Goal: Communication & Community: Answer question/provide support

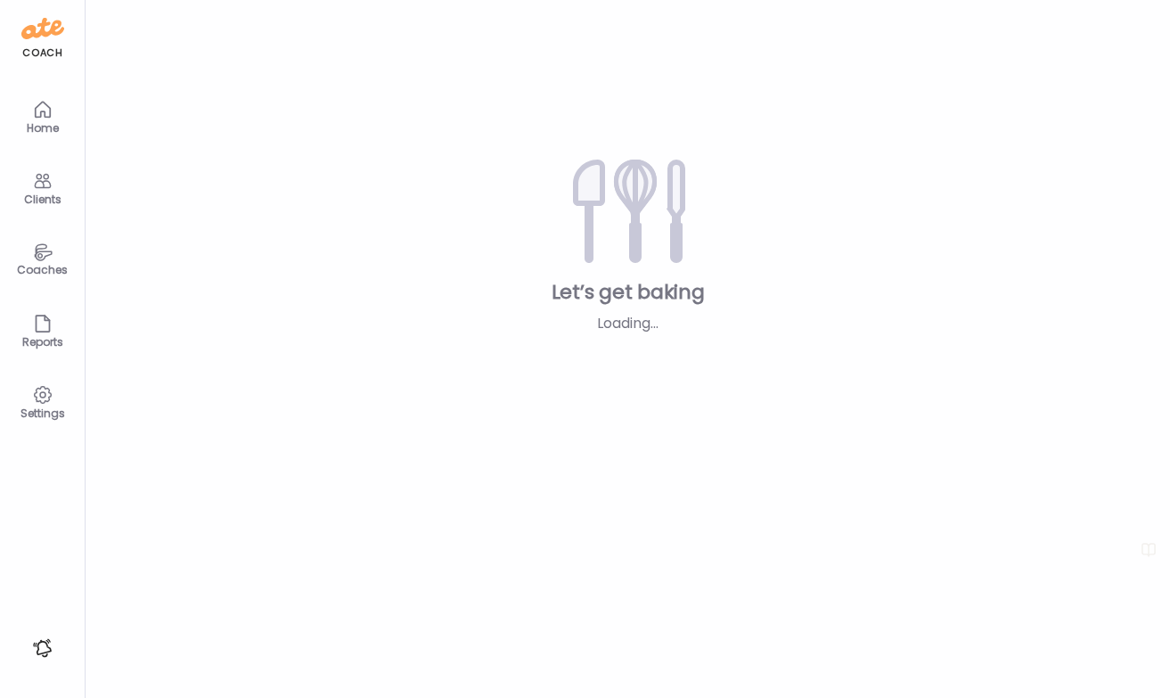
type input "**********"
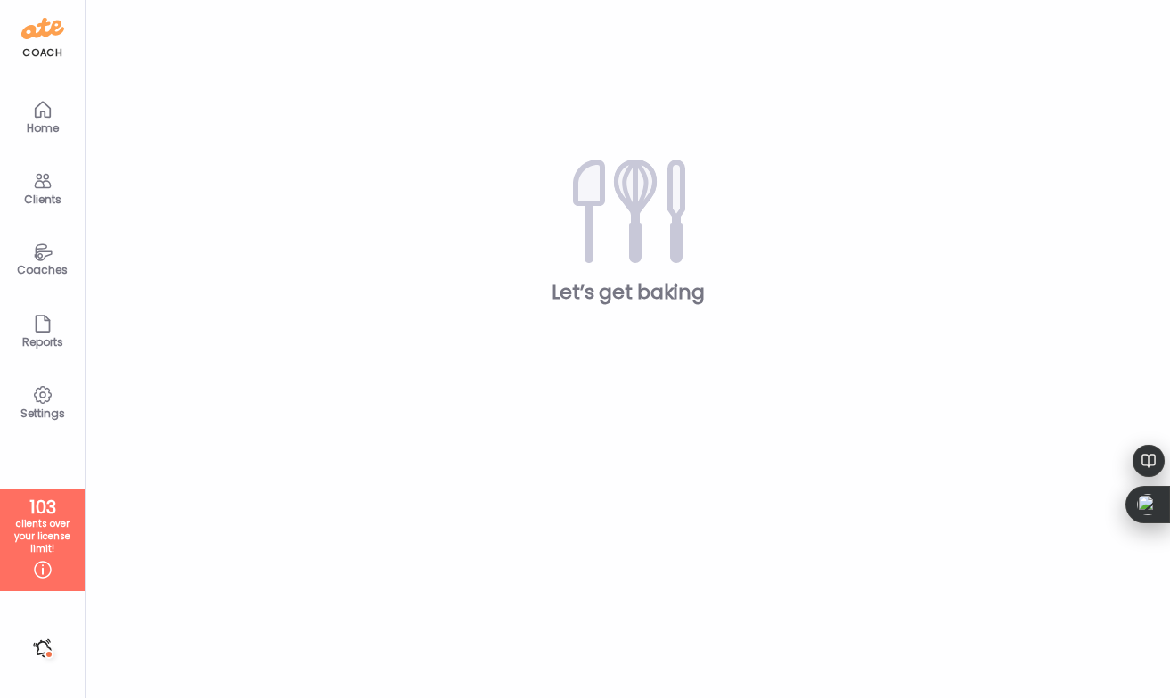
click at [45, 193] on div "Clients" at bounding box center [43, 199] width 64 height 12
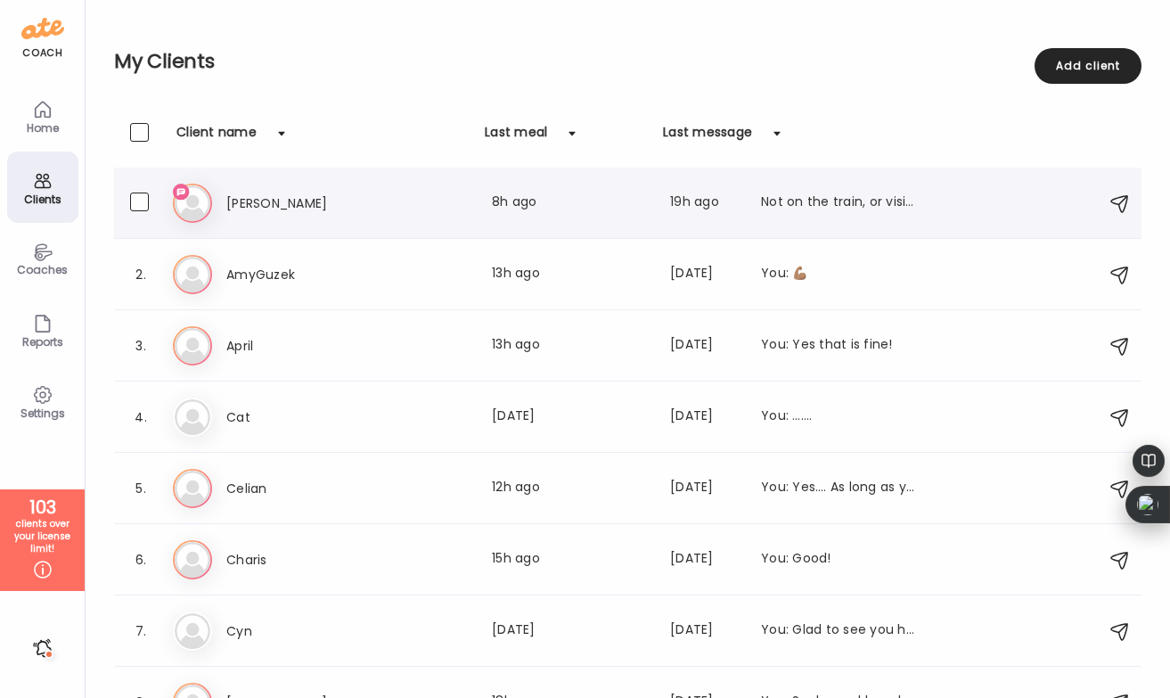
click at [248, 193] on h3 "[PERSON_NAME]" at bounding box center [304, 203] width 157 height 21
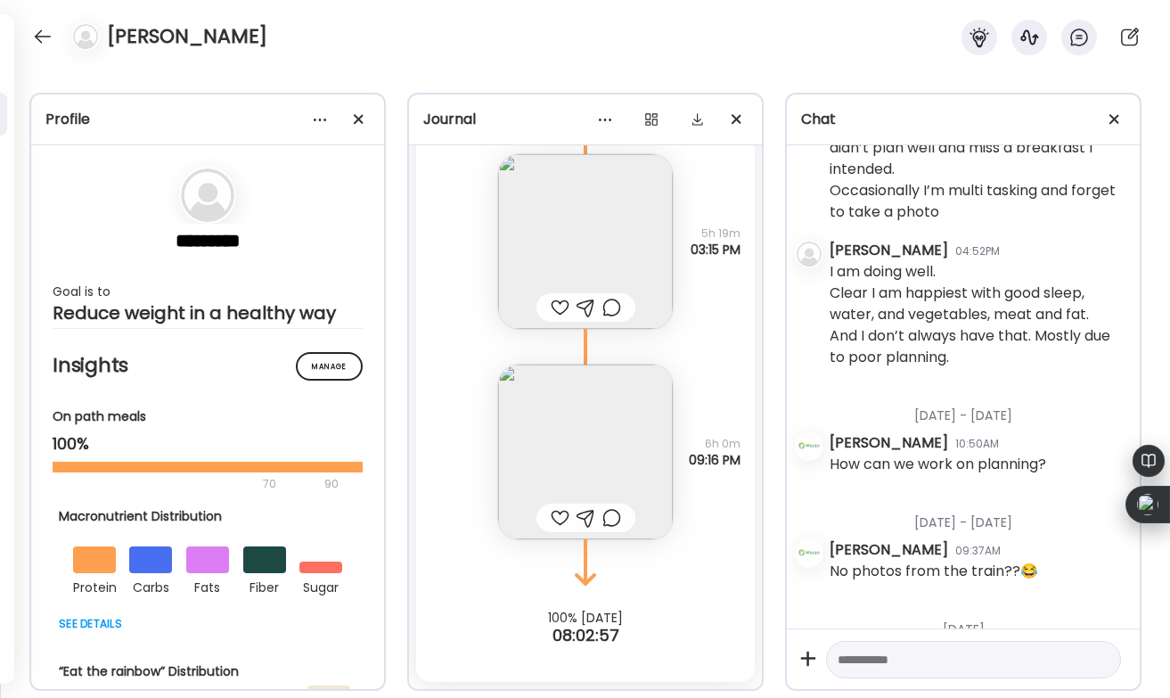
scroll to position [2323, 0]
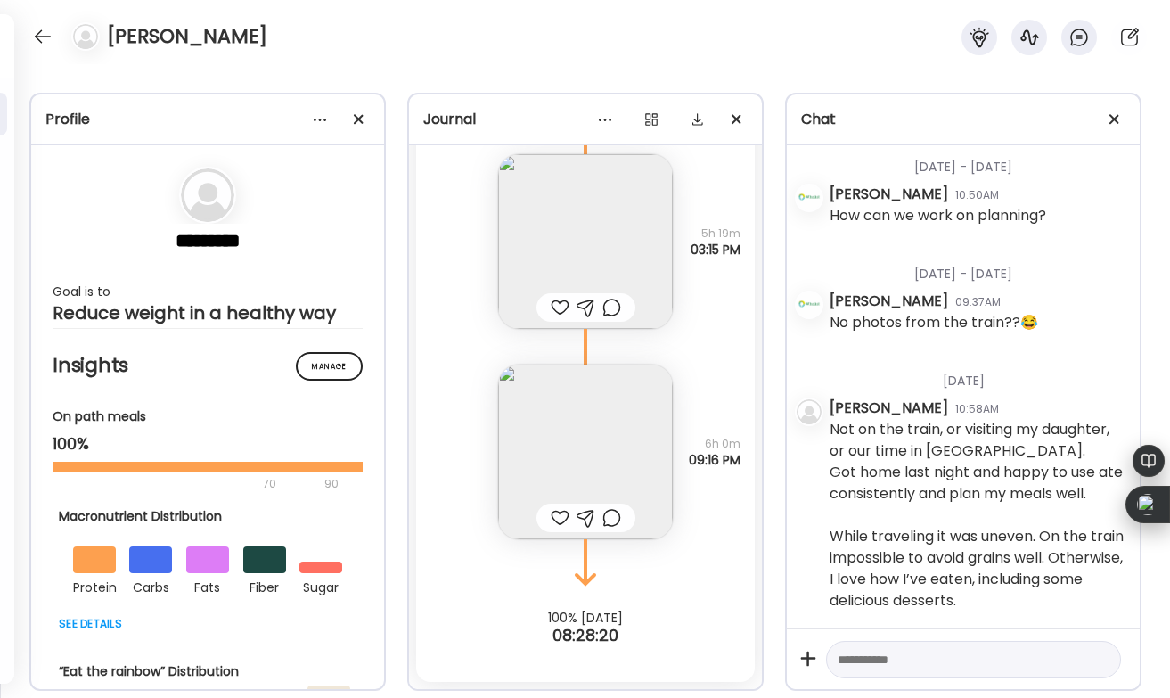
click at [554, 505] on div at bounding box center [586, 518] width 99 height 29
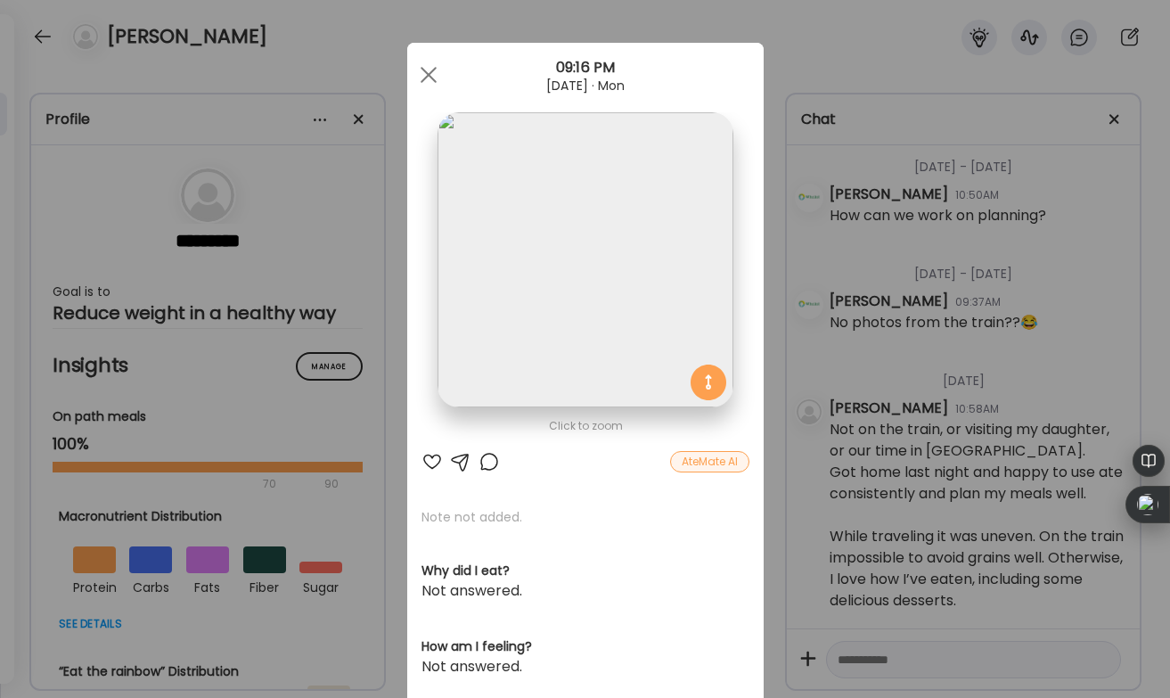
click at [430, 454] on div at bounding box center [432, 461] width 21 height 21
click at [436, 70] on div at bounding box center [429, 75] width 36 height 36
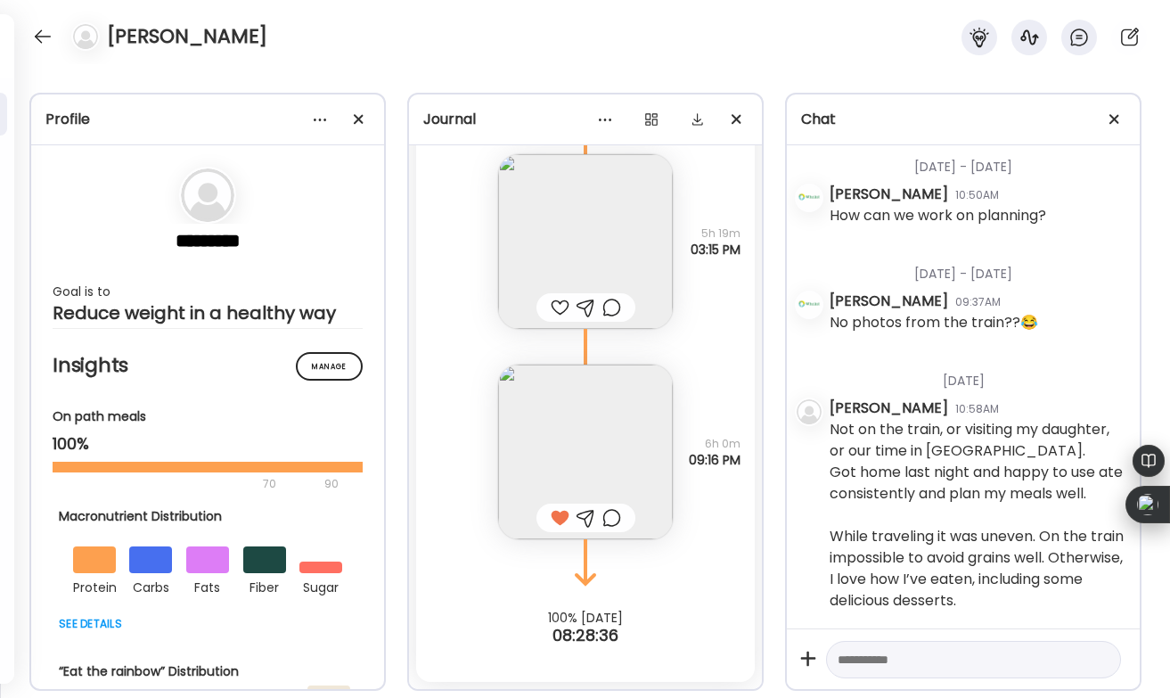
click at [553, 302] on div at bounding box center [560, 307] width 19 height 21
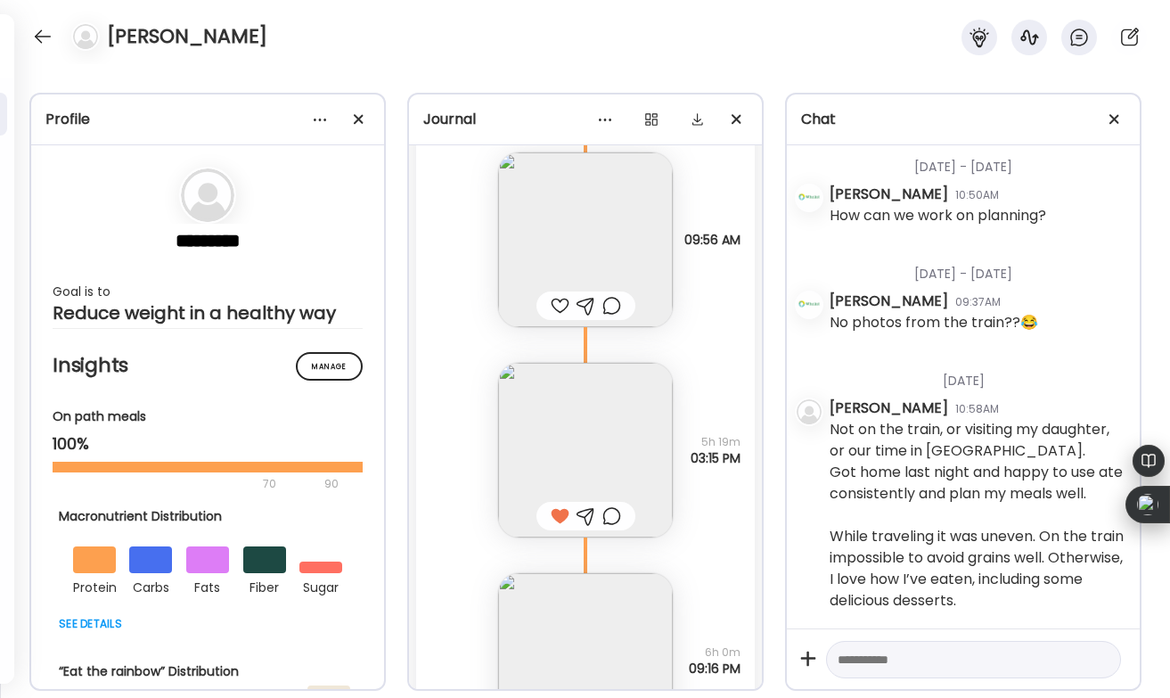
scroll to position [18271, 0]
click at [561, 307] on div at bounding box center [560, 308] width 19 height 21
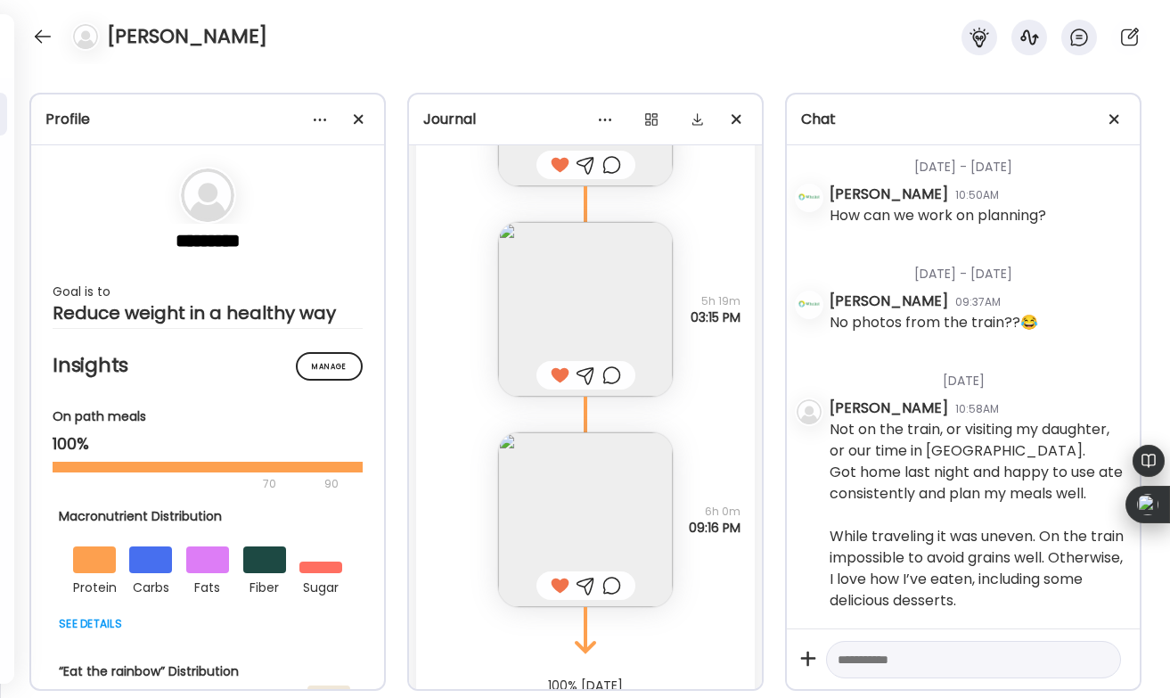
scroll to position [18482, 0]
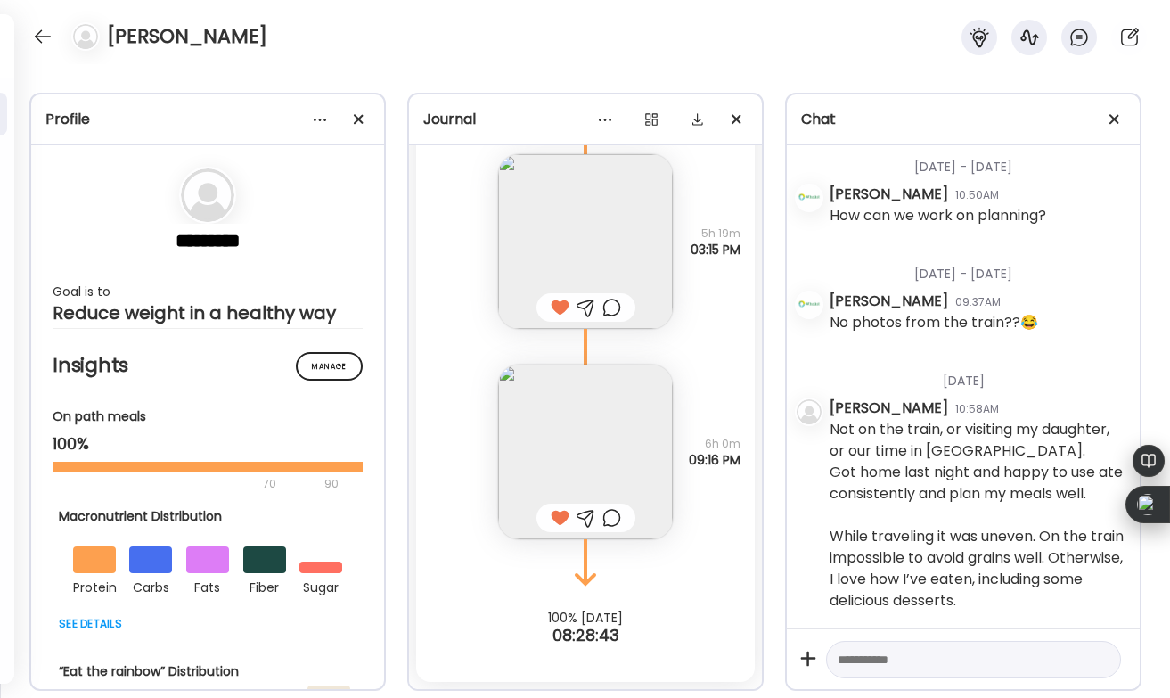
click at [607, 513] on div at bounding box center [611, 517] width 19 height 21
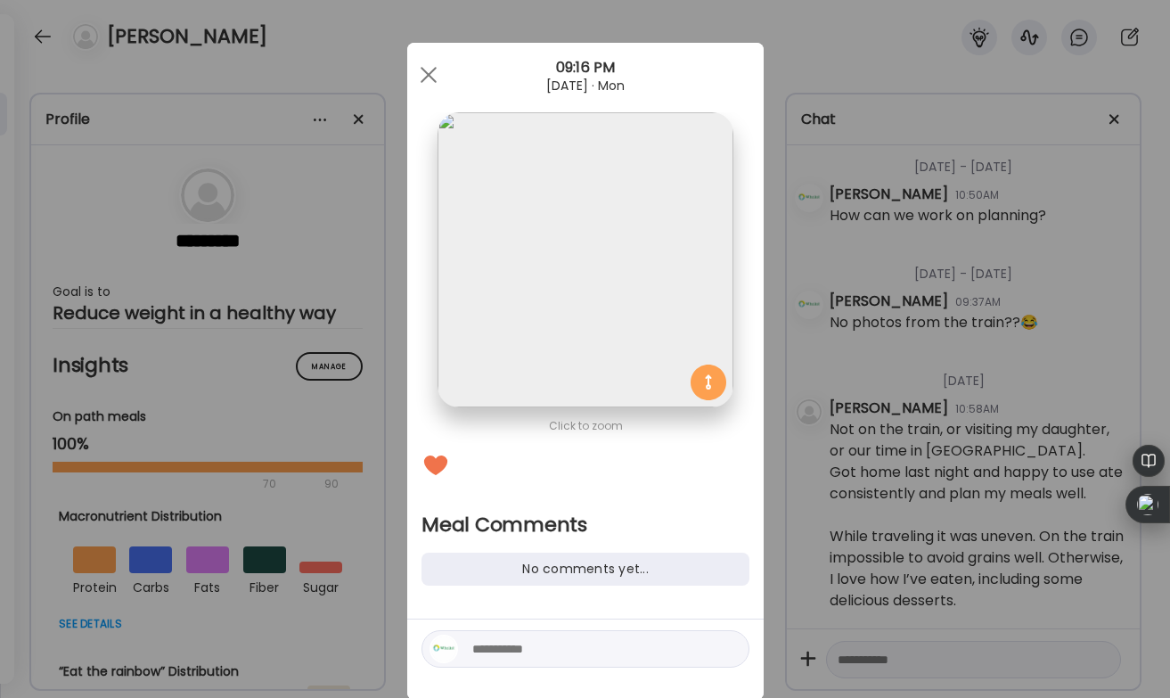
click at [478, 644] on textarea at bounding box center [592, 648] width 241 height 21
type textarea "**********"
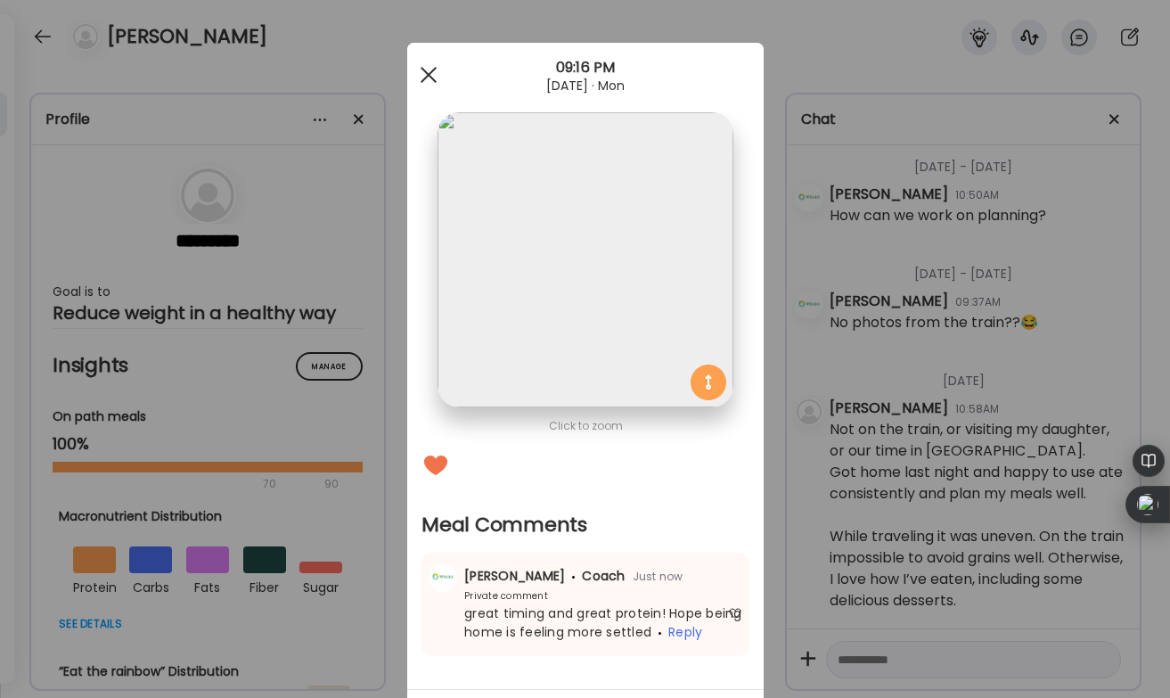
click at [429, 83] on div at bounding box center [429, 75] width 36 height 36
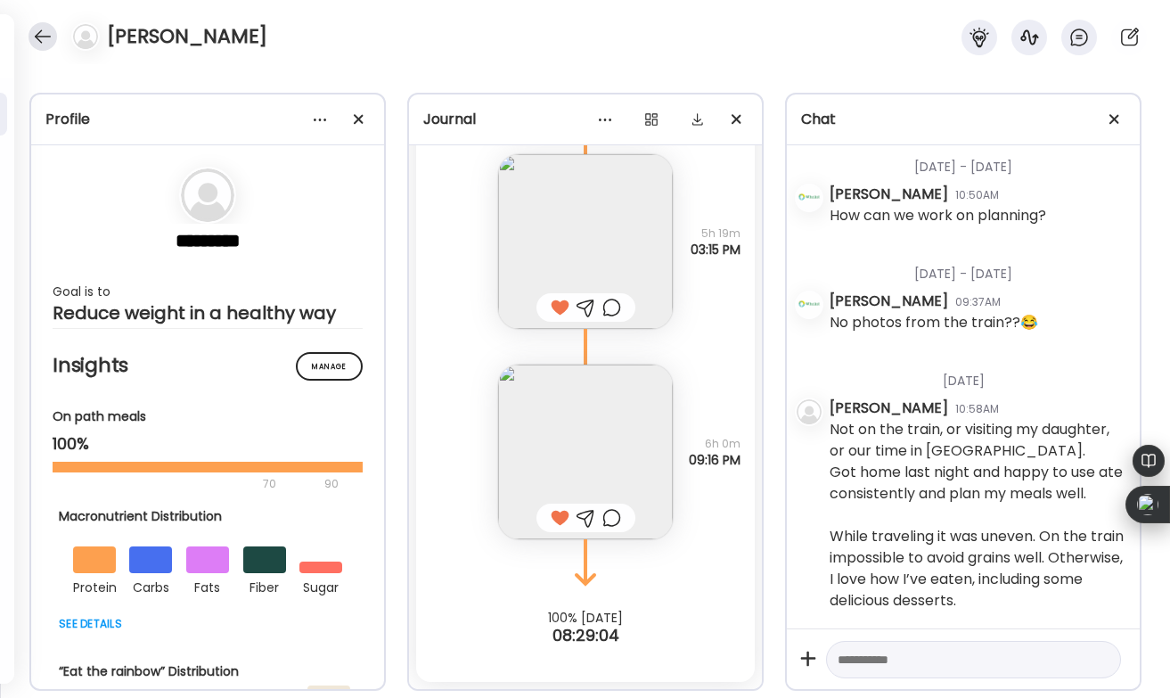
click at [45, 43] on div at bounding box center [43, 36] width 29 height 29
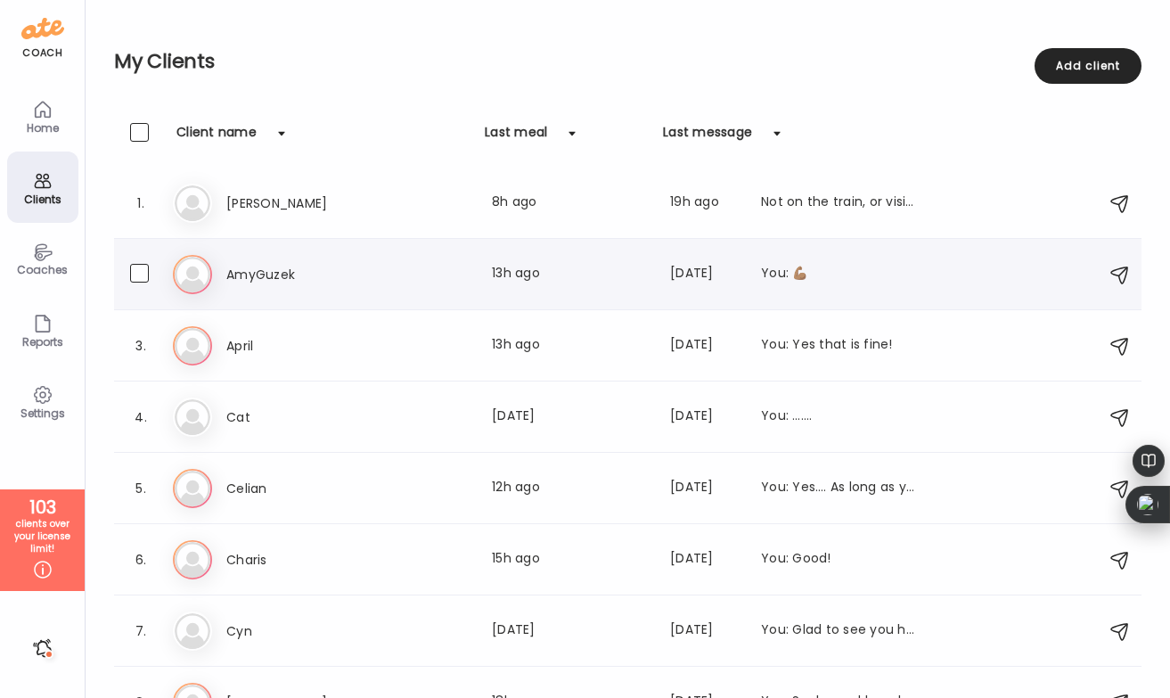
click at [354, 270] on h3 "AmyGuzek" at bounding box center [304, 274] width 157 height 21
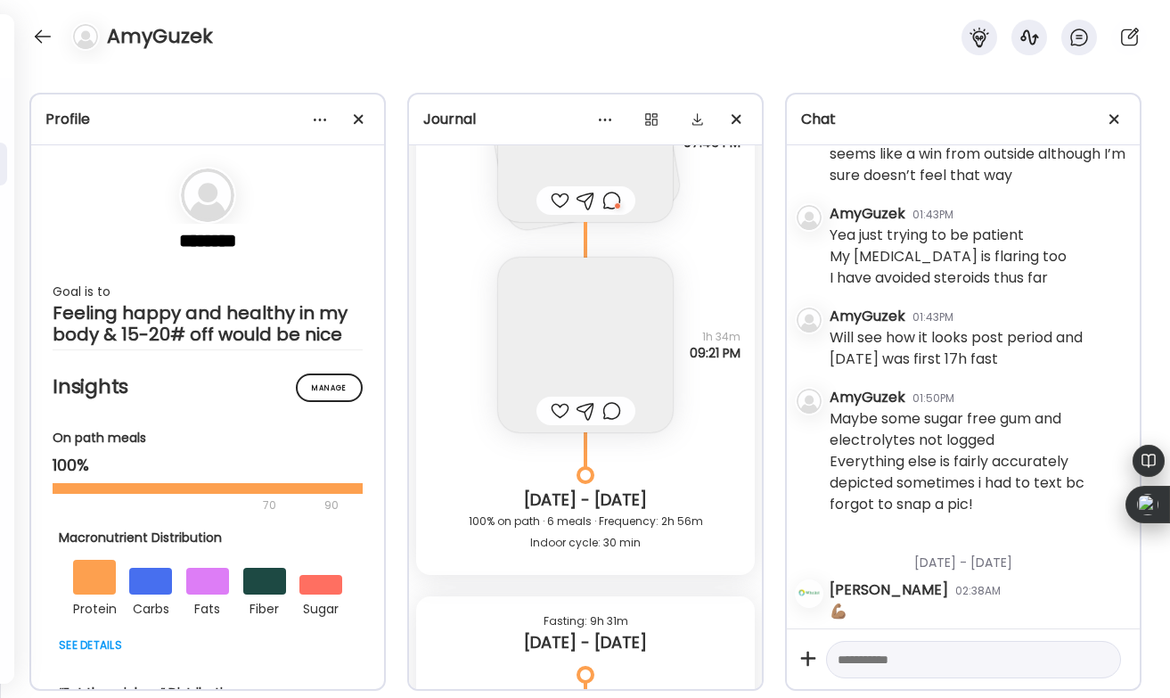
scroll to position [77331, 0]
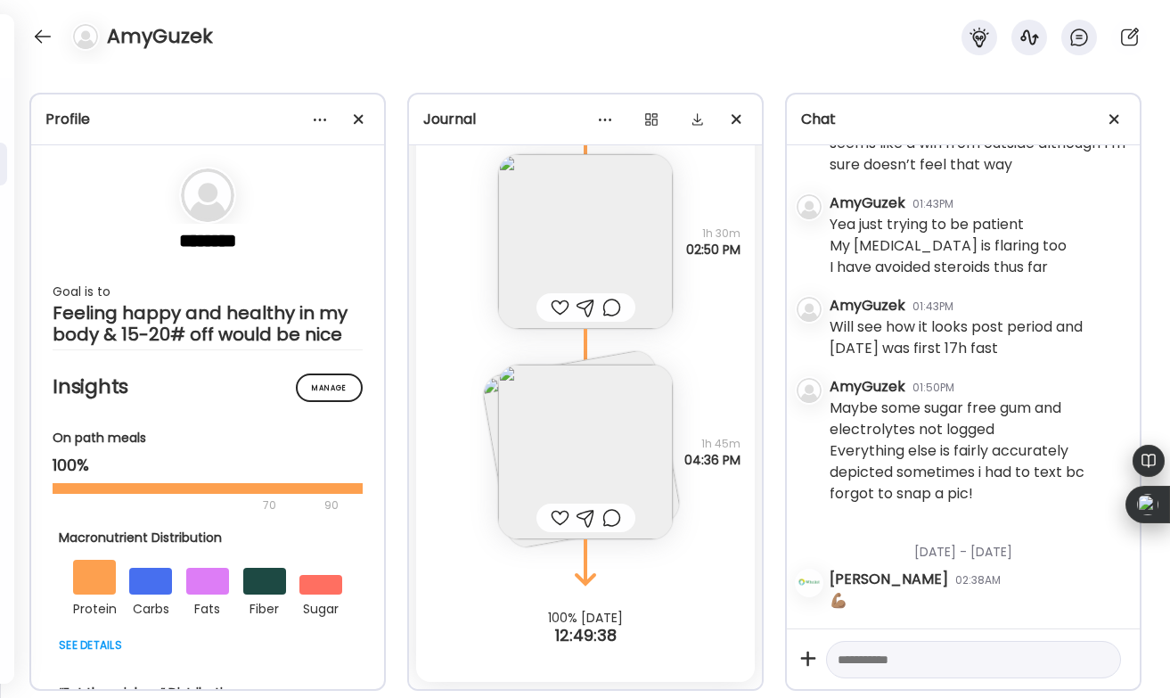
click at [554, 511] on div at bounding box center [560, 517] width 19 height 21
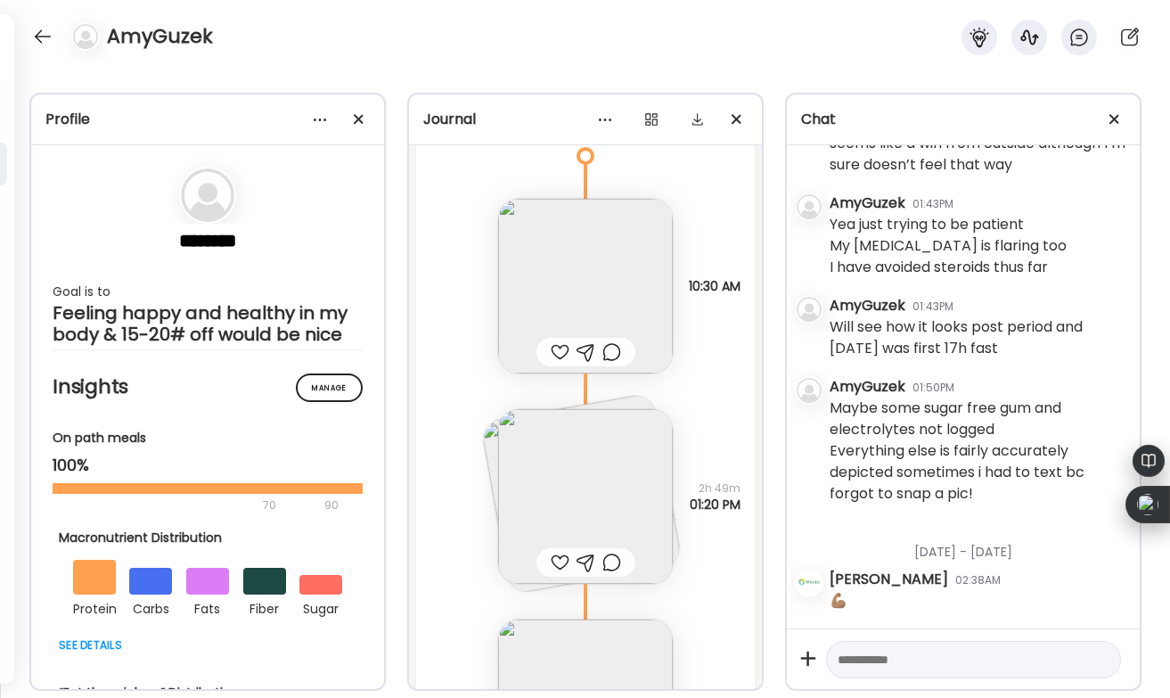
scroll to position [76862, 0]
click at [558, 356] on div at bounding box center [560, 355] width 19 height 21
click at [553, 553] on div at bounding box center [586, 566] width 99 height 29
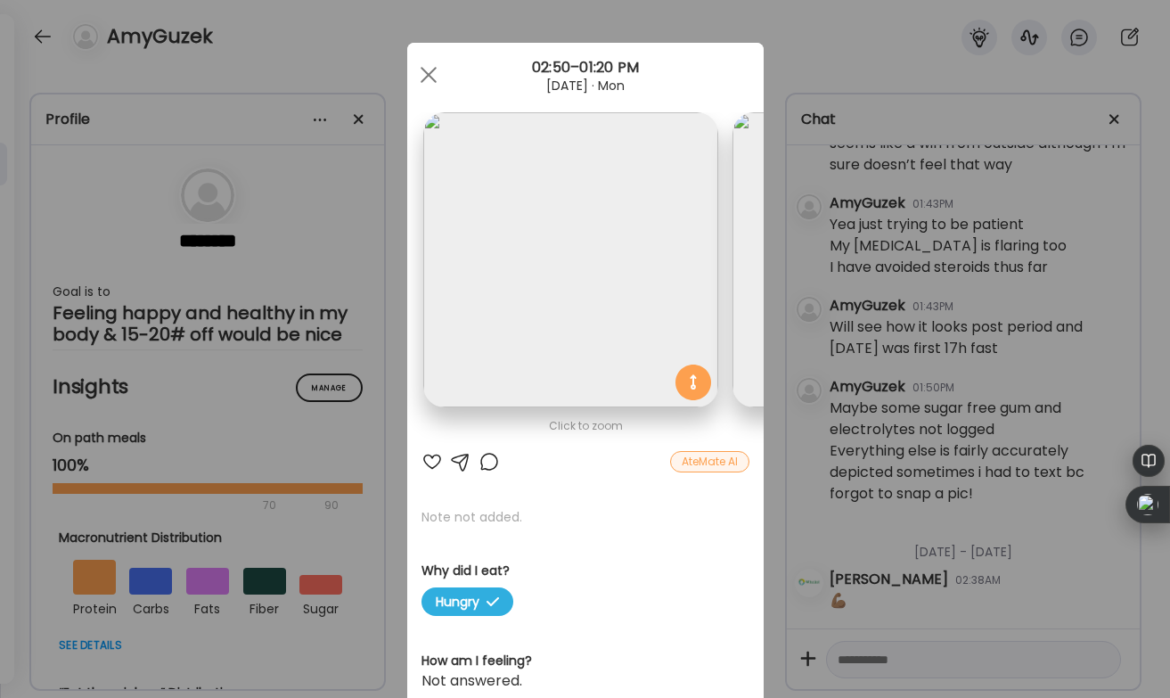
scroll to position [0, 0]
click at [431, 454] on div at bounding box center [432, 461] width 21 height 21
click at [484, 457] on div at bounding box center [489, 461] width 21 height 21
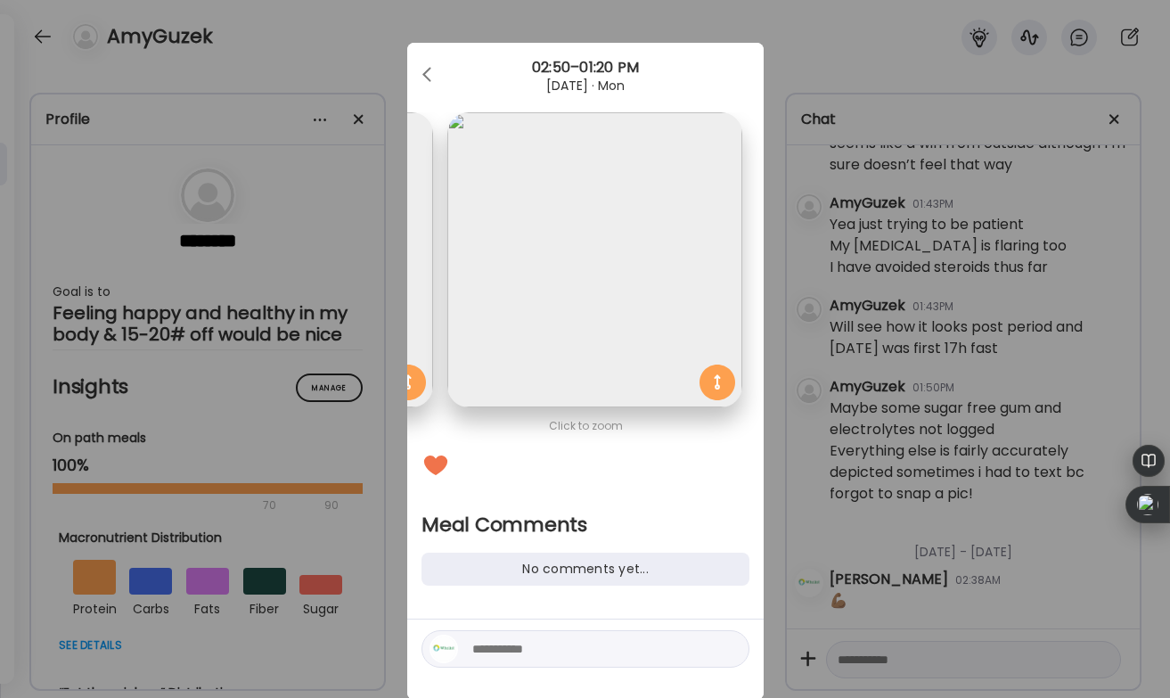
scroll to position [45, 0]
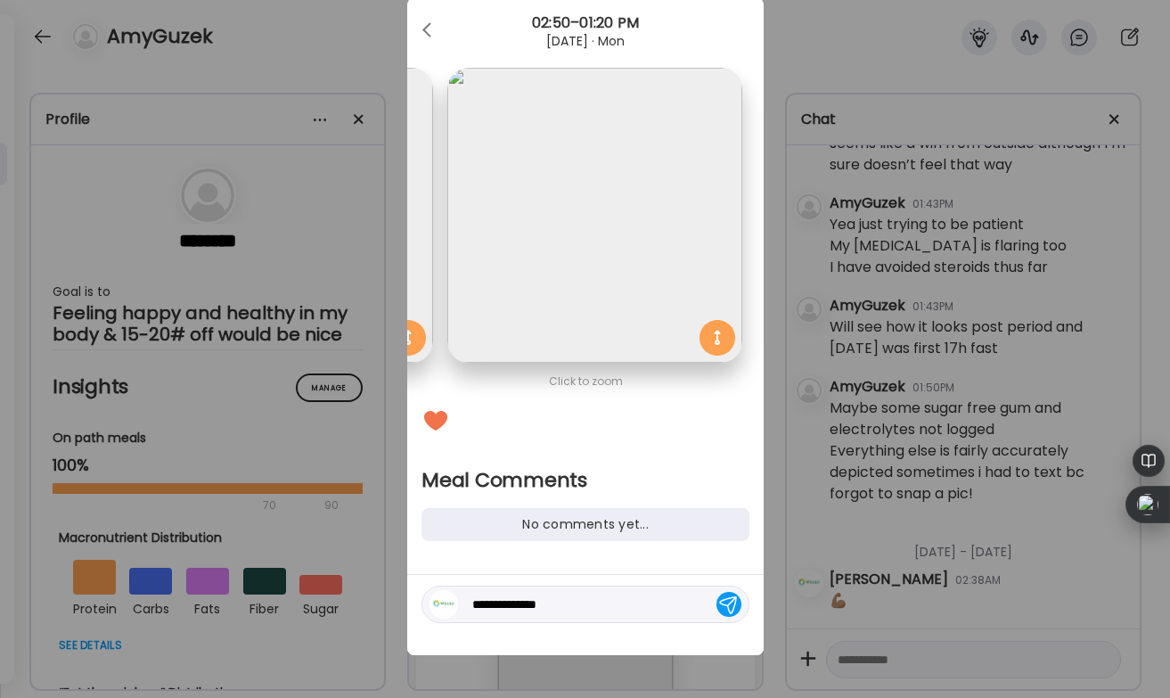
type textarea "**********"
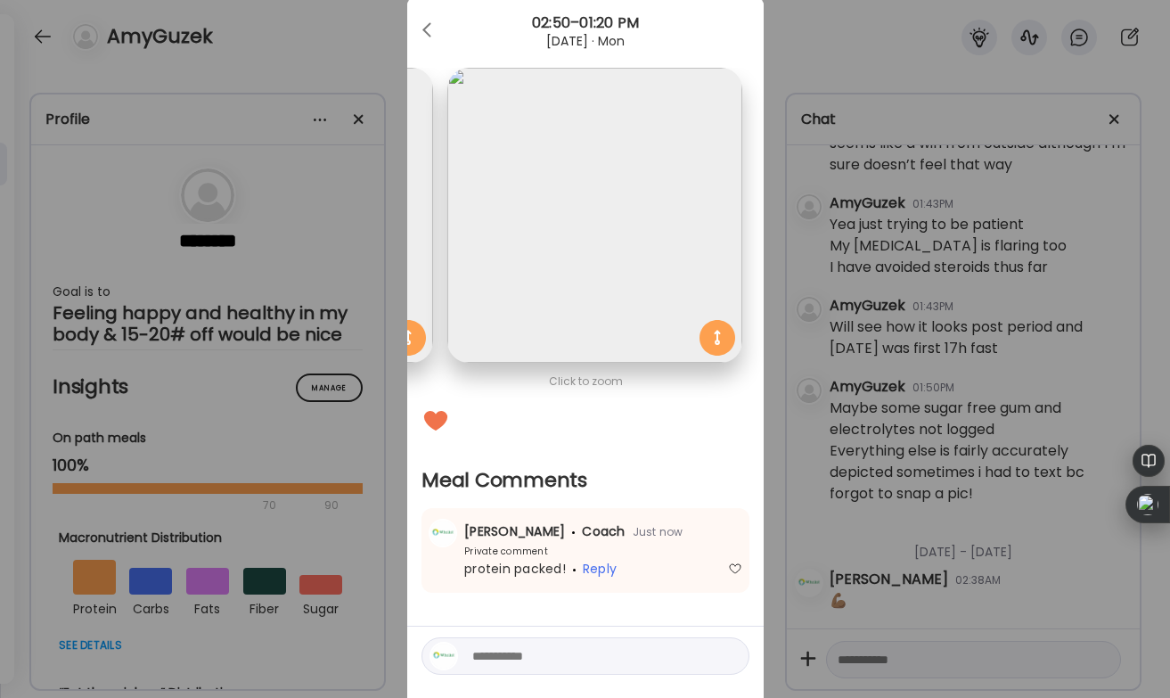
click at [367, 29] on div "Ate Coach Dashboard Wahoo! It’s official Take a moment to set up your Coach Pro…" at bounding box center [585, 349] width 1170 height 698
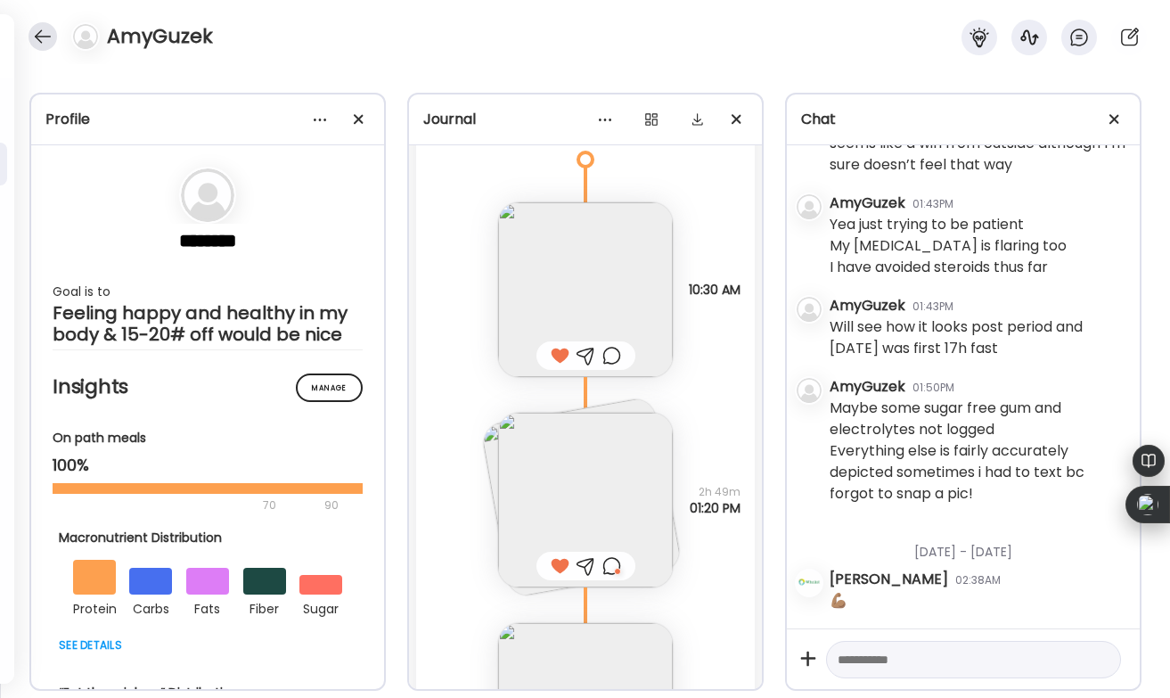
click at [49, 30] on div at bounding box center [43, 36] width 29 height 29
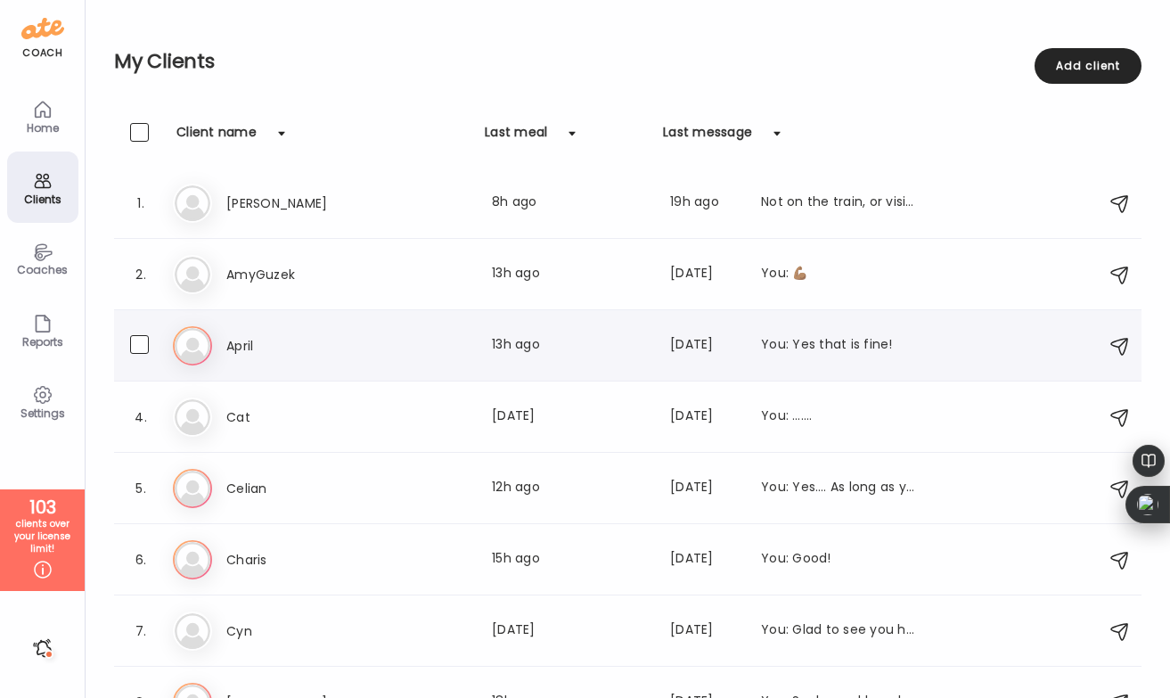
click at [262, 346] on h3 "April" at bounding box center [304, 345] width 157 height 21
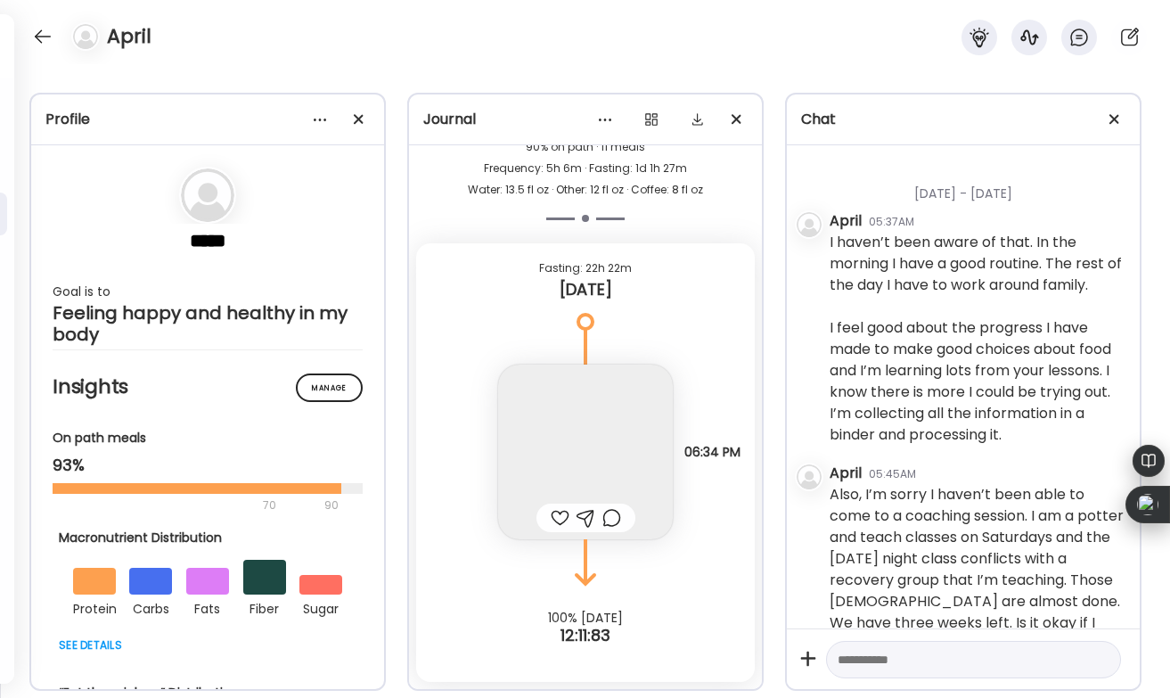
scroll to position [2354, 0]
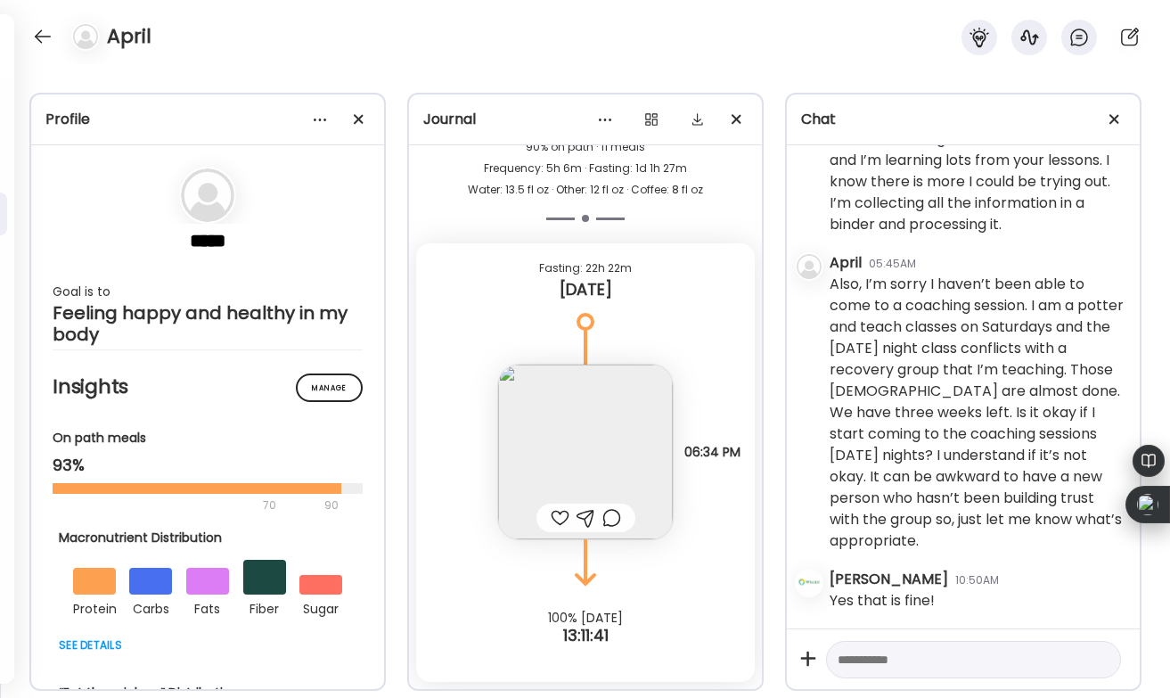
click at [549, 513] on div at bounding box center [586, 518] width 99 height 29
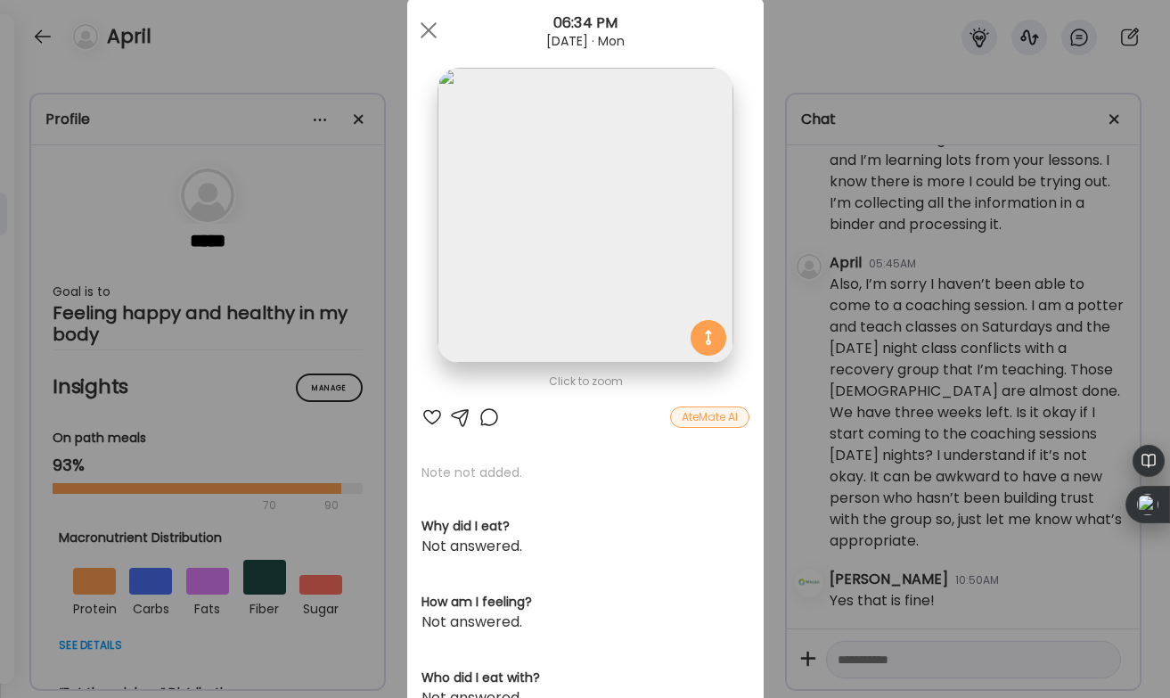
click at [430, 407] on div at bounding box center [432, 416] width 21 height 21
click at [430, 25] on div at bounding box center [429, 30] width 36 height 36
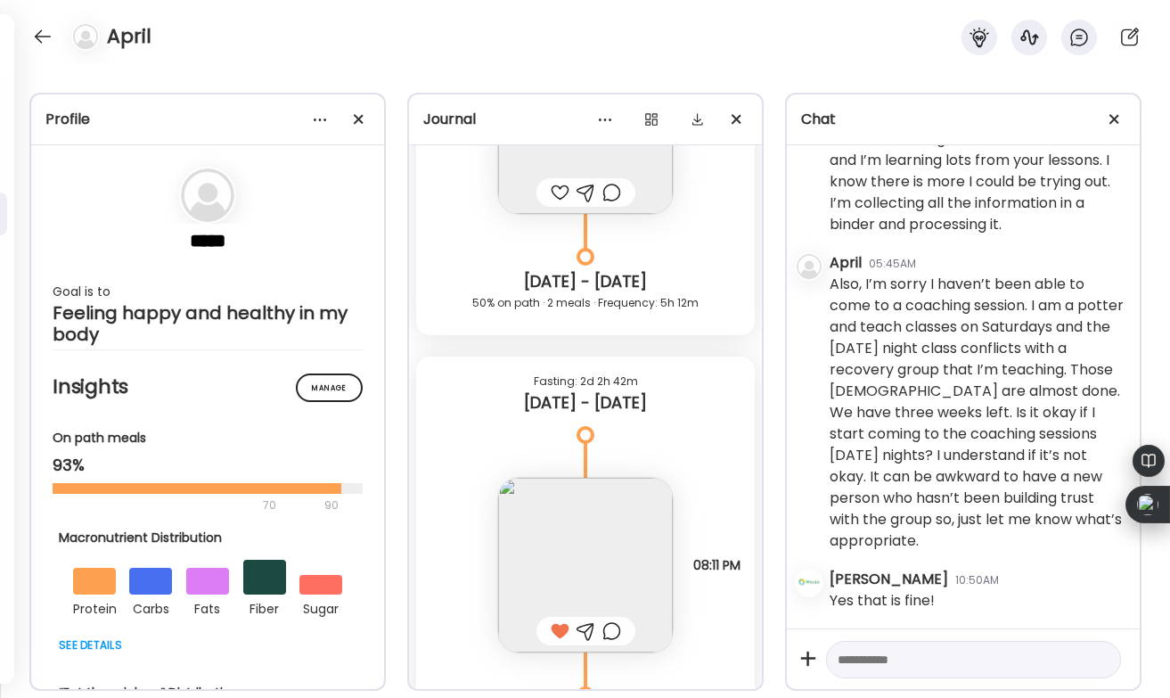
scroll to position [30445, 0]
click at [46, 37] on div at bounding box center [43, 36] width 29 height 29
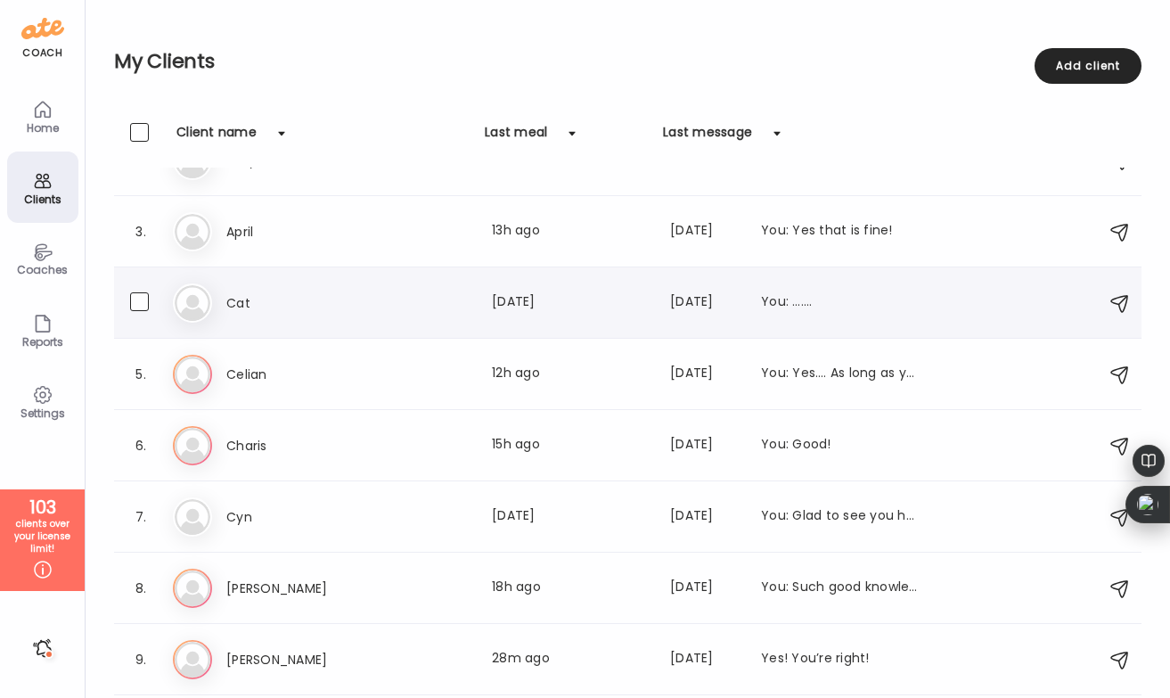
scroll to position [116, 0]
click at [458, 359] on div "[PERSON_NAME] Last meal: 12h ago Last message: [DATE] You: Yes…. As long as you…" at bounding box center [630, 372] width 915 height 39
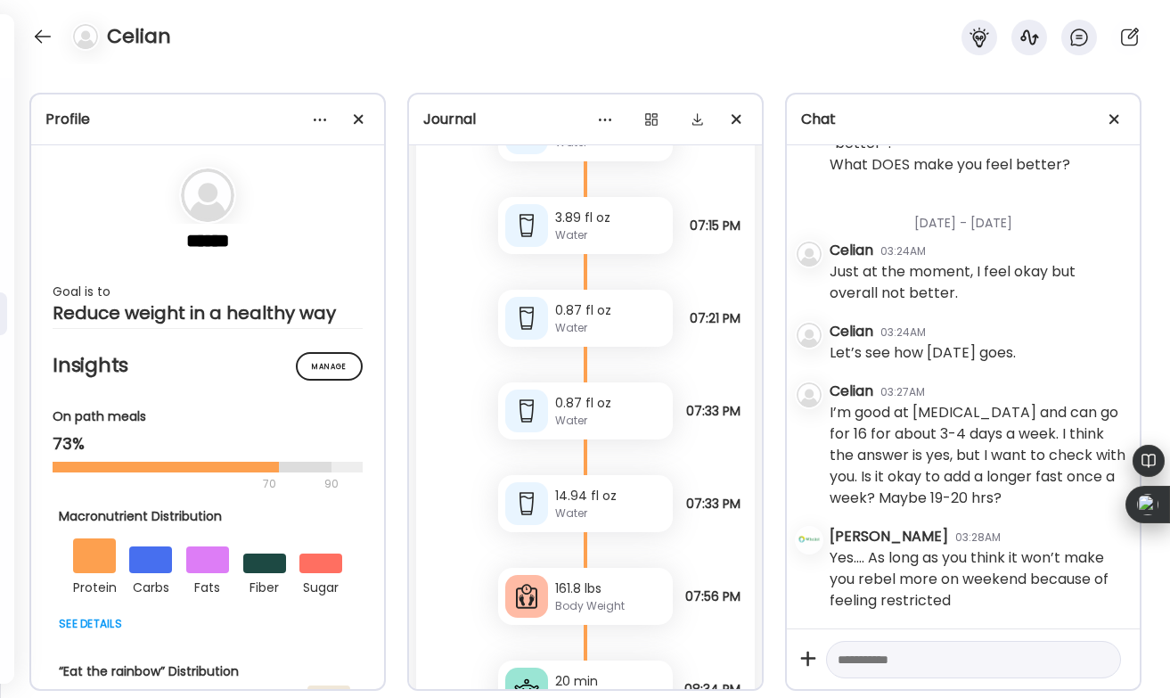
scroll to position [106805, 0]
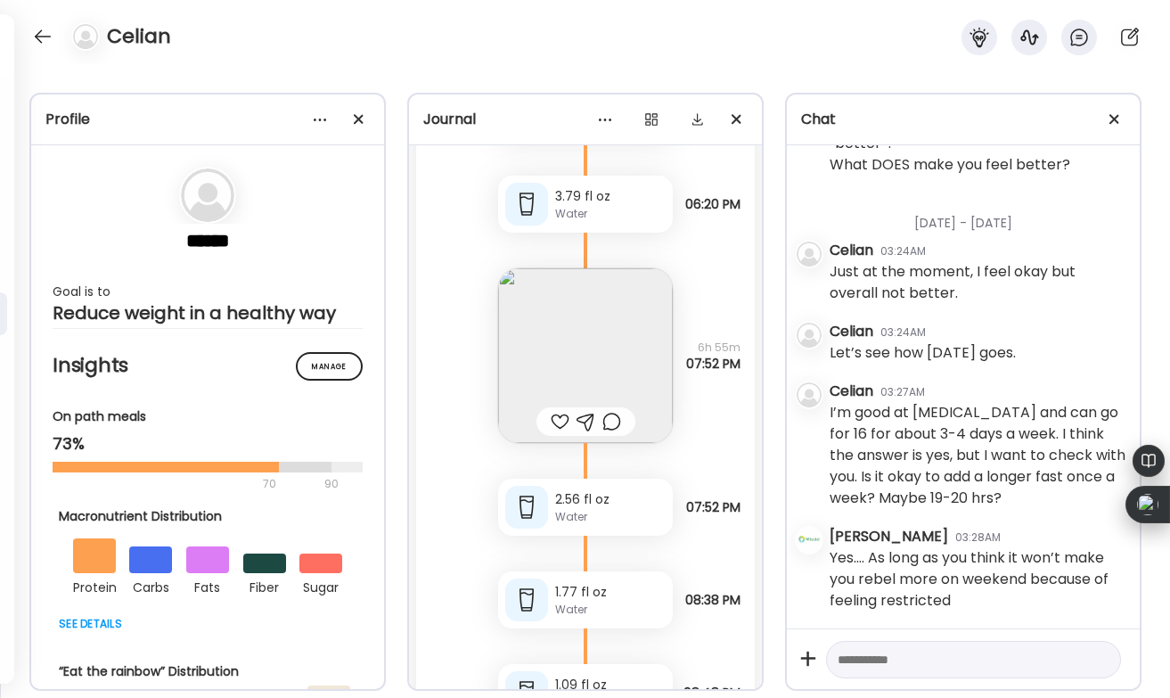
click at [553, 411] on div at bounding box center [560, 421] width 19 height 21
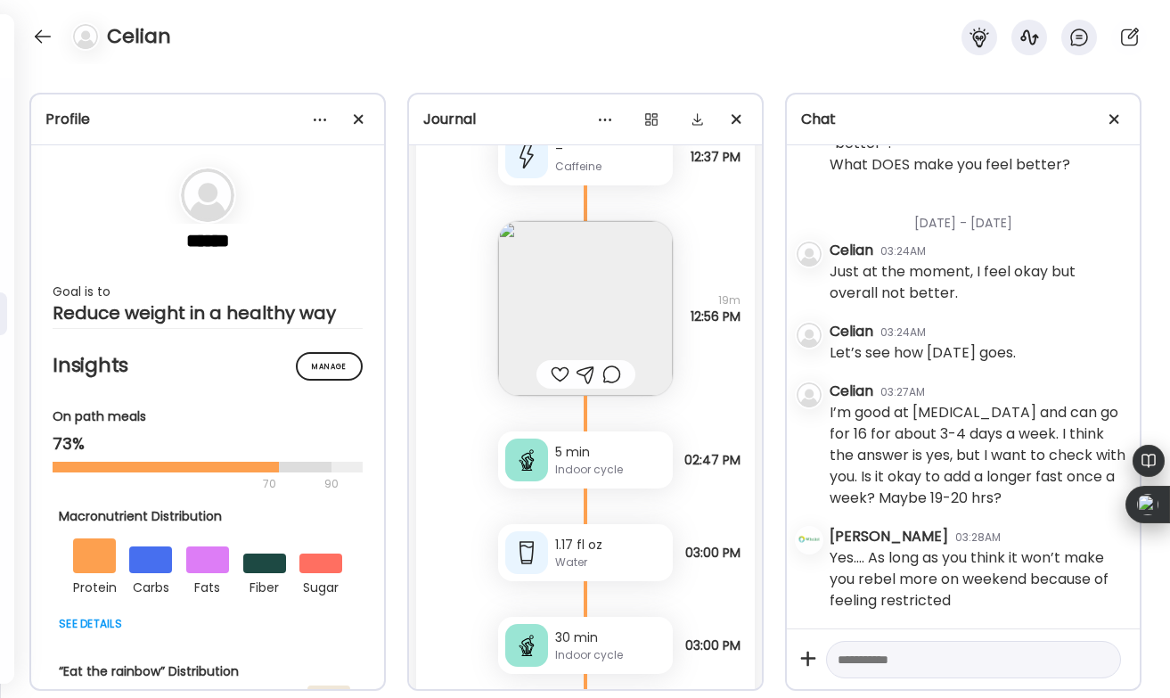
scroll to position [105242, 0]
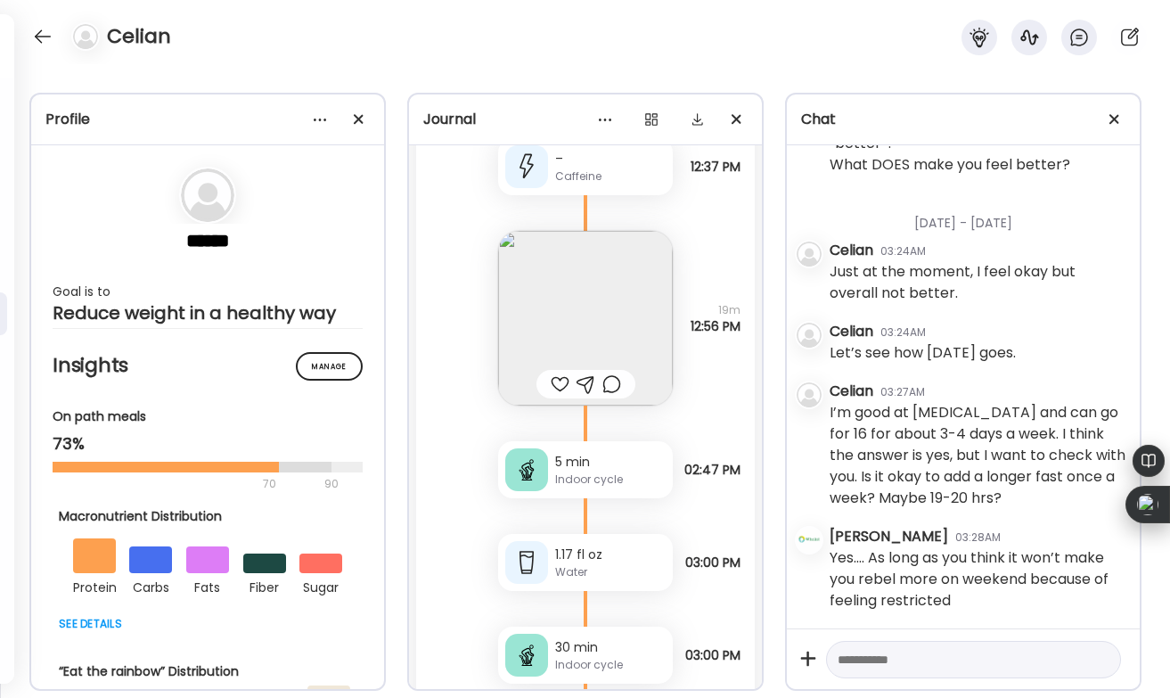
click at [557, 373] on div at bounding box center [560, 383] width 19 height 21
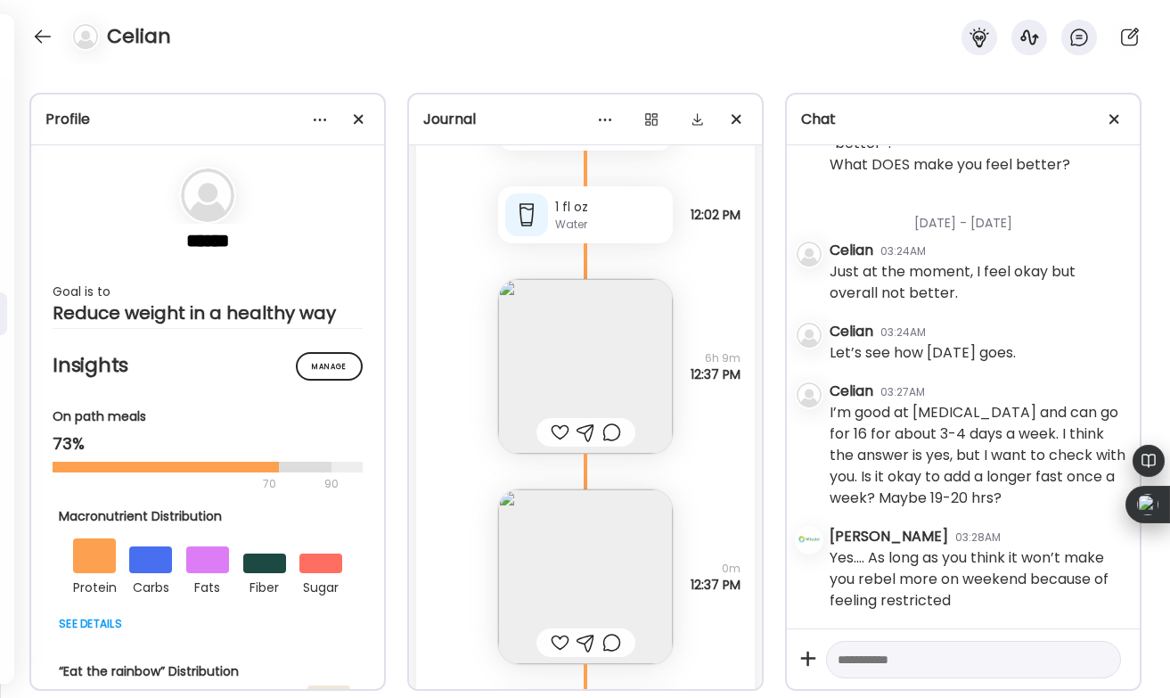
scroll to position [104584, 0]
click at [554, 632] on div at bounding box center [586, 646] width 99 height 29
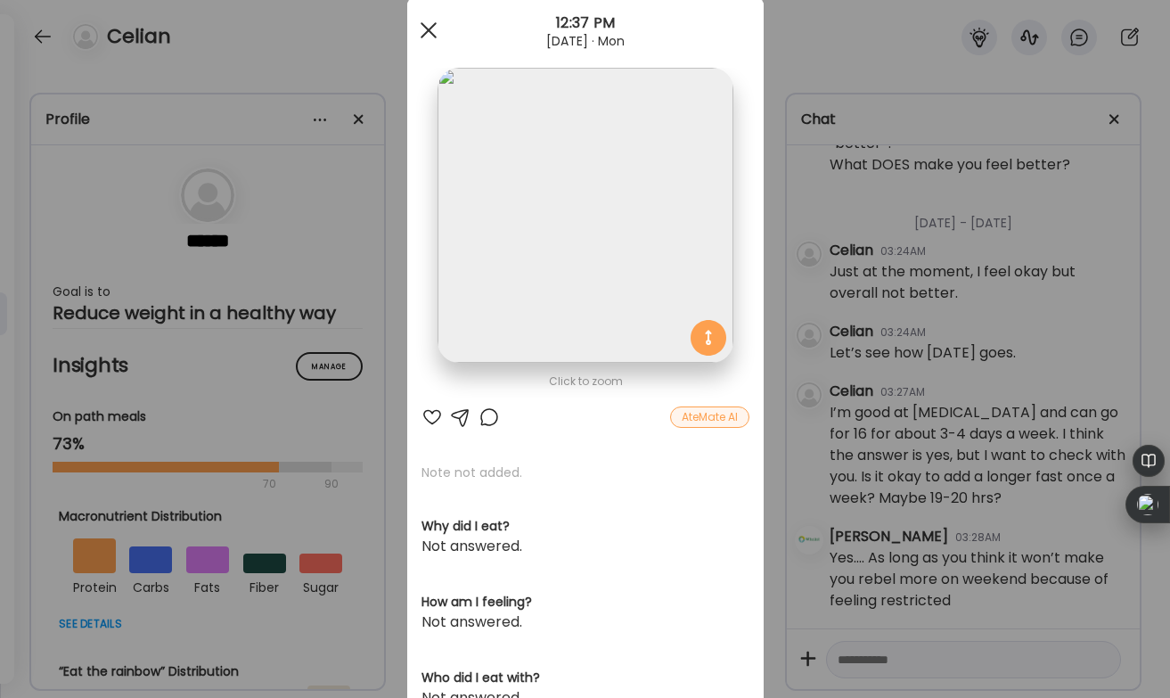
click at [430, 20] on div at bounding box center [429, 30] width 36 height 36
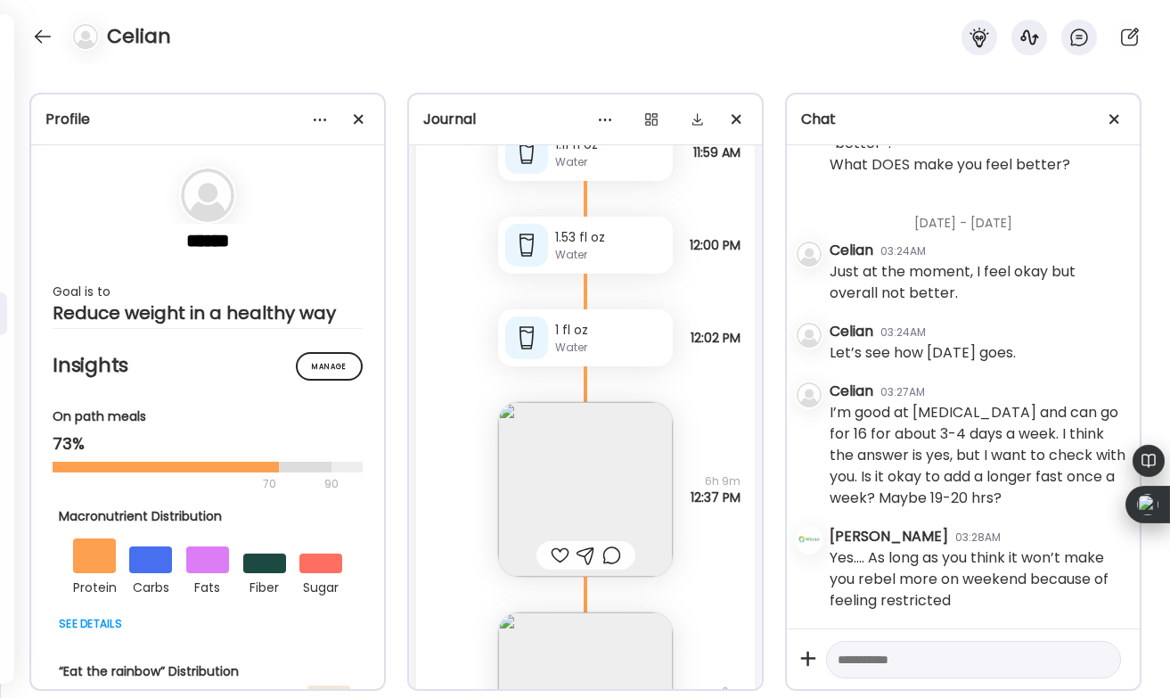
scroll to position [104449, 0]
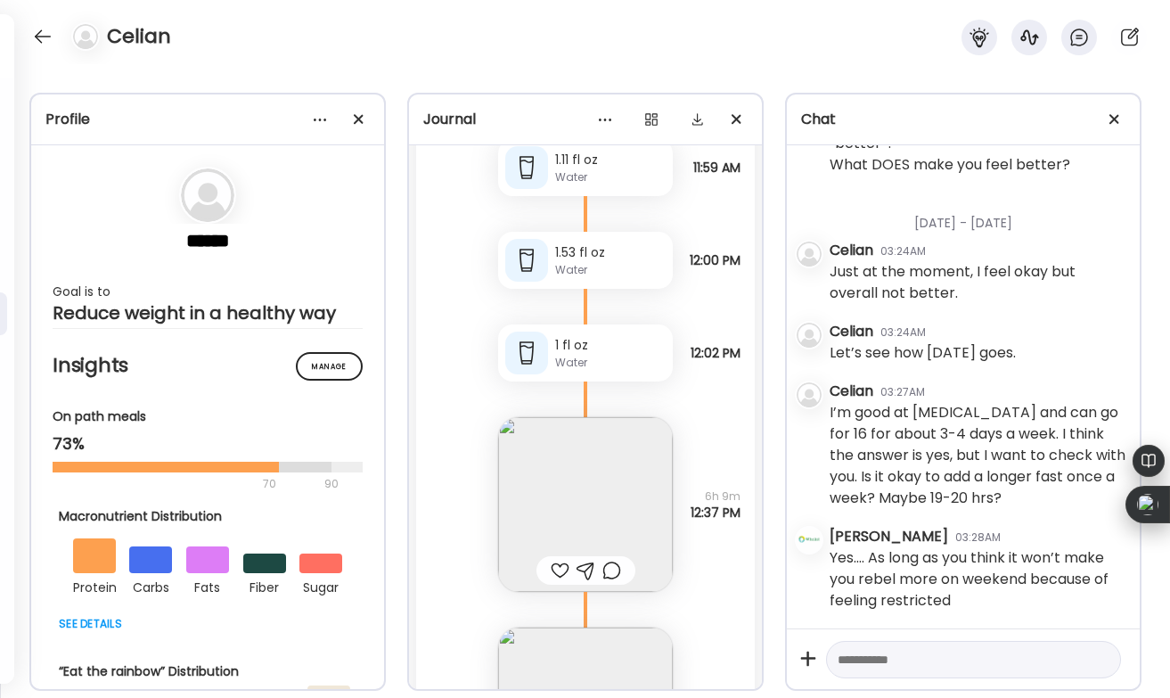
click at [562, 560] on div at bounding box center [560, 570] width 19 height 21
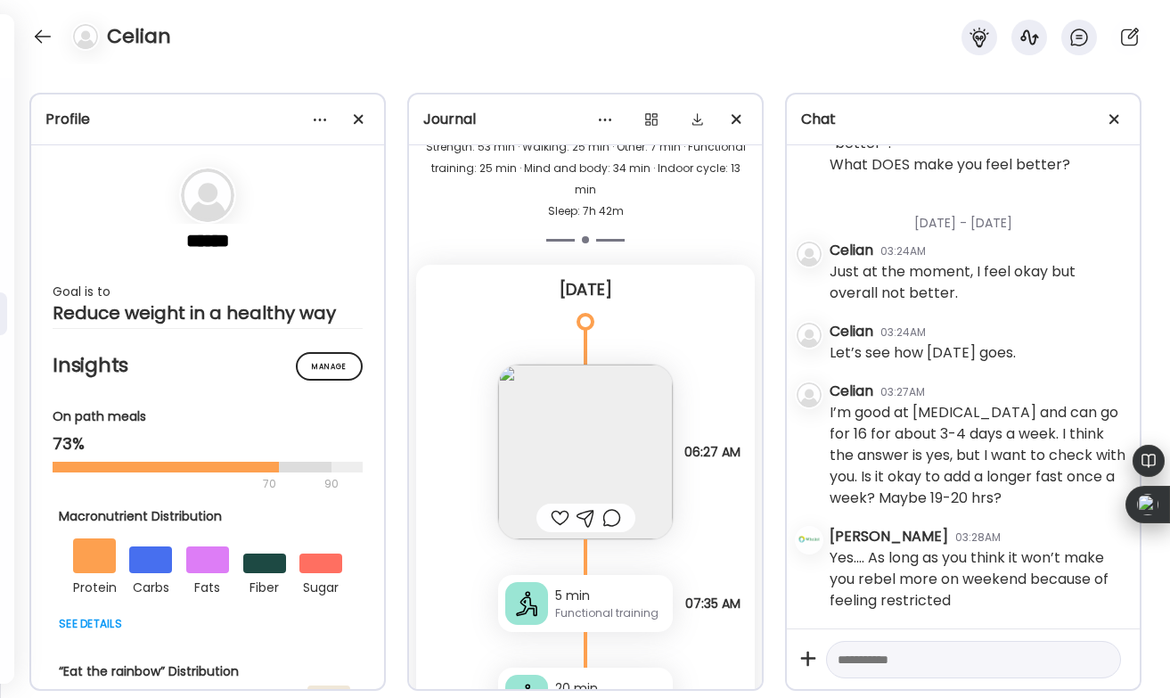
scroll to position [102156, 0]
click at [558, 511] on div at bounding box center [560, 521] width 19 height 21
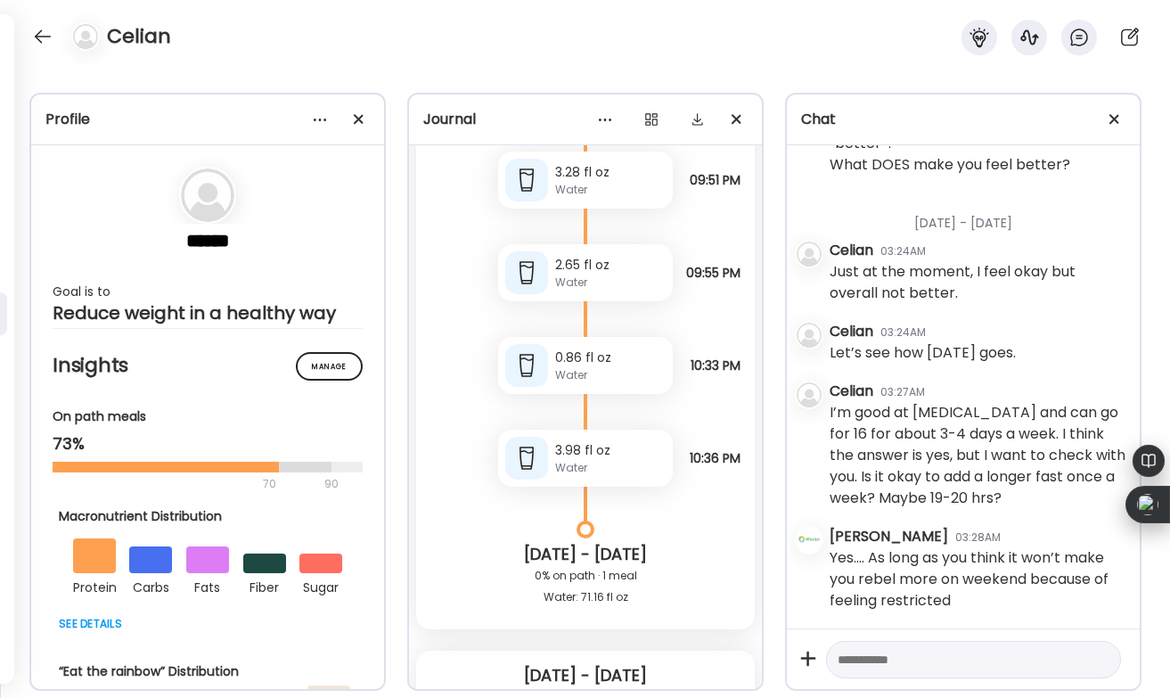
scroll to position [101040, 0]
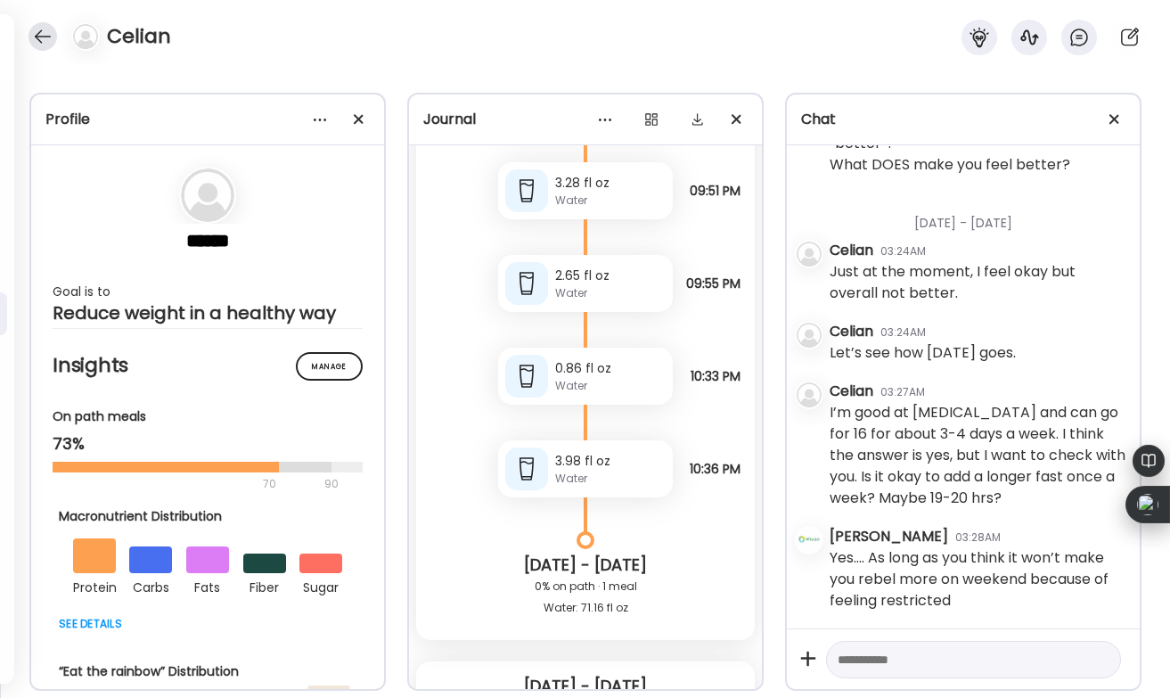
click at [47, 40] on div at bounding box center [43, 36] width 29 height 29
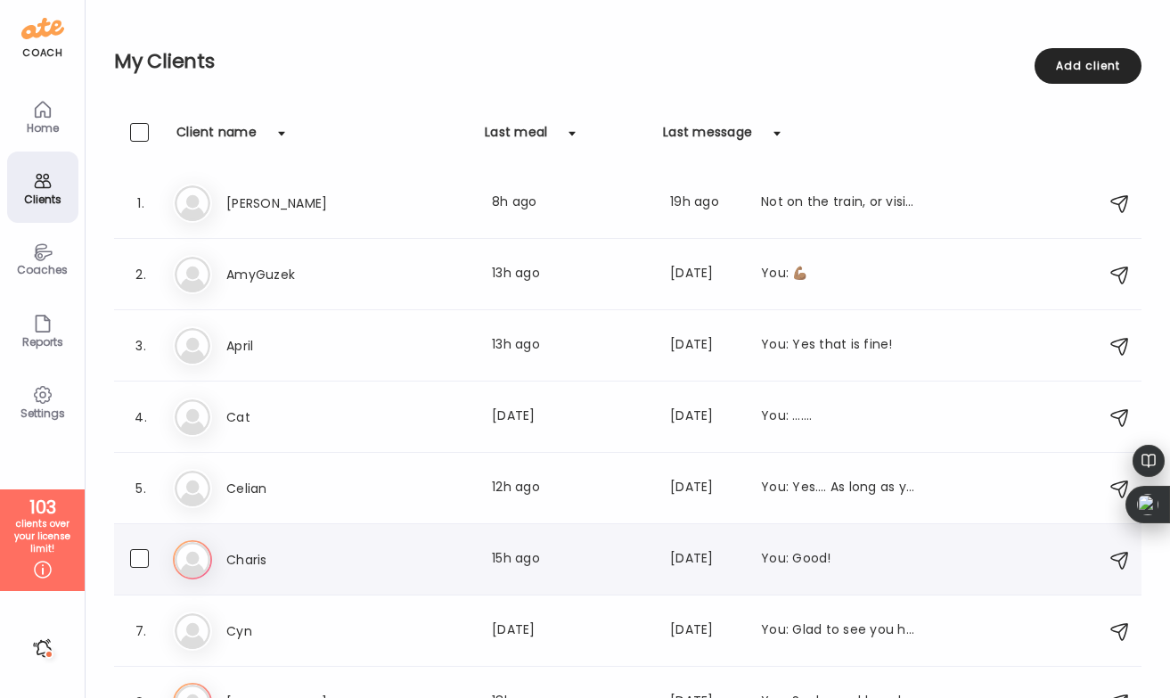
click at [392, 552] on div "Charis Last meal: 15h ago Last message: [DATE] You: Good!" at bounding box center [572, 559] width 692 height 21
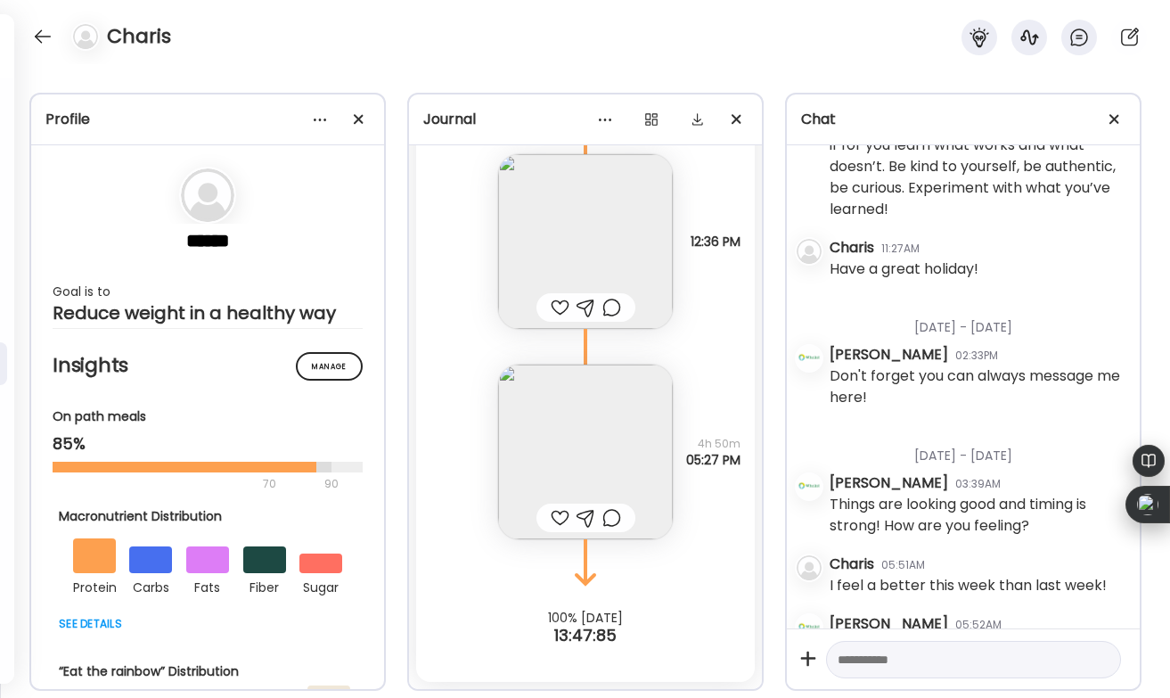
scroll to position [2469, 0]
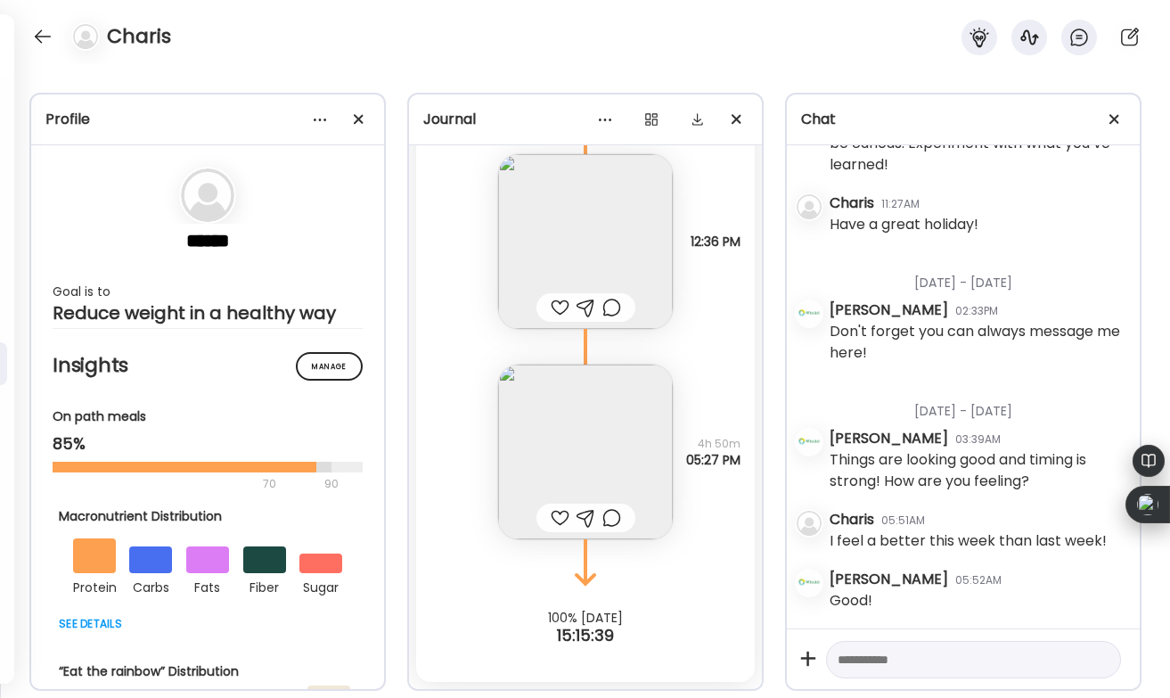
click at [560, 517] on div at bounding box center [560, 517] width 19 height 21
click at [559, 304] on div at bounding box center [560, 307] width 19 height 21
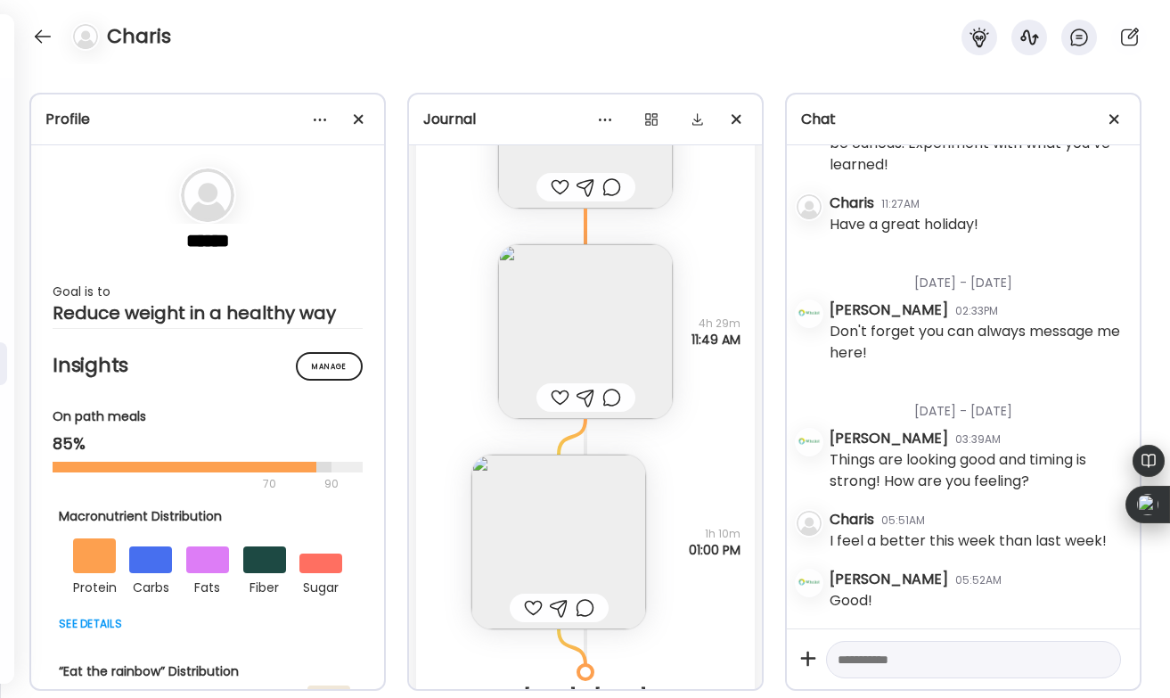
scroll to position [28024, 0]
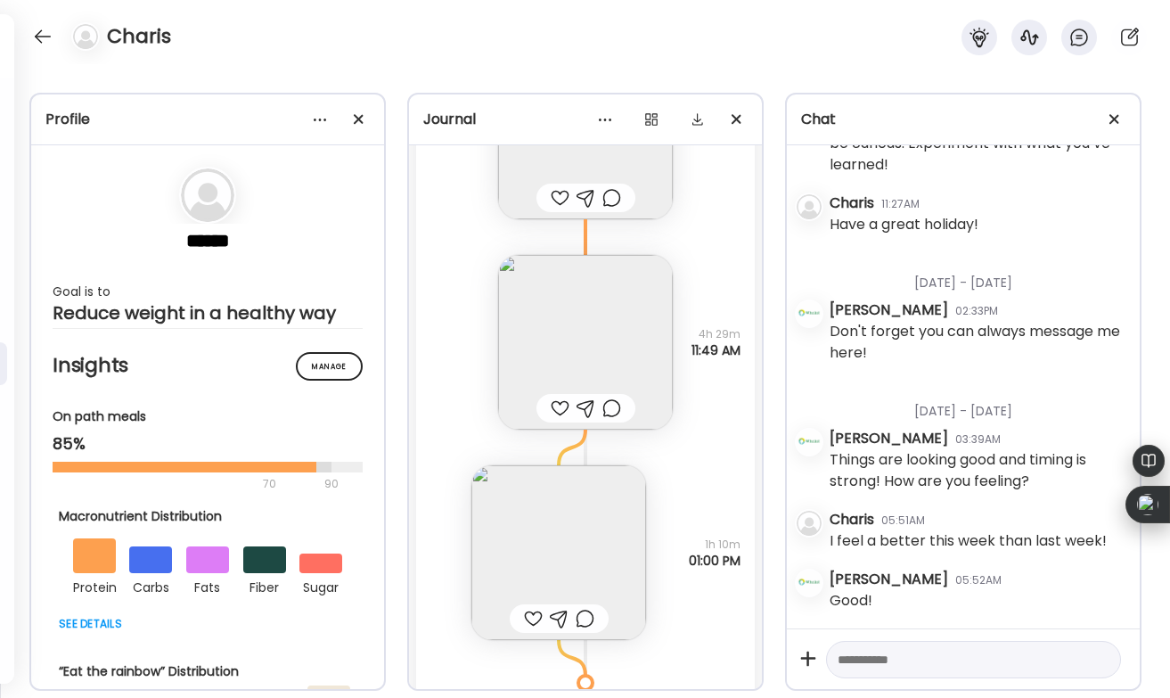
click at [560, 402] on div at bounding box center [560, 407] width 19 height 21
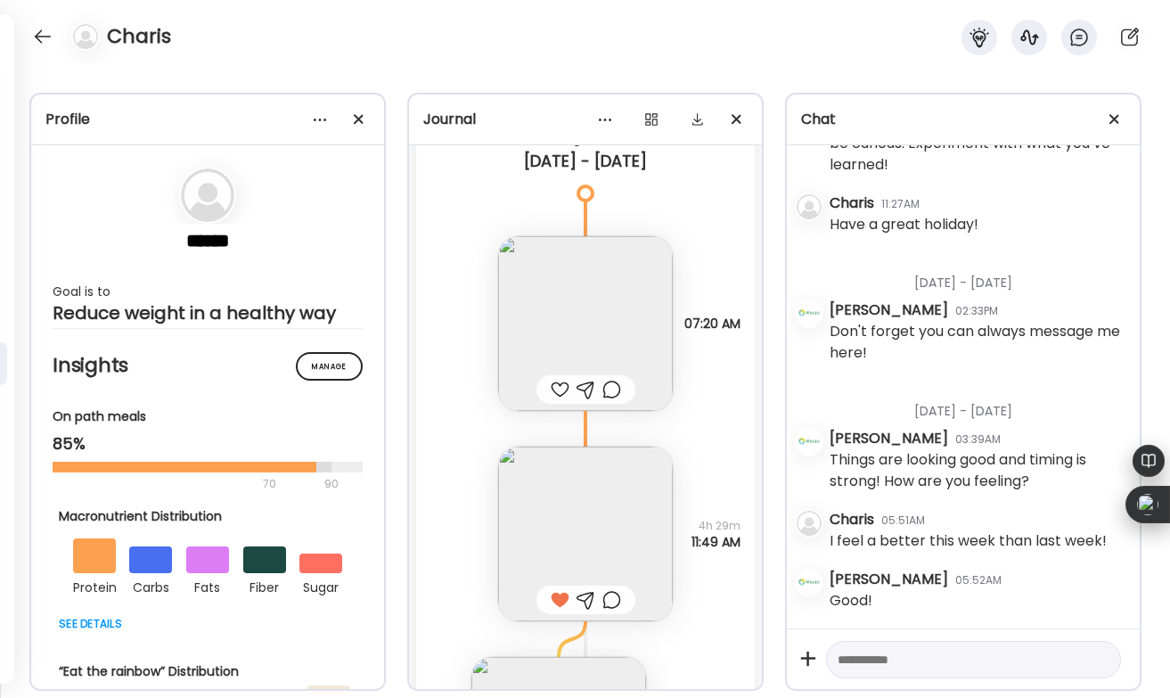
scroll to position [27819, 0]
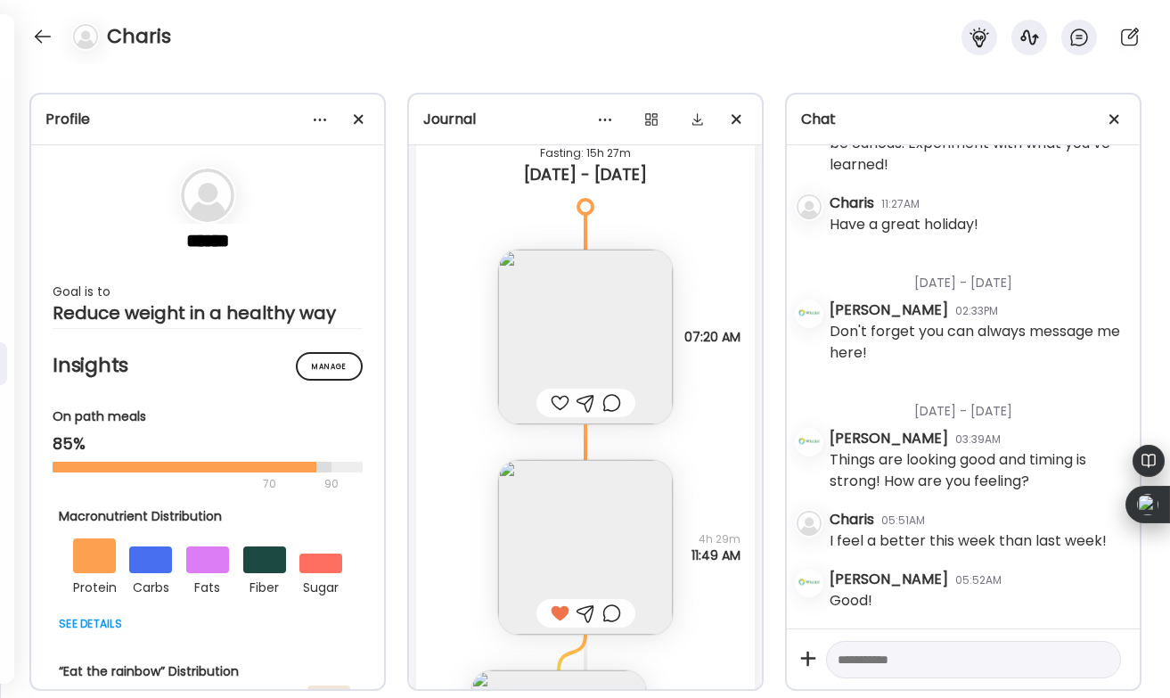
click at [559, 404] on div at bounding box center [560, 402] width 19 height 21
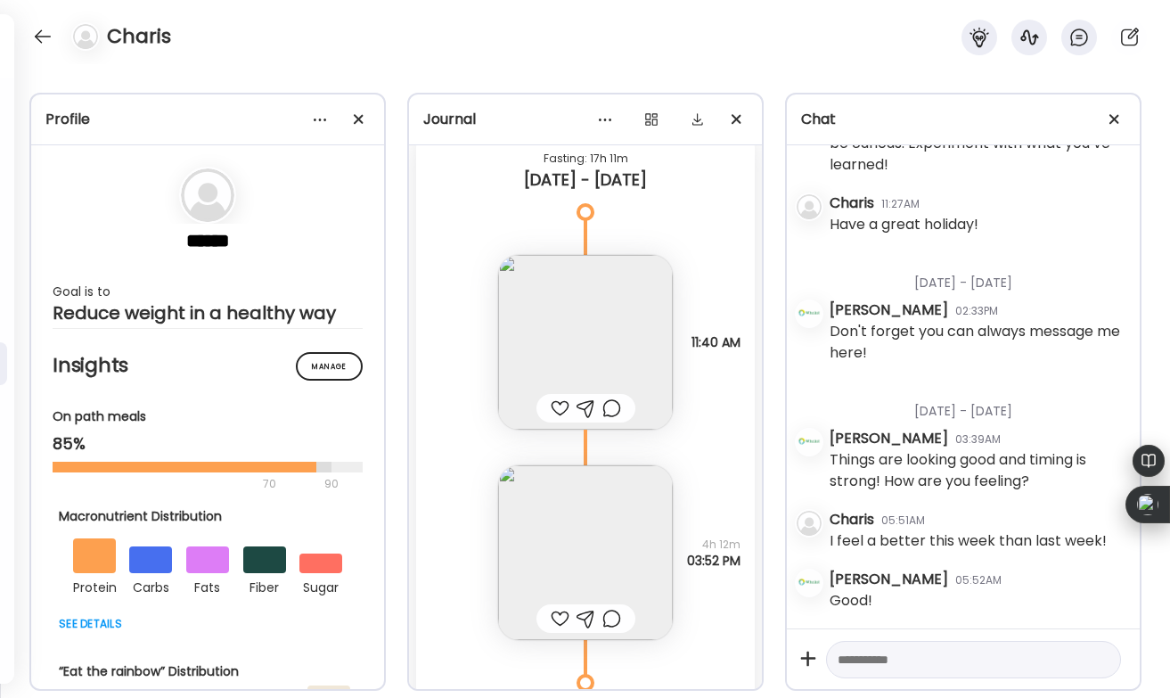
click at [557, 403] on div at bounding box center [560, 407] width 19 height 21
click at [39, 40] on div at bounding box center [43, 36] width 29 height 29
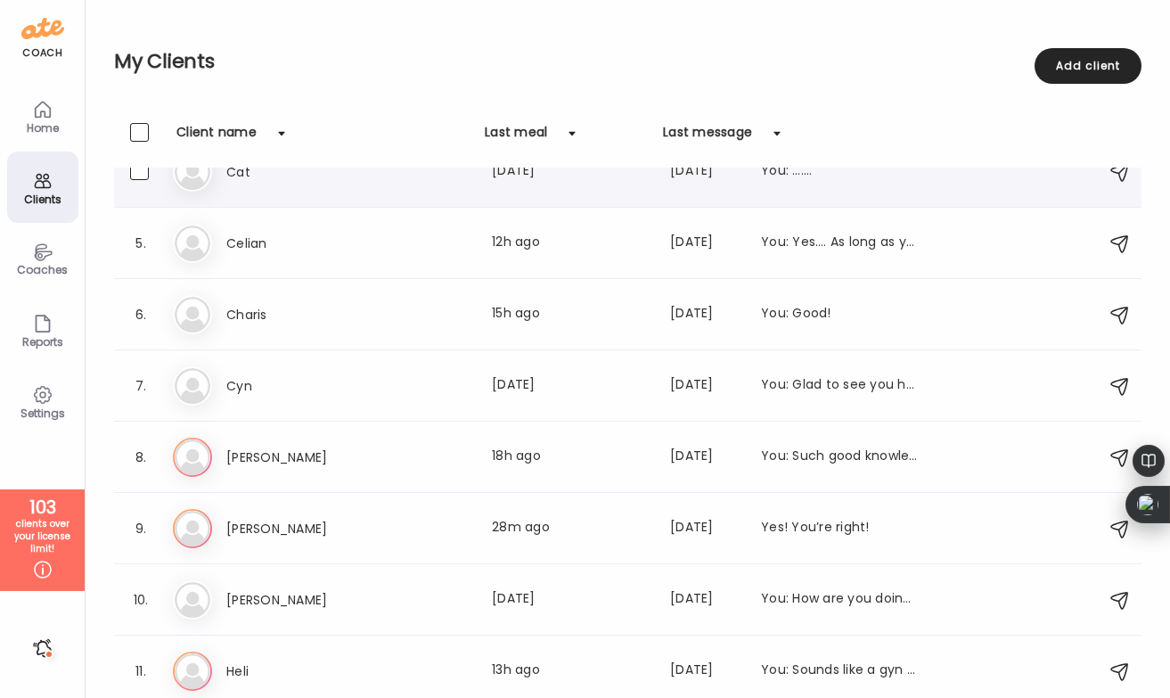
scroll to position [255, 0]
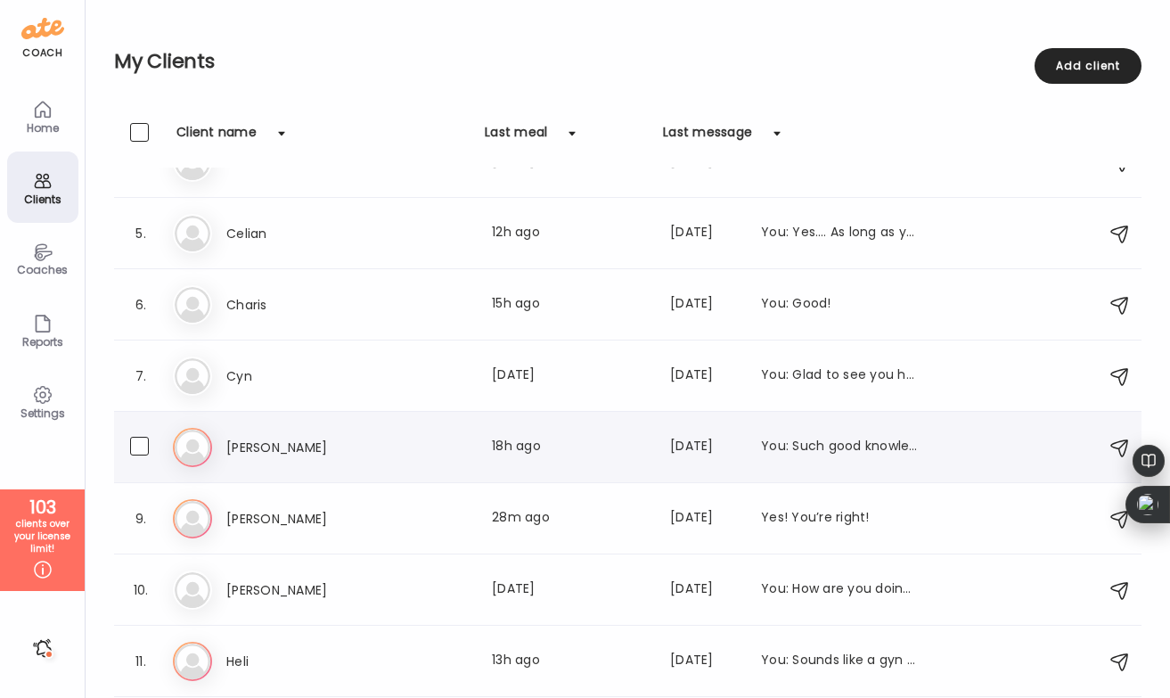
click at [430, 438] on div "[PERSON_NAME] Last meal: 18h ago Last message: [DATE] You: Such good knowledge!" at bounding box center [572, 447] width 692 height 21
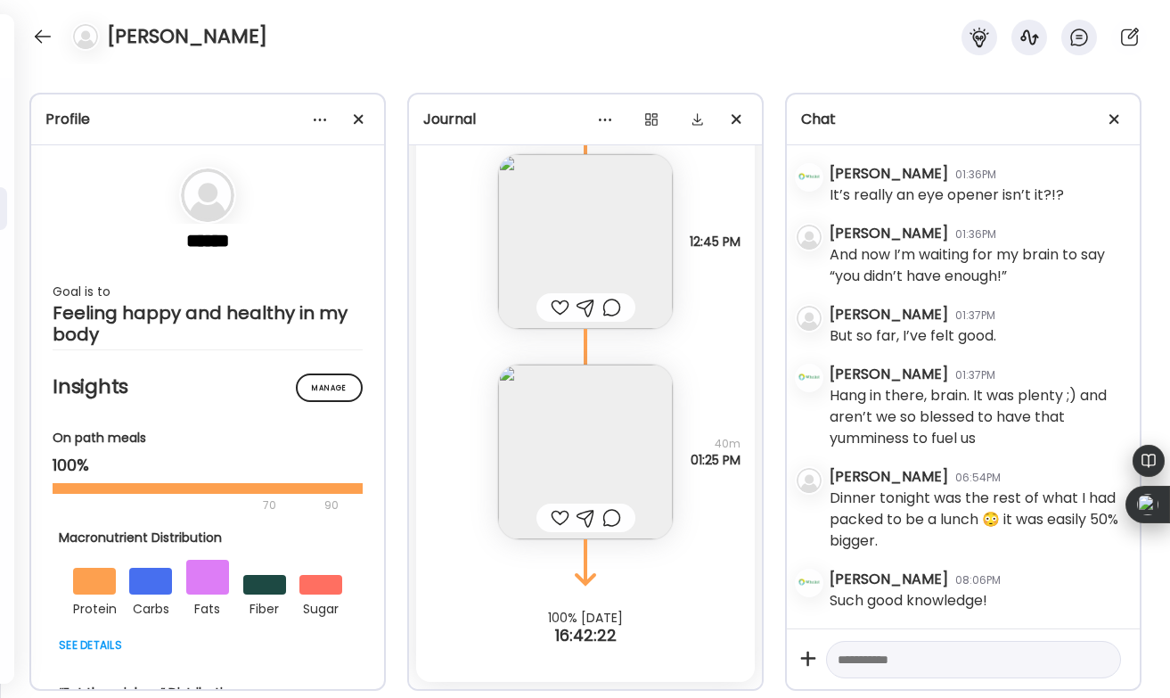
scroll to position [2634, 0]
click at [576, 469] on img at bounding box center [585, 452] width 175 height 175
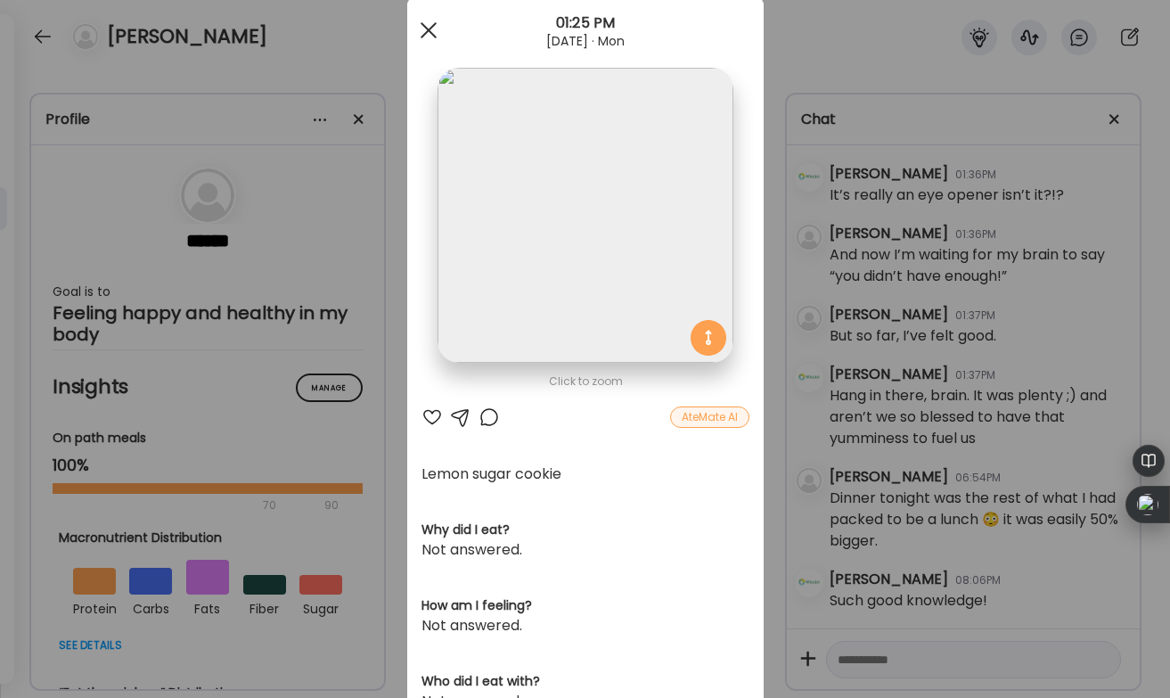
click at [427, 32] on div at bounding box center [429, 30] width 36 height 36
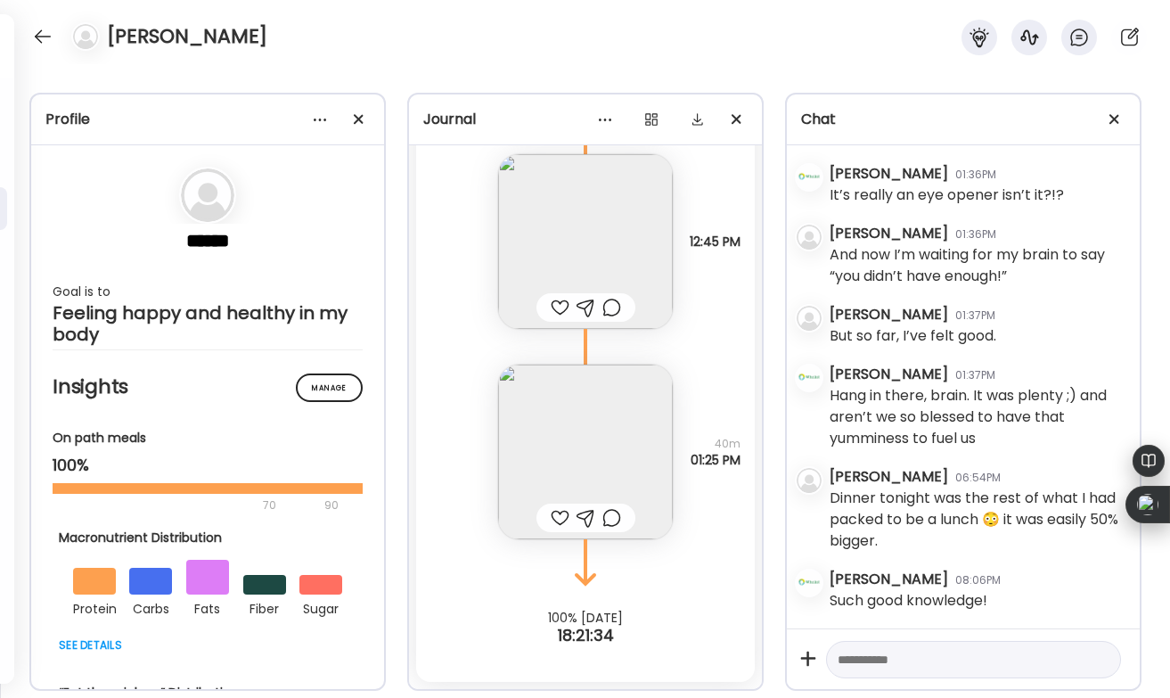
click at [556, 300] on div at bounding box center [560, 307] width 19 height 21
click at [587, 251] on img at bounding box center [585, 241] width 175 height 175
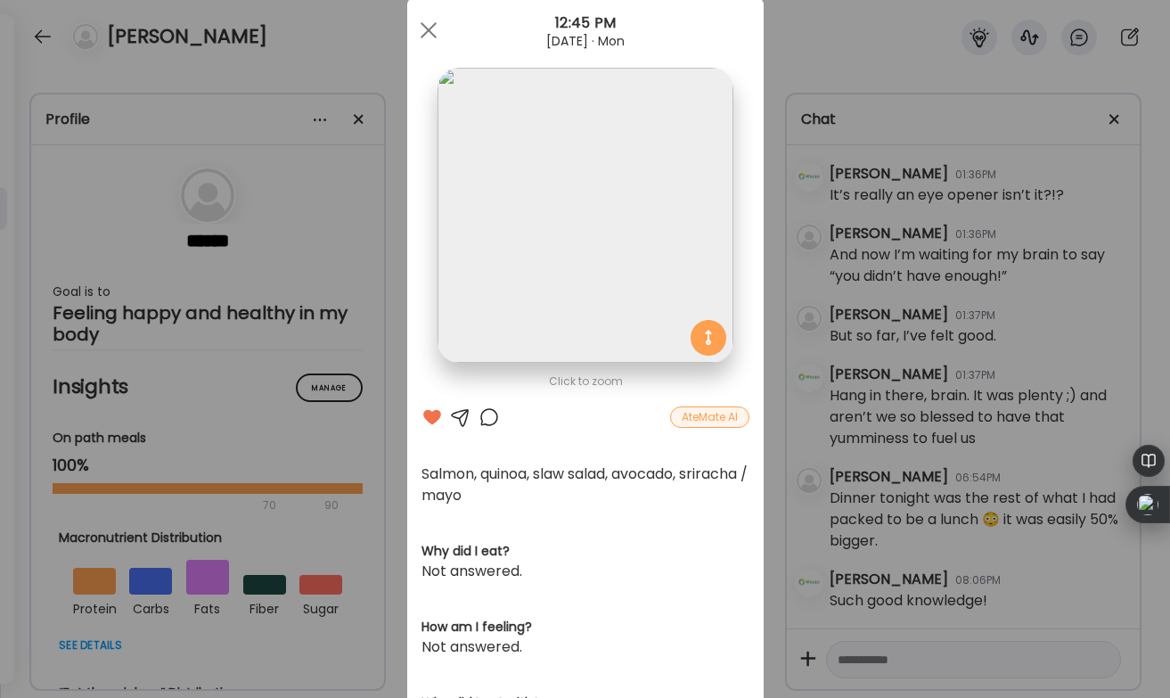
click at [489, 415] on div at bounding box center [489, 416] width 21 height 21
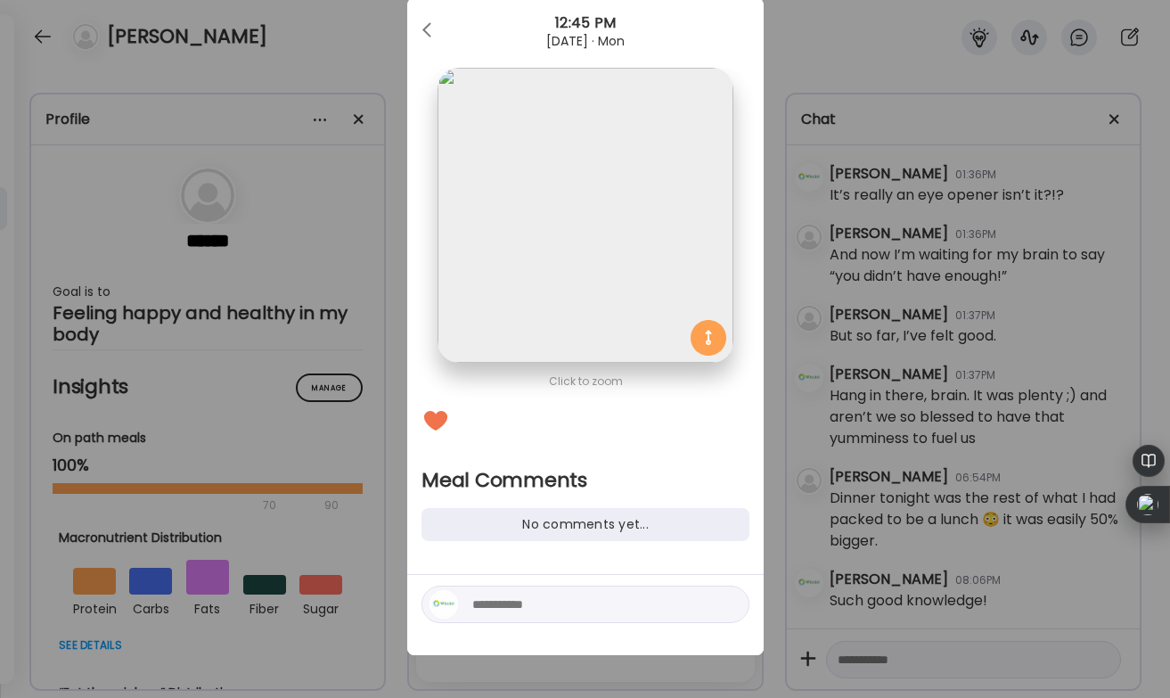
click at [496, 597] on textarea at bounding box center [592, 604] width 241 height 21
type textarea "**********"
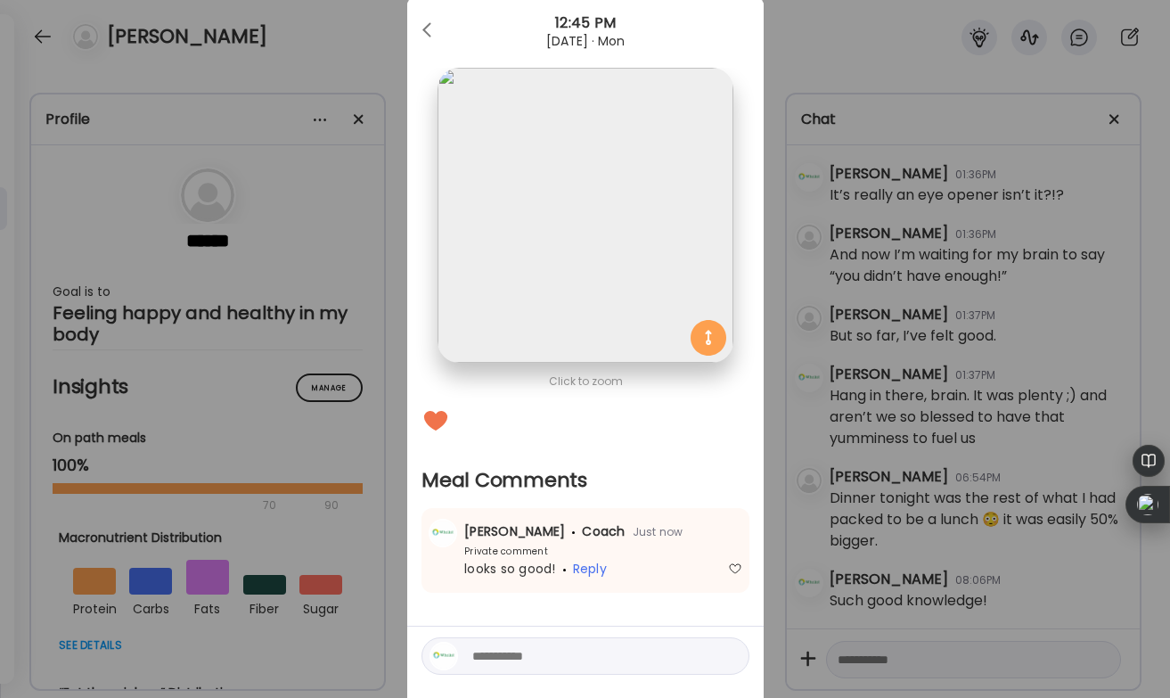
click at [369, 46] on div "Ate Coach Dashboard Wahoo! It’s official Take a moment to set up your Coach Pro…" at bounding box center [585, 349] width 1170 height 698
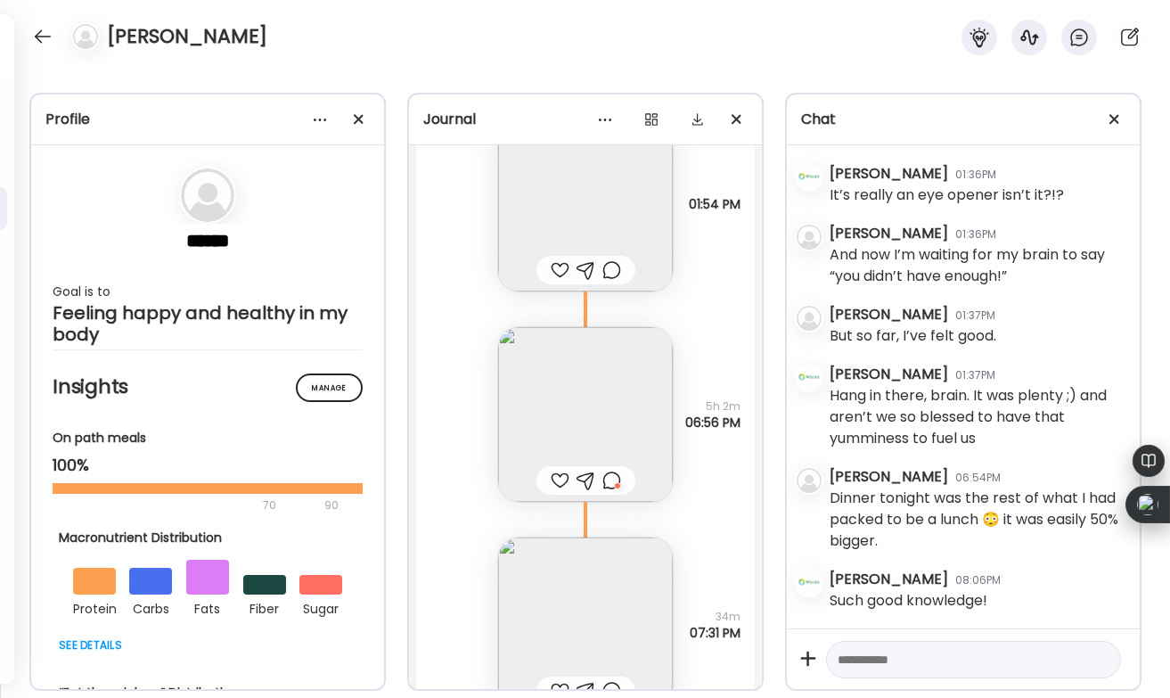
scroll to position [37337, 0]
click at [555, 481] on div at bounding box center [560, 485] width 19 height 21
click at [602, 487] on div at bounding box center [611, 485] width 19 height 21
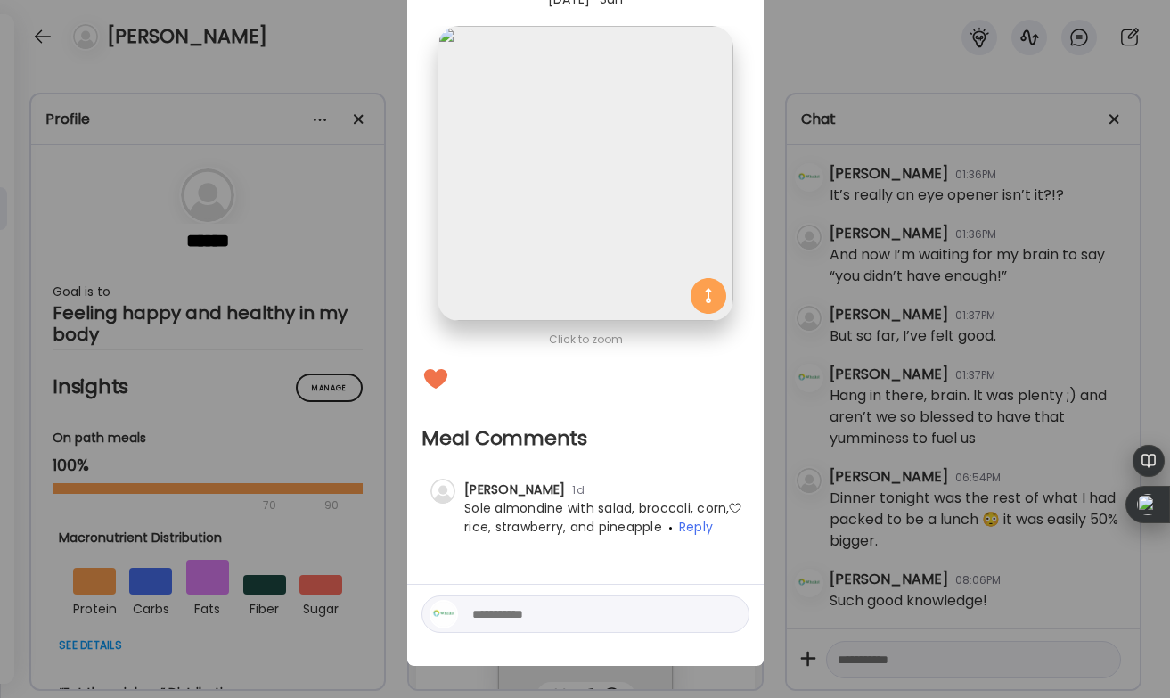
scroll to position [88, 0]
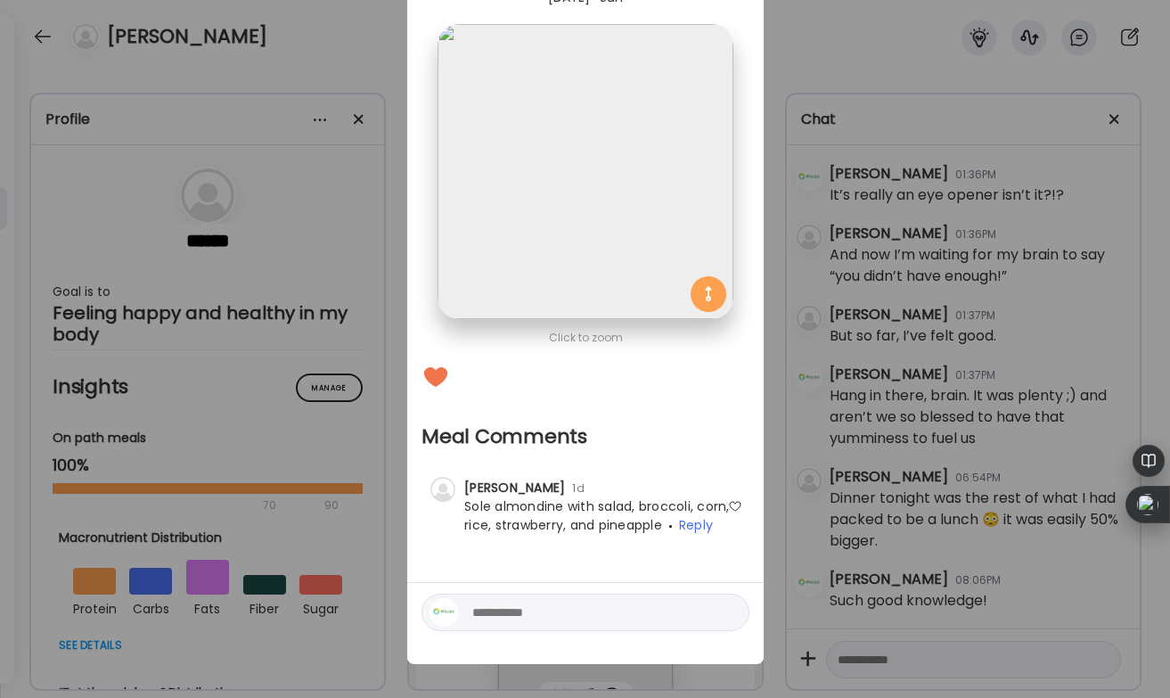
click at [515, 610] on textarea at bounding box center [592, 612] width 241 height 21
type textarea "*******"
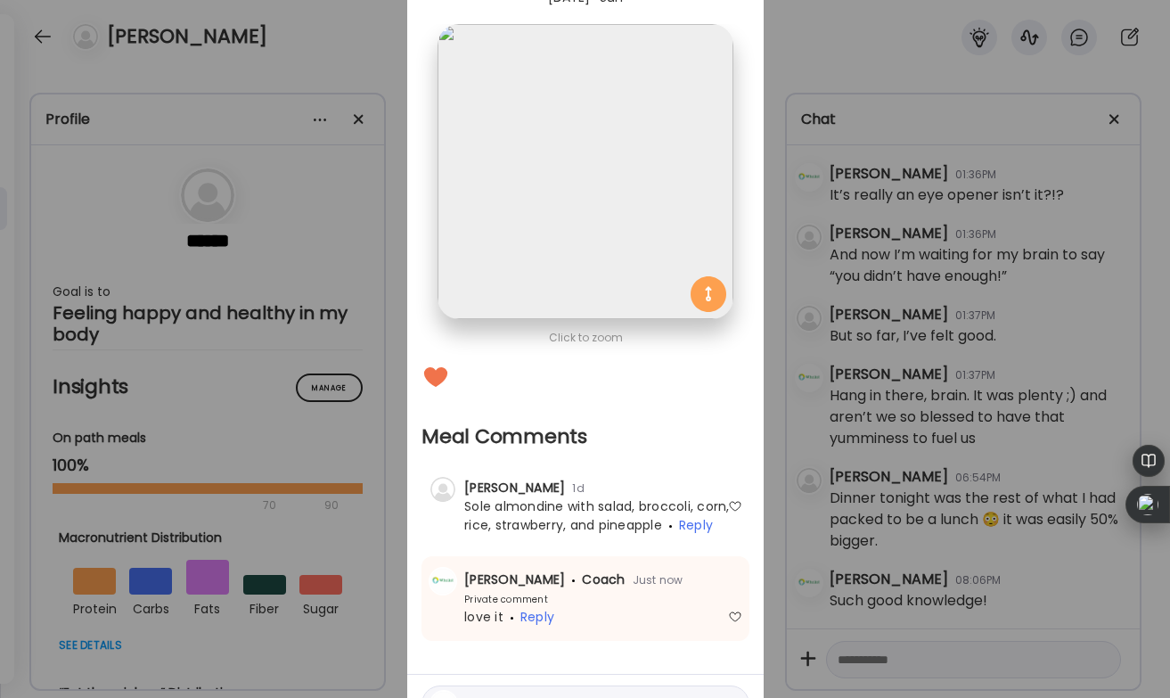
click at [346, 36] on div "Ate Coach Dashboard Wahoo! It’s official Take a moment to set up your Coach Pro…" at bounding box center [585, 349] width 1170 height 698
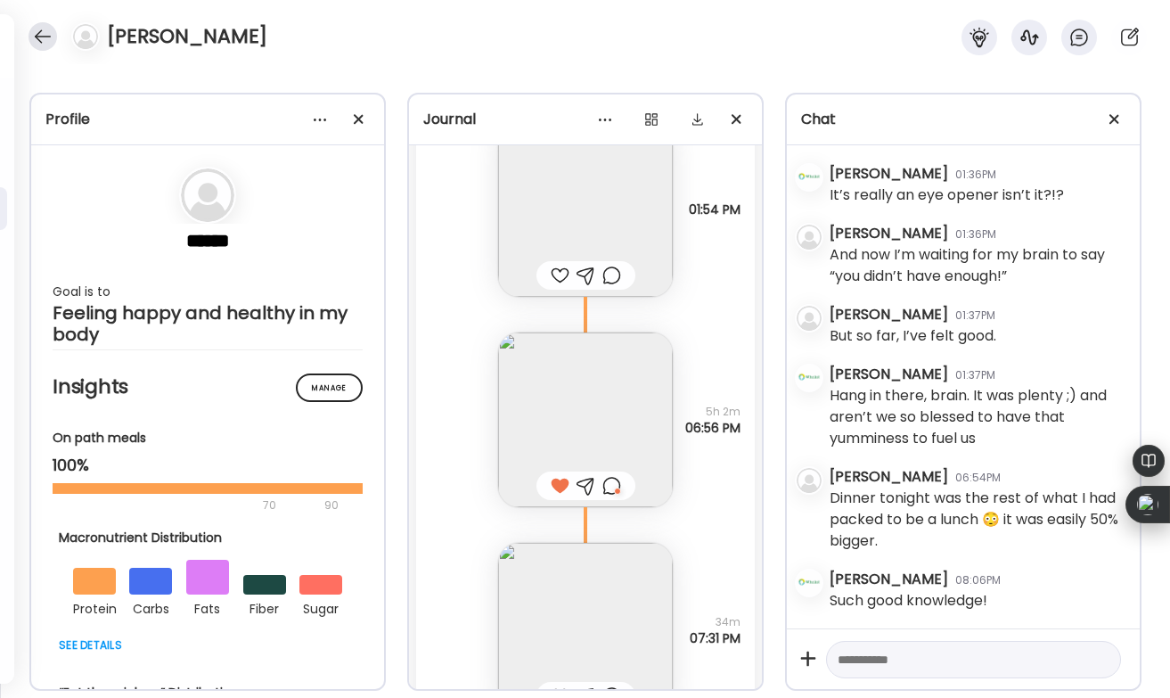
click at [42, 29] on div at bounding box center [43, 36] width 29 height 29
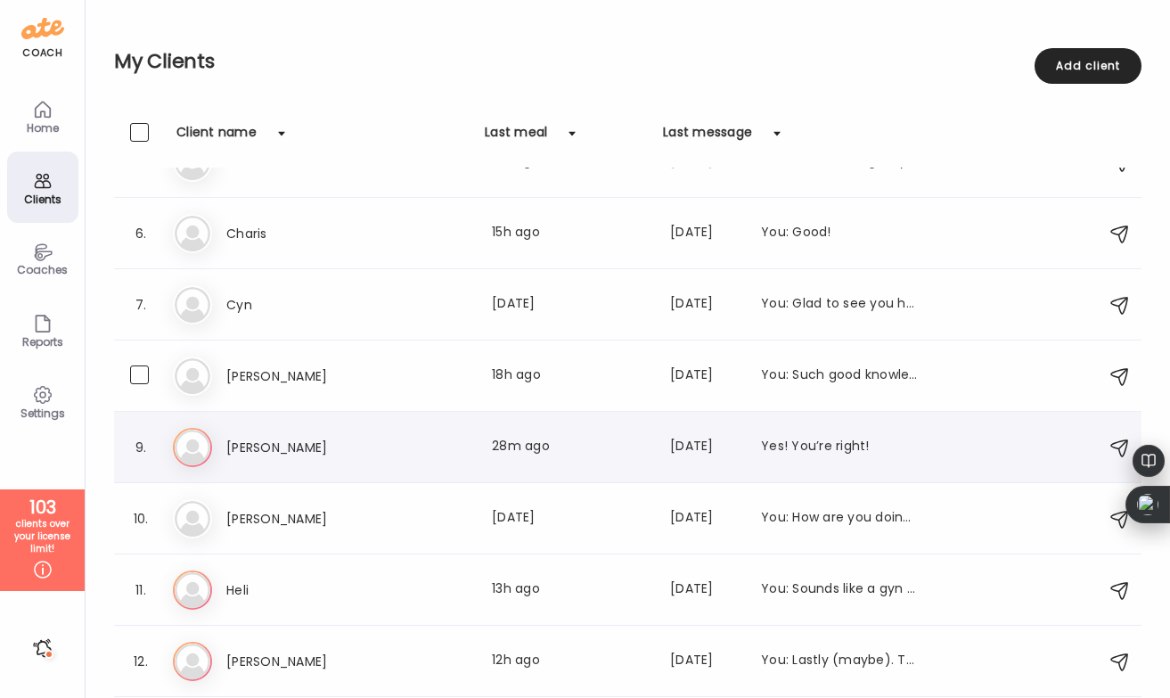
scroll to position [329, 0]
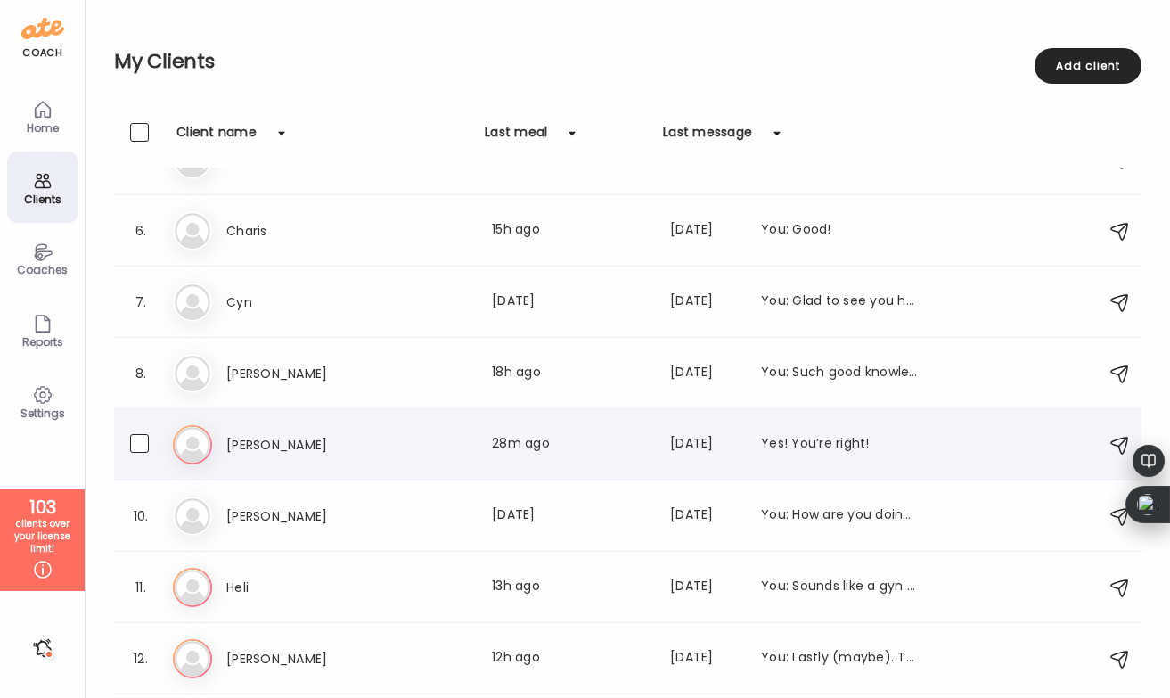
click at [511, 436] on div "Last meal: 28m ago" at bounding box center [570, 444] width 157 height 21
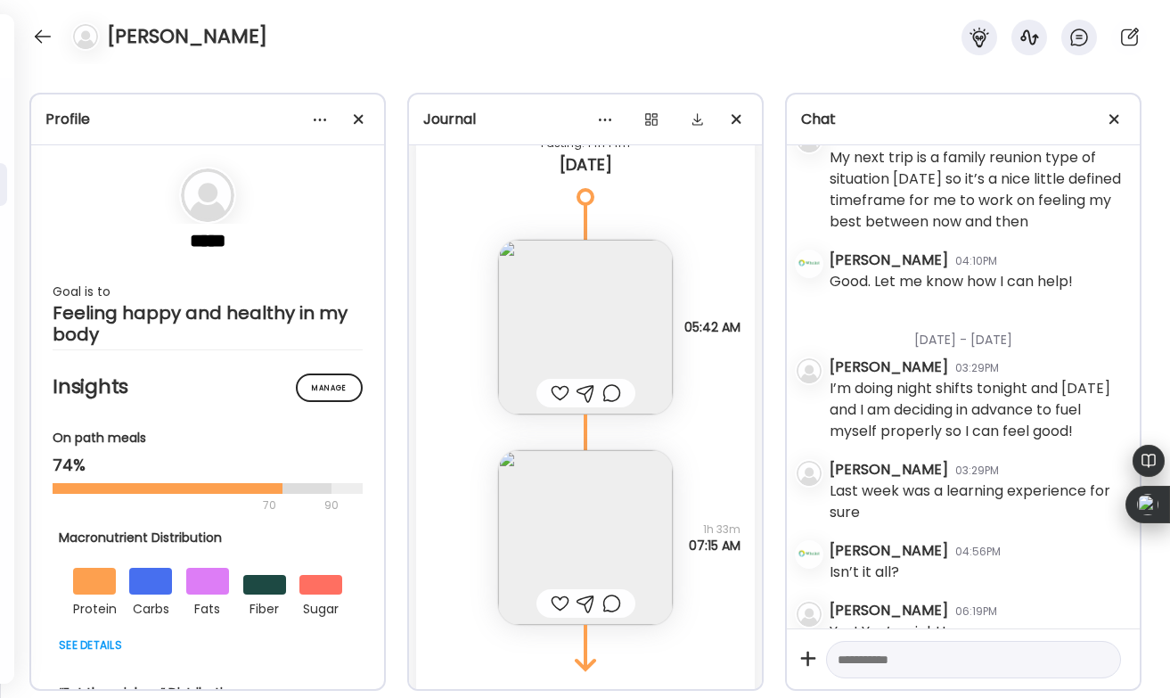
scroll to position [4349, 0]
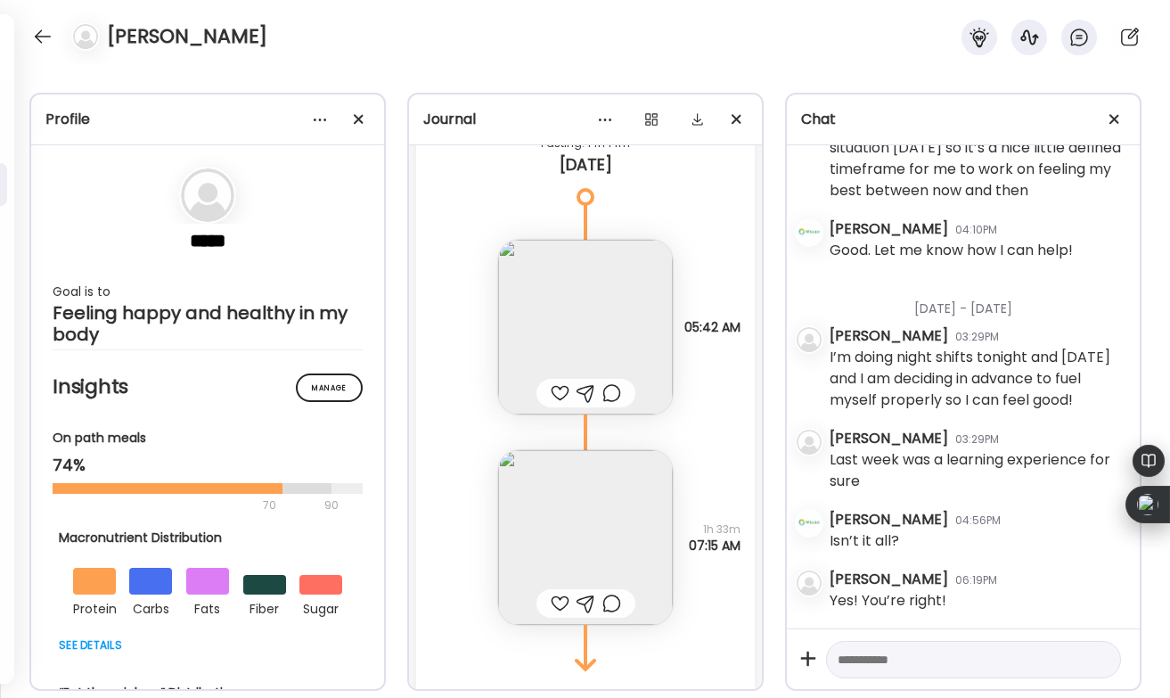
click at [555, 593] on div at bounding box center [560, 603] width 19 height 21
click at [618, 593] on div at bounding box center [611, 603] width 19 height 21
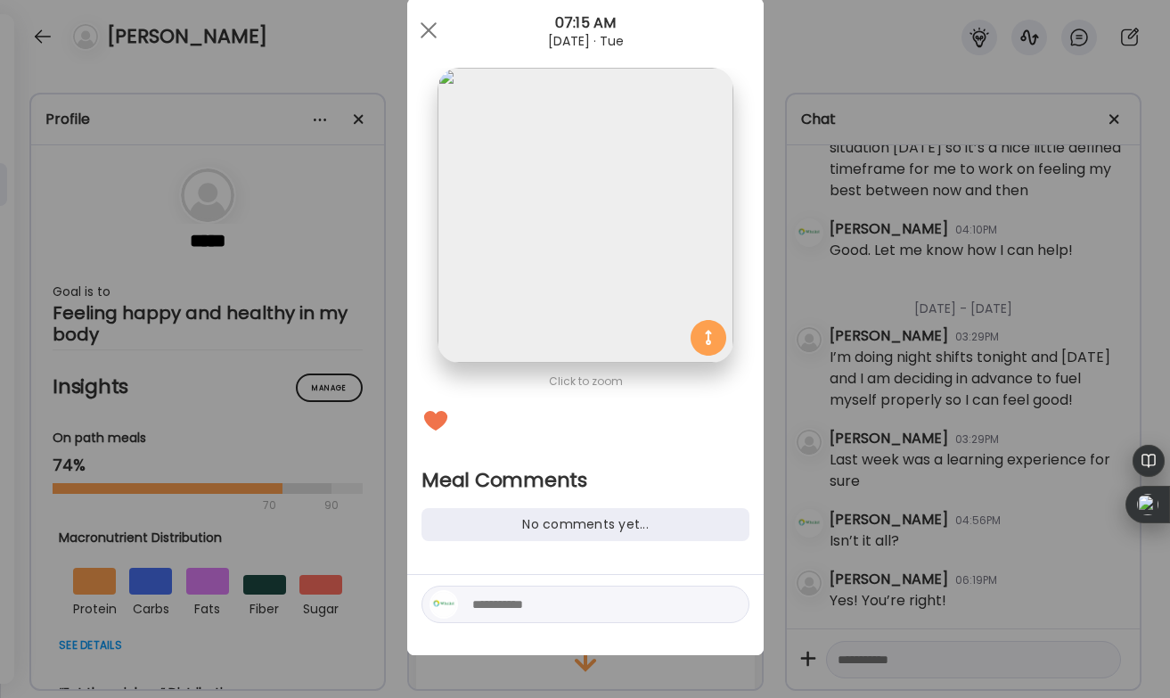
scroll to position [45, 0]
click at [508, 593] on div at bounding box center [586, 604] width 328 height 37
click at [513, 613] on textarea at bounding box center [592, 604] width 241 height 21
type textarea "*******"
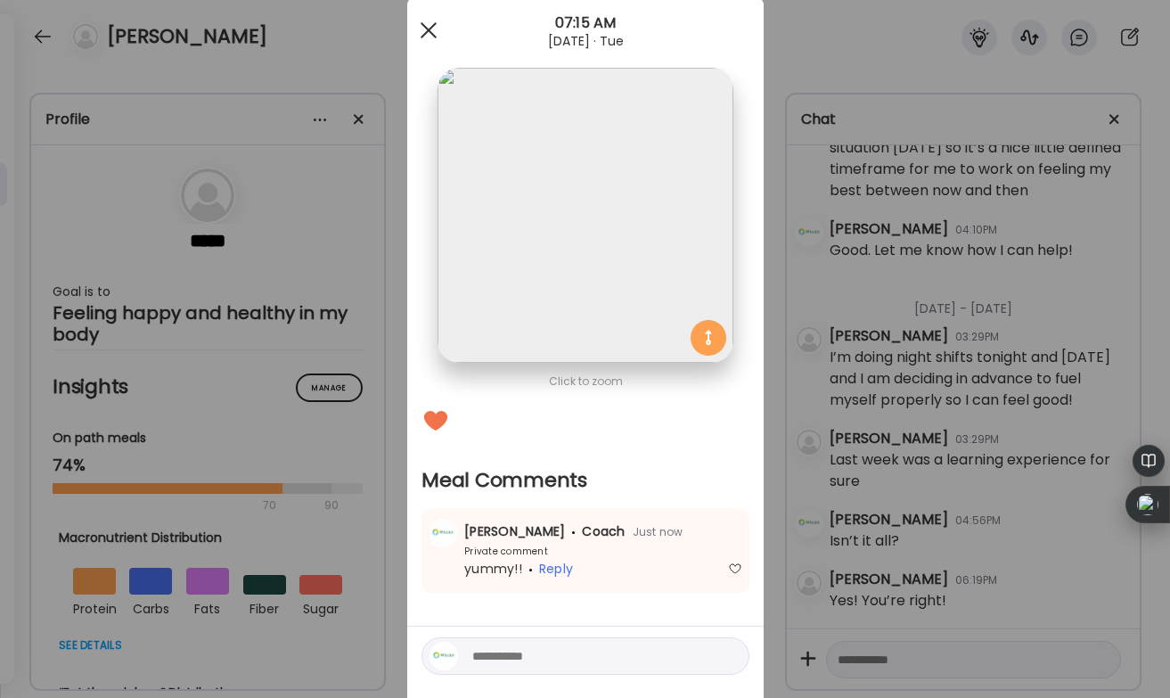
click at [430, 31] on span at bounding box center [428, 30] width 16 height 16
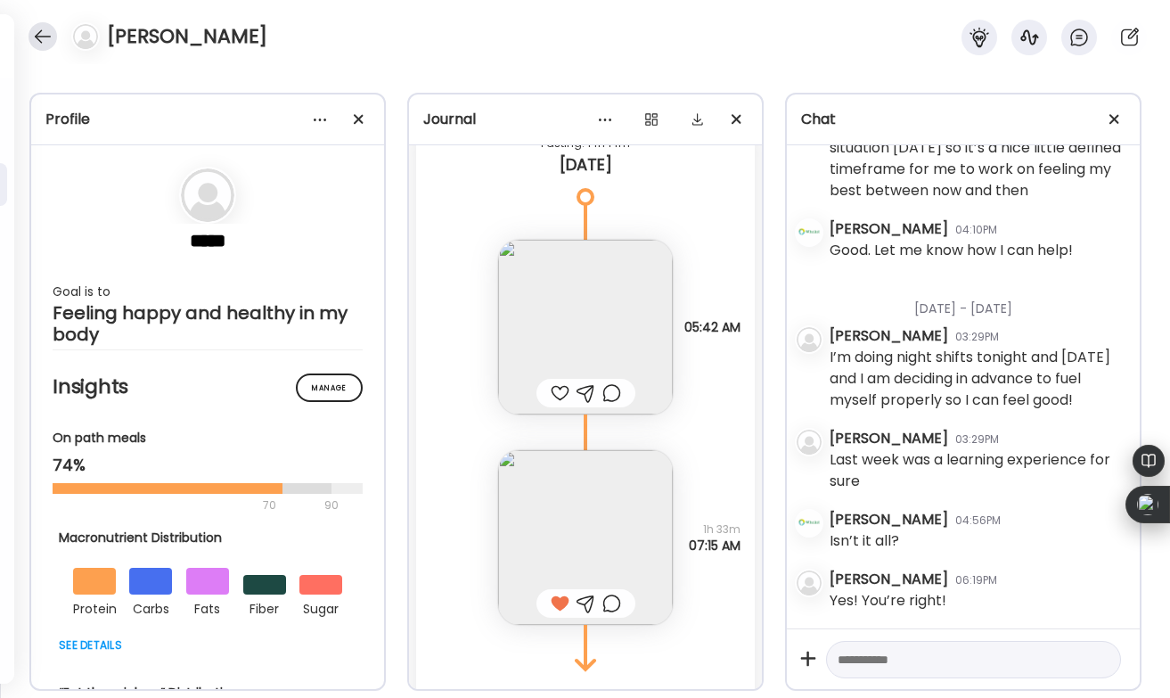
click at [44, 33] on div at bounding box center [43, 36] width 29 height 29
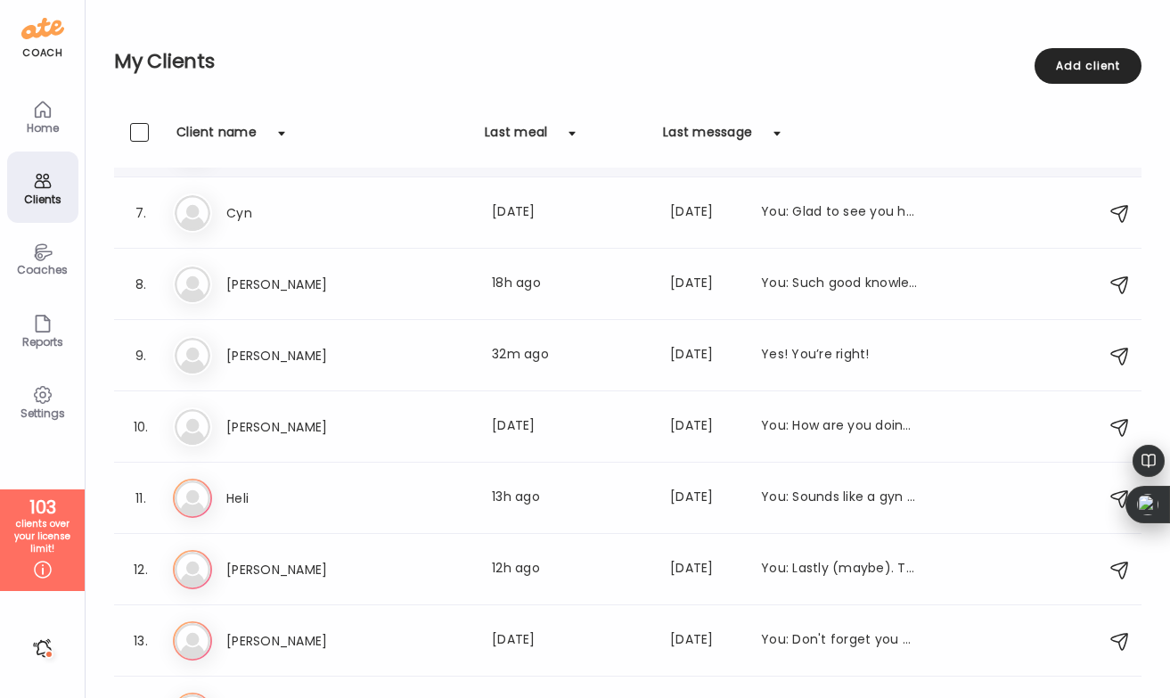
scroll to position [424, 0]
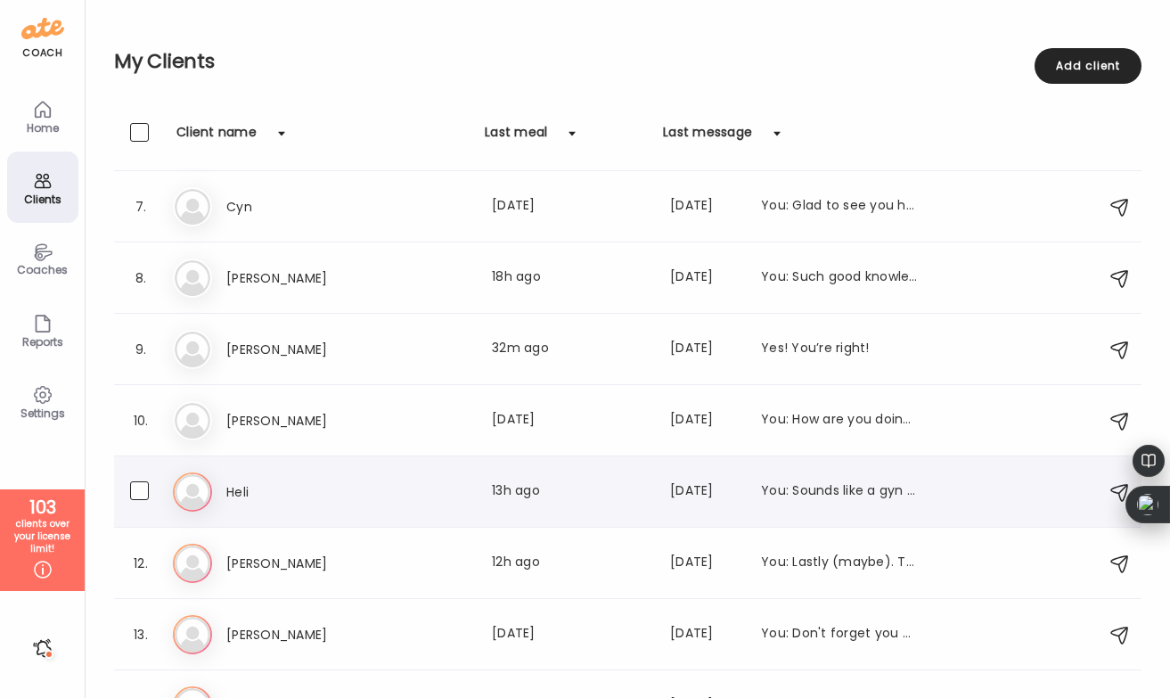
click at [461, 484] on div "Heli Last meal: 13h ago Last message: [DATE] You: Sounds like a gyn question! 😬" at bounding box center [572, 491] width 692 height 21
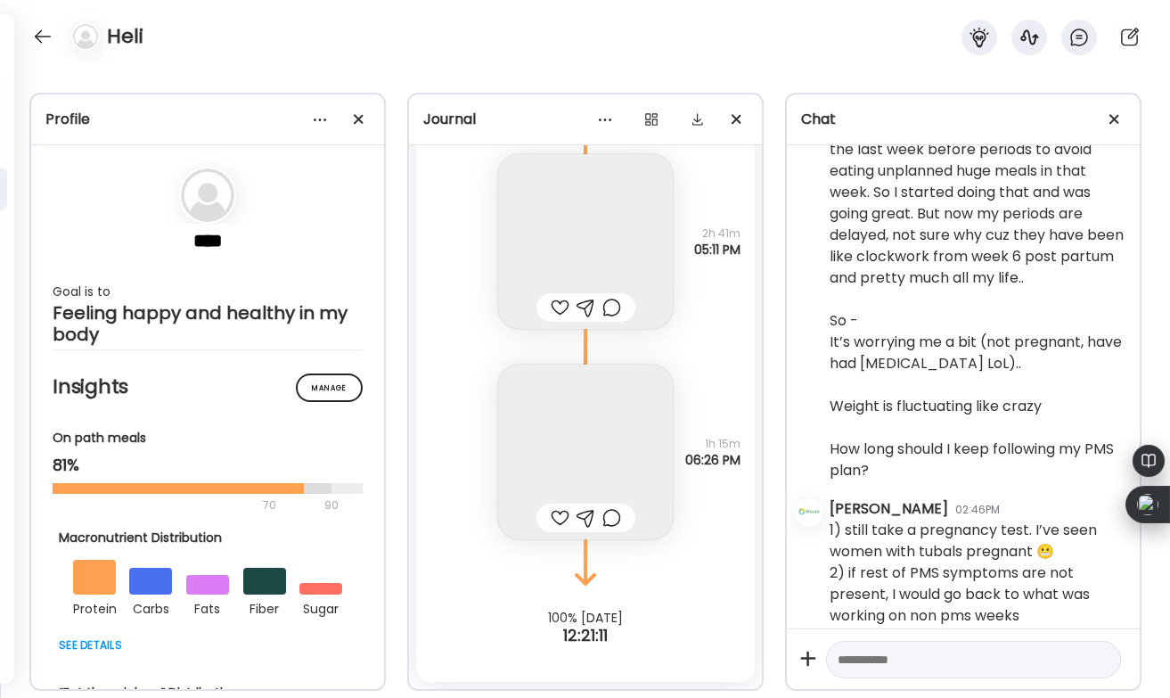
scroll to position [10354, 0]
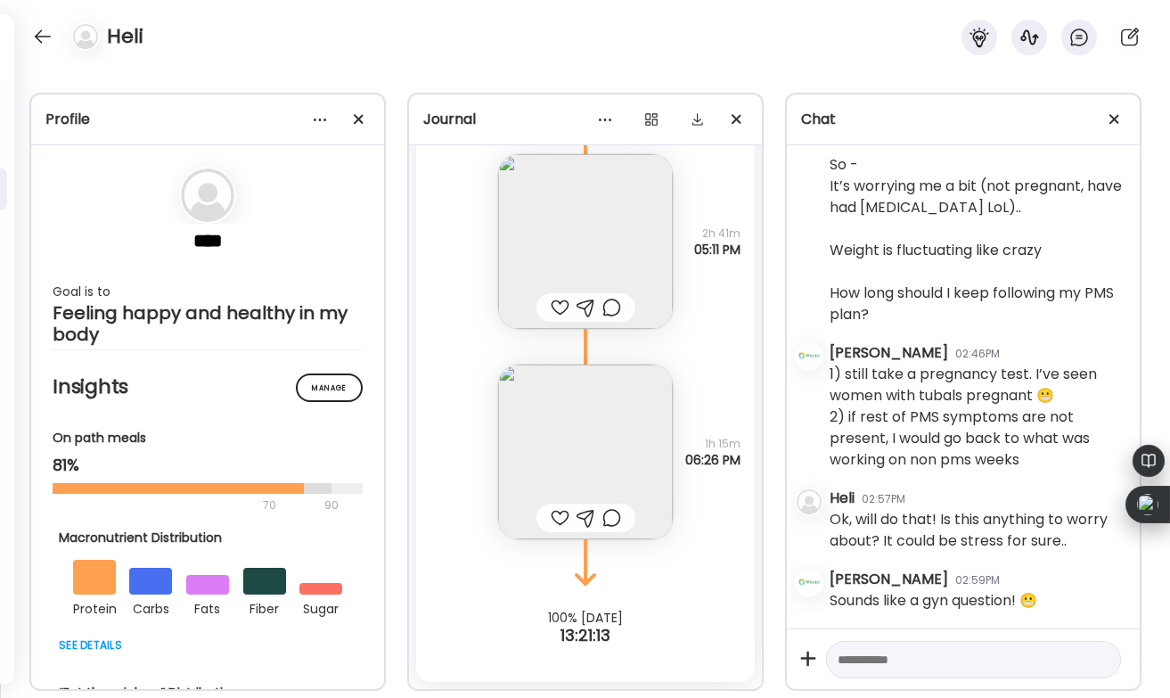
click at [553, 516] on div at bounding box center [560, 517] width 19 height 21
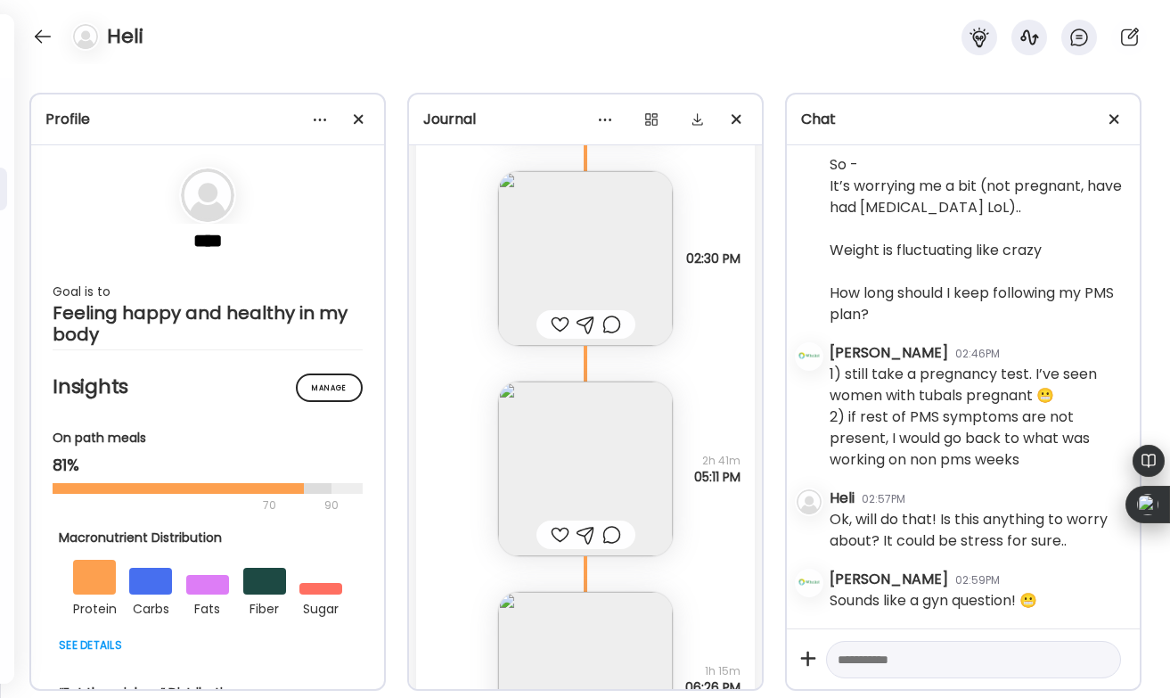
scroll to position [28904, 0]
click at [558, 324] on div at bounding box center [560, 326] width 19 height 21
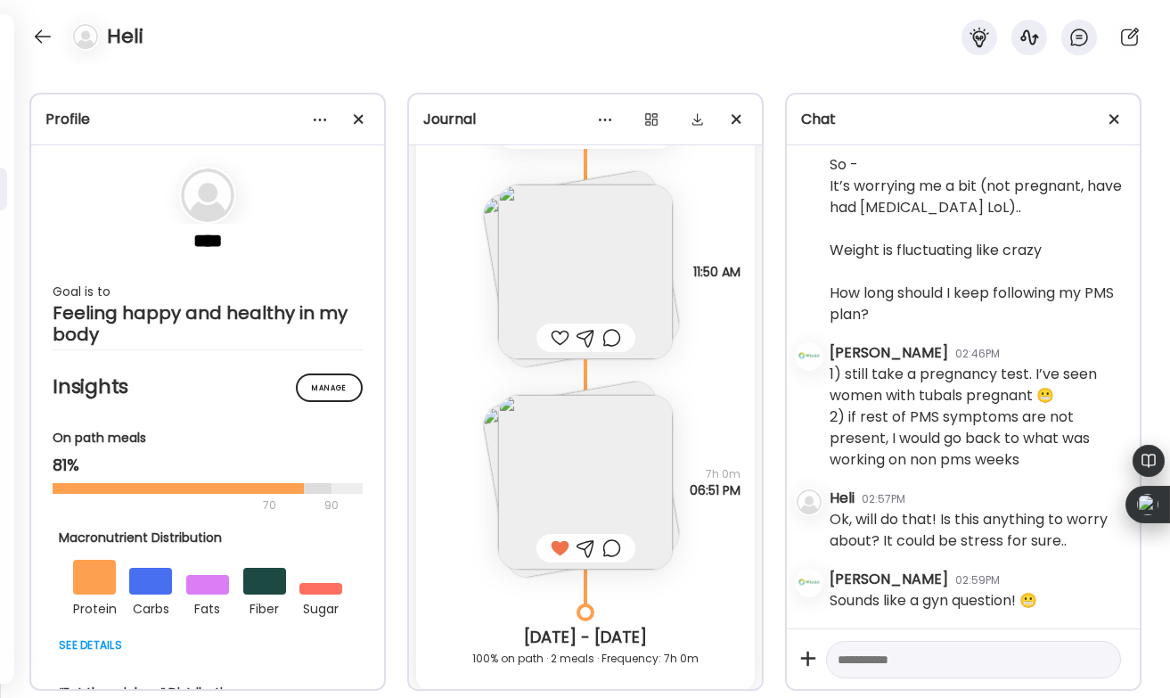
scroll to position [28004, 0]
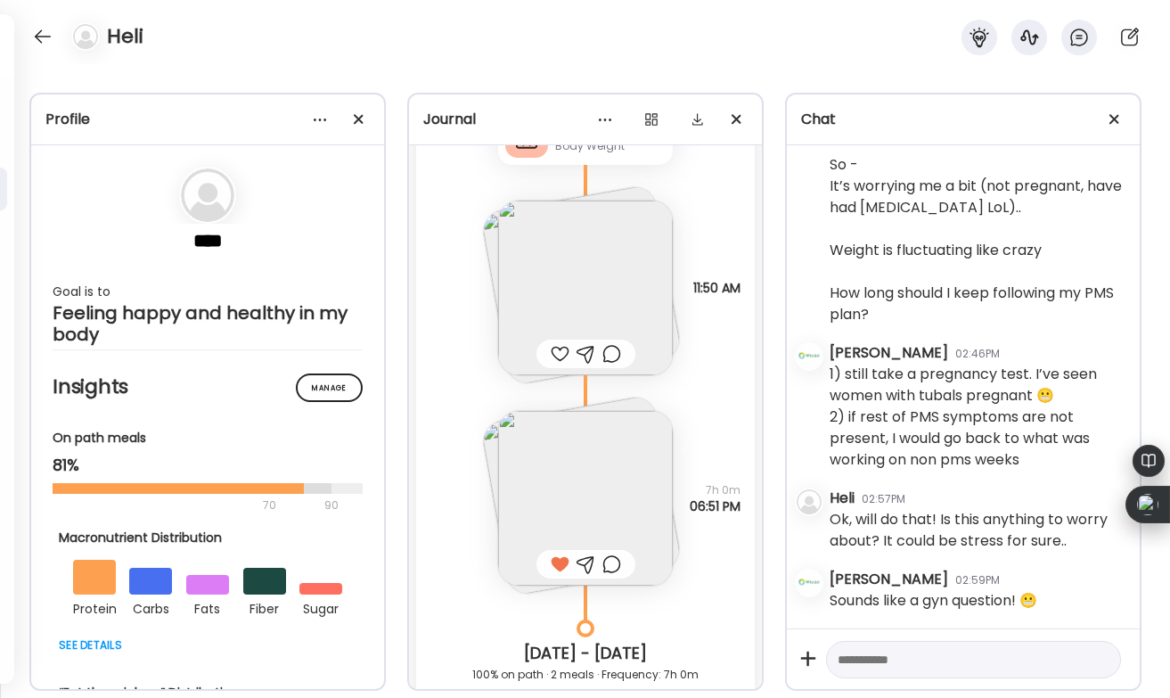
click at [550, 456] on img at bounding box center [585, 498] width 175 height 175
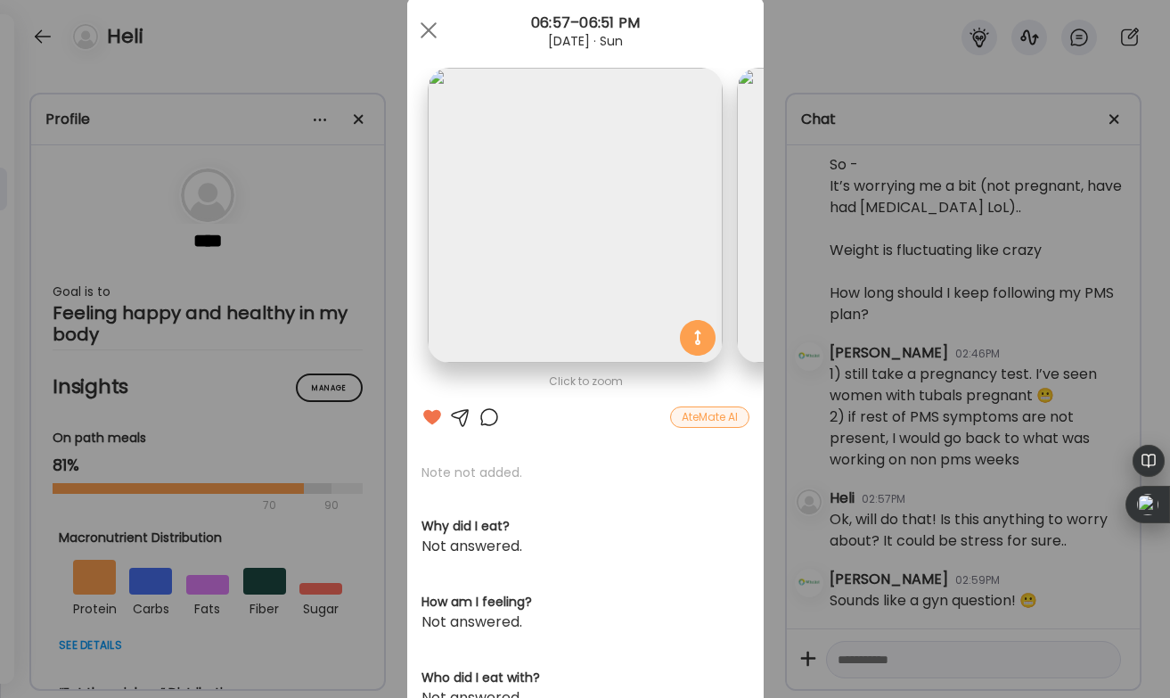
scroll to position [0, 0]
click at [419, 31] on div at bounding box center [429, 30] width 36 height 36
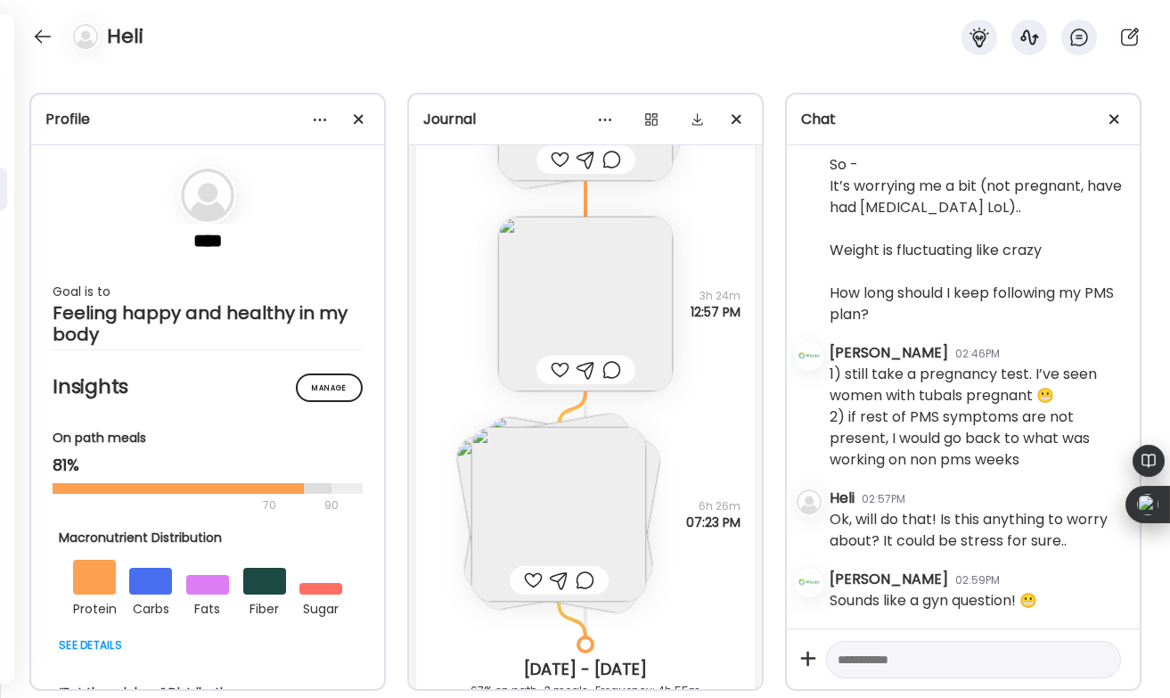
scroll to position [27243, 0]
click at [528, 579] on div at bounding box center [533, 583] width 19 height 21
click at [560, 372] on div at bounding box center [560, 373] width 19 height 21
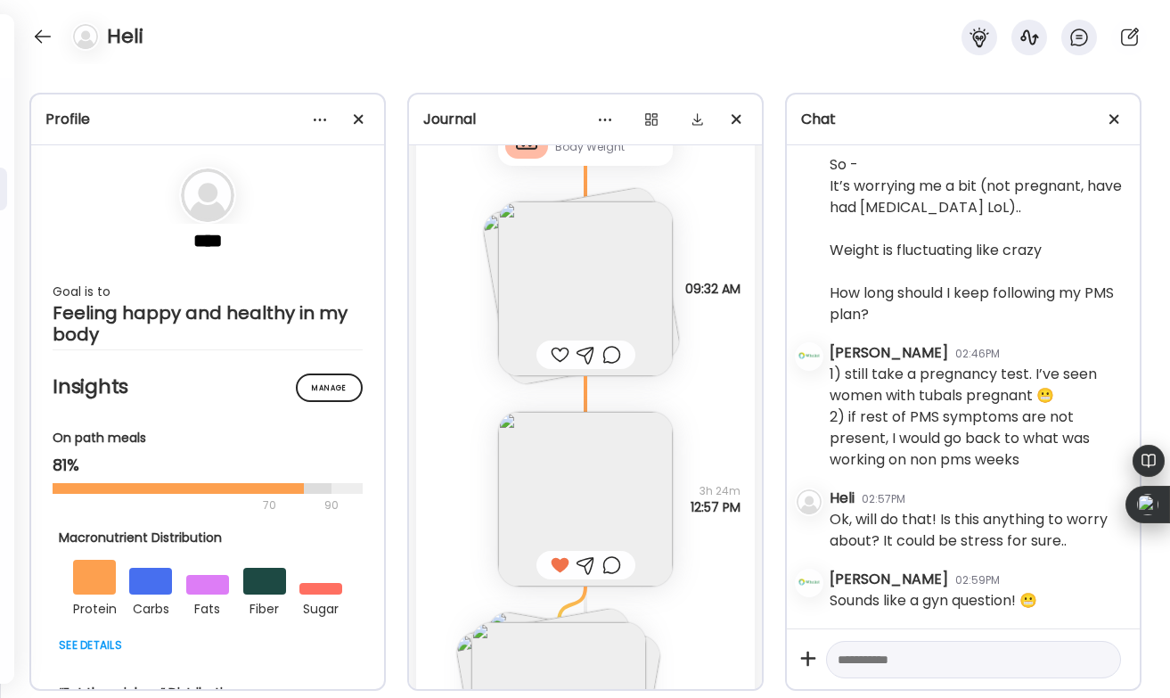
scroll to position [27039, 0]
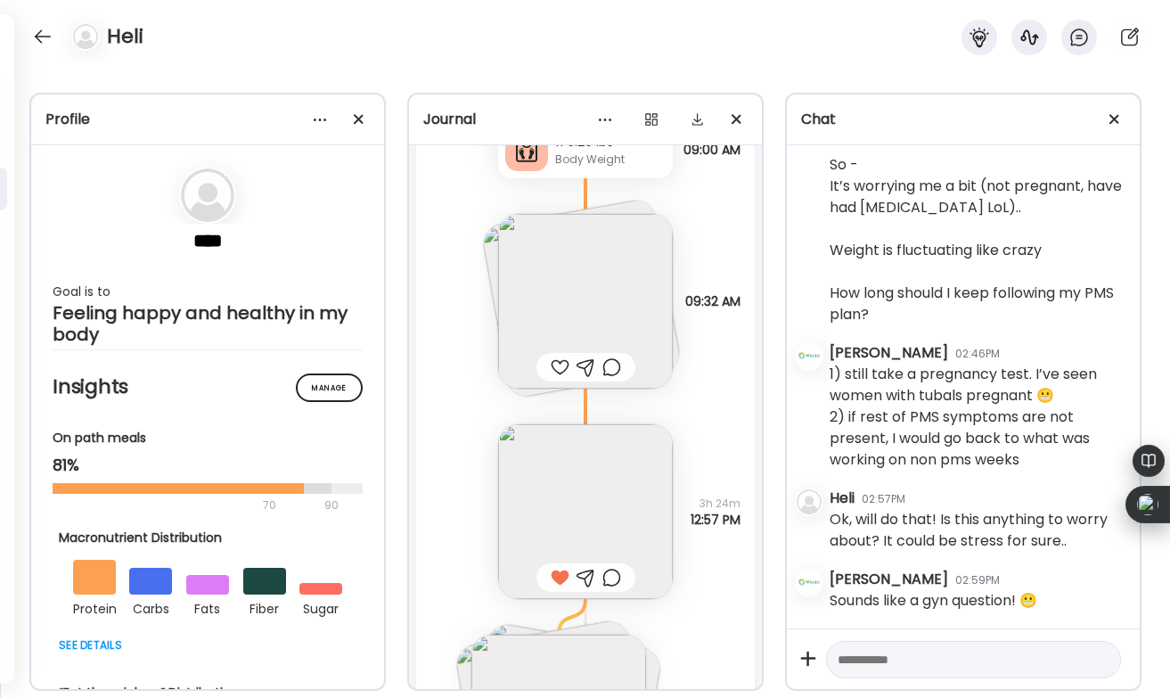
click at [558, 364] on div at bounding box center [560, 366] width 19 height 21
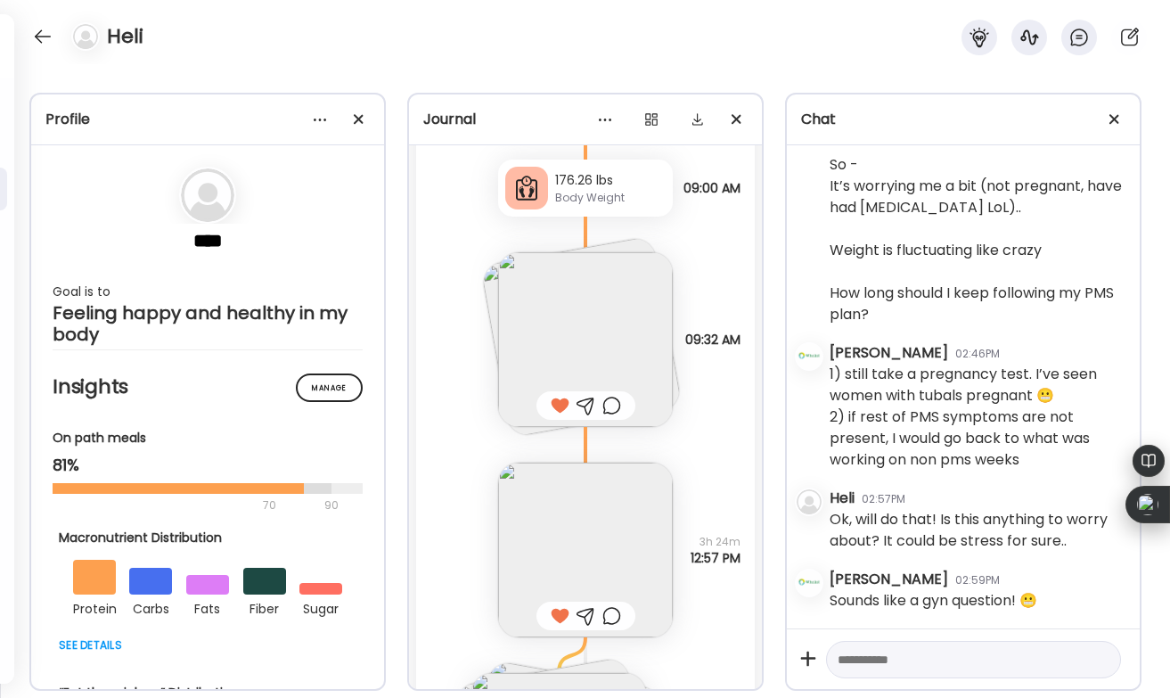
scroll to position [27002, 0]
click at [44, 32] on div at bounding box center [43, 36] width 29 height 29
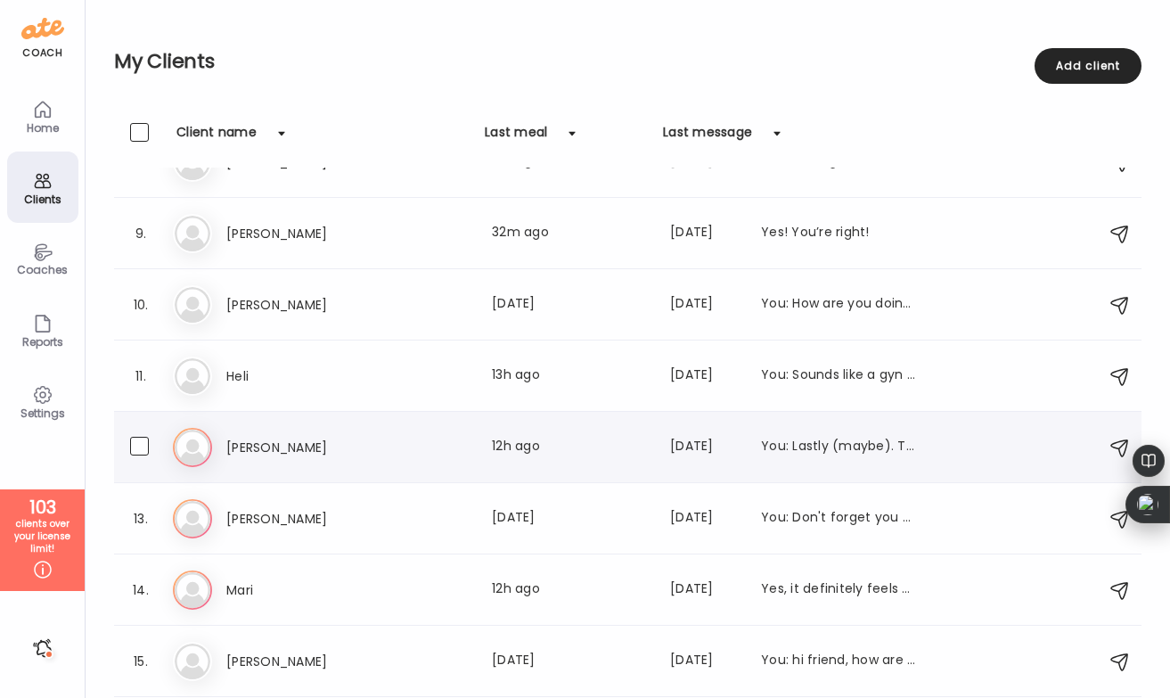
click at [310, 444] on h3 "[PERSON_NAME]" at bounding box center [304, 447] width 157 height 21
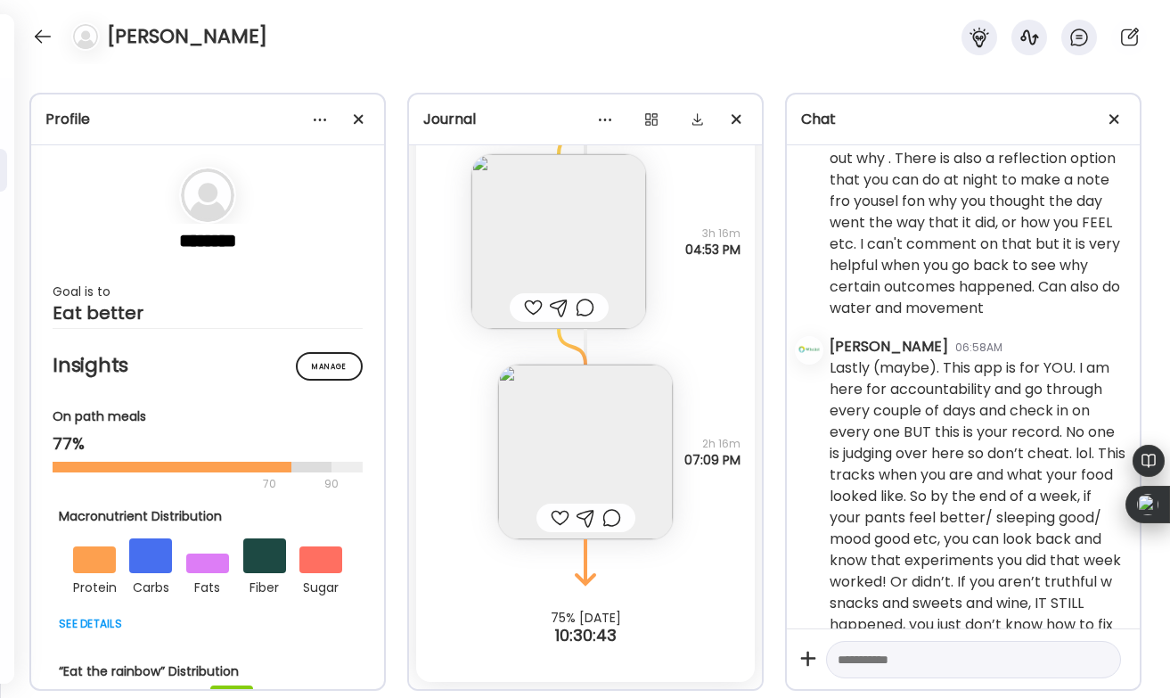
scroll to position [613, 0]
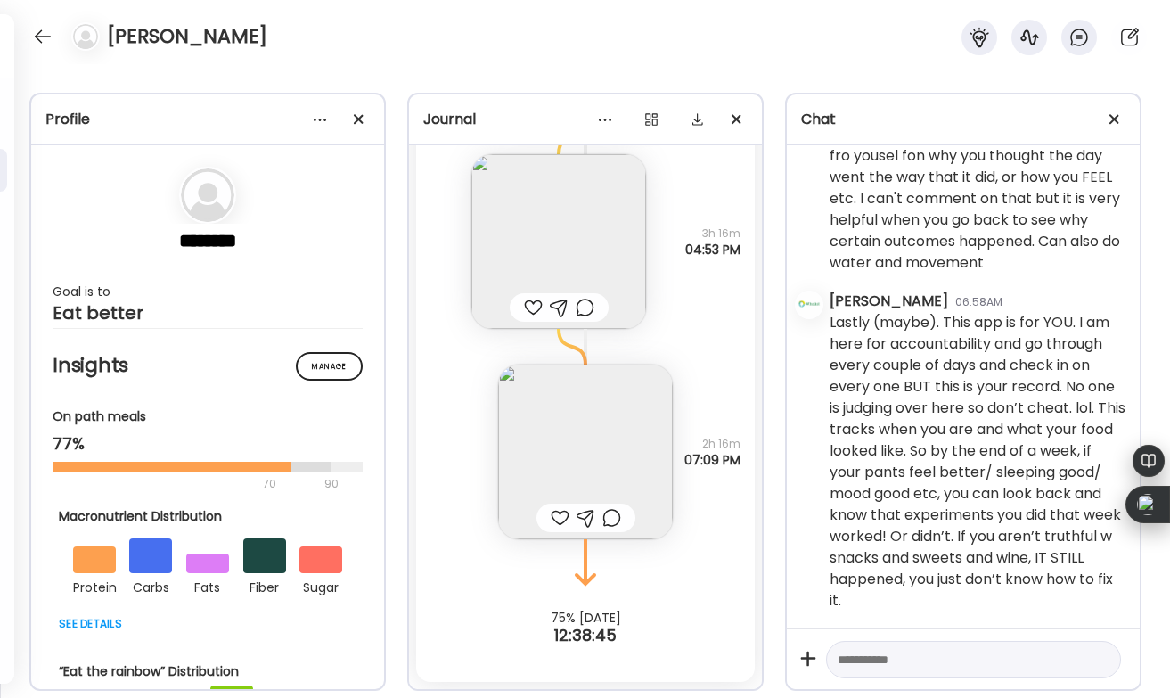
click at [552, 513] on div at bounding box center [560, 517] width 19 height 21
click at [529, 309] on div at bounding box center [533, 307] width 19 height 21
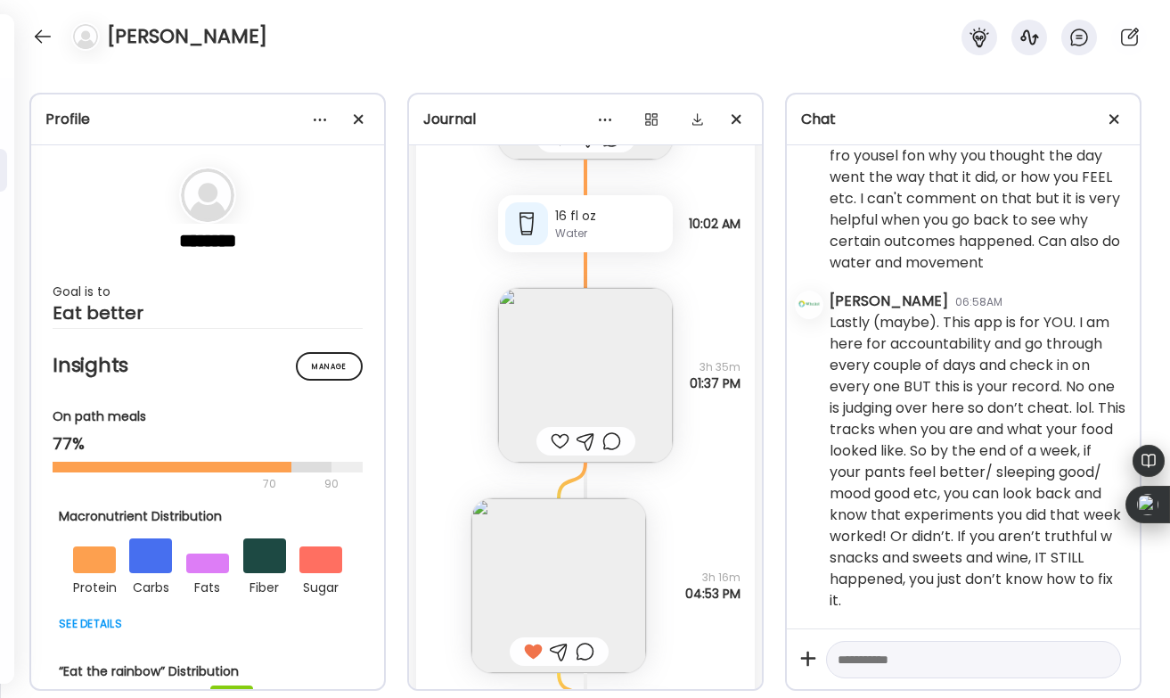
scroll to position [43570, 0]
click at [552, 435] on div at bounding box center [560, 444] width 19 height 21
click at [610, 438] on div at bounding box center [611, 444] width 19 height 21
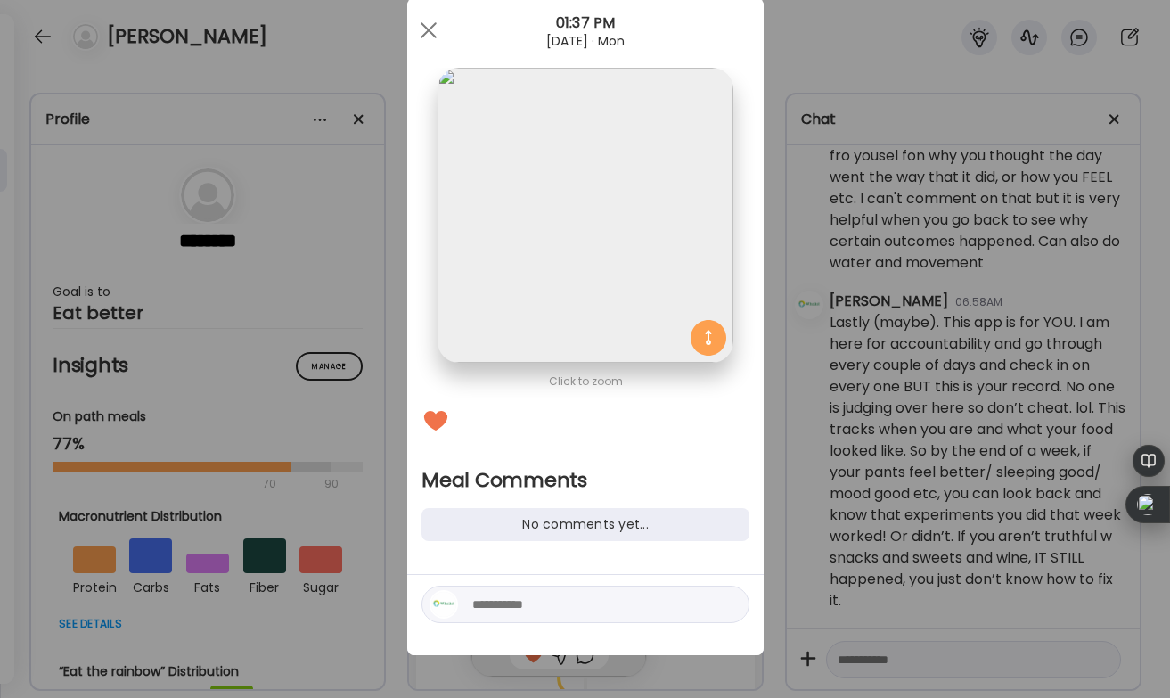
click at [504, 594] on textarea at bounding box center [592, 604] width 241 height 21
click at [424, 35] on div at bounding box center [429, 30] width 36 height 36
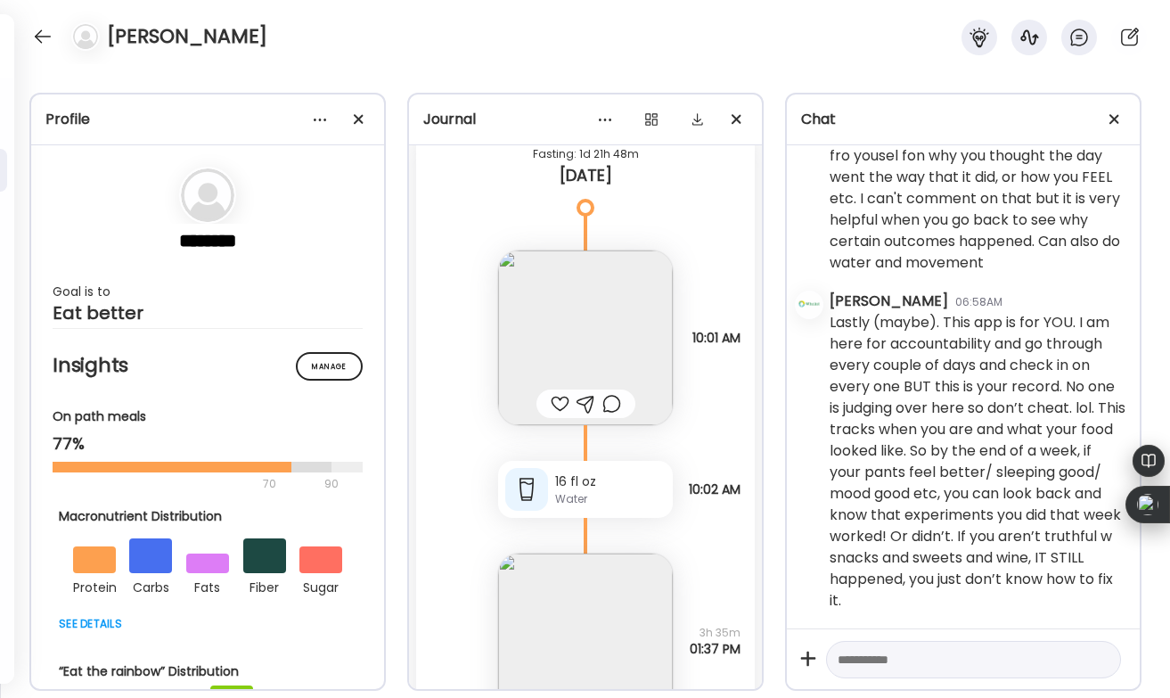
scroll to position [43298, 0]
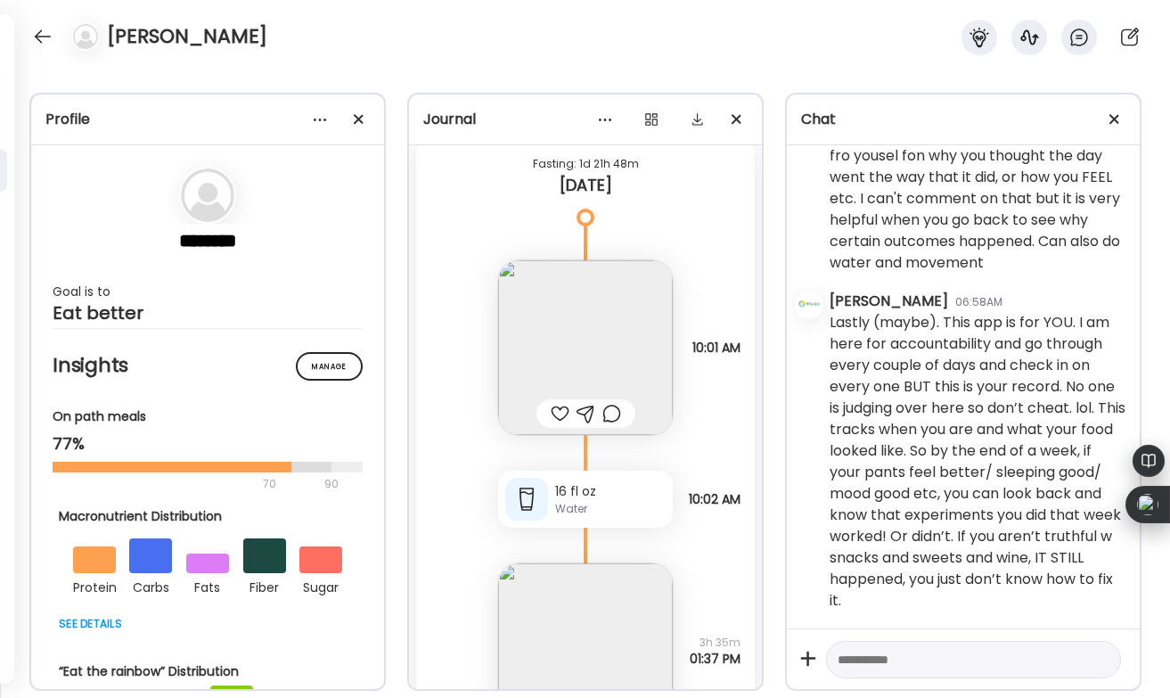
click at [558, 403] on div at bounding box center [560, 413] width 19 height 21
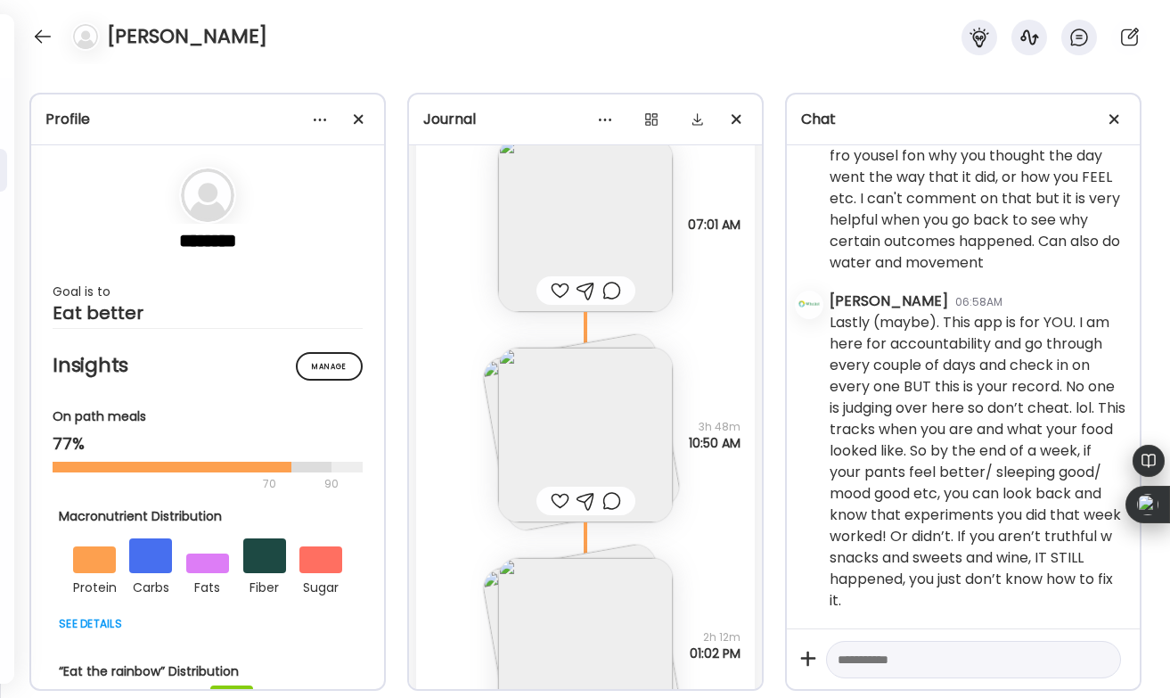
scroll to position [41714, 0]
click at [46, 33] on div at bounding box center [43, 36] width 29 height 29
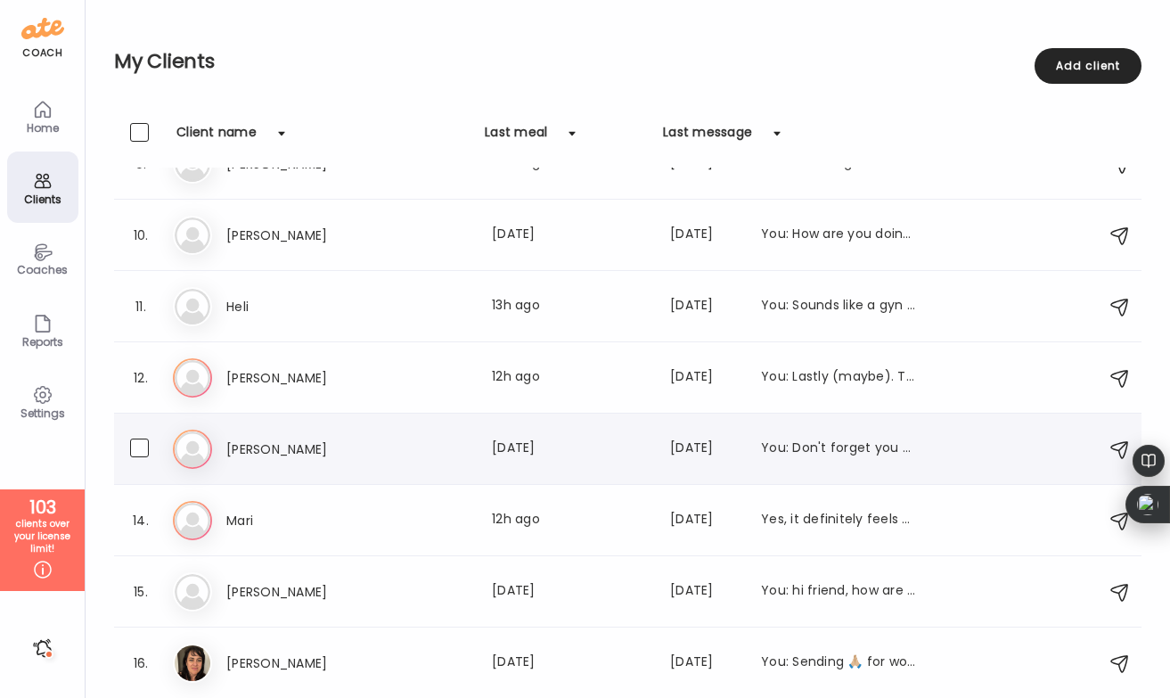
click at [469, 431] on div "[PERSON_NAME] Last meal: [DATE] Last message: [DATE] You: Don't forget you can …" at bounding box center [630, 449] width 915 height 39
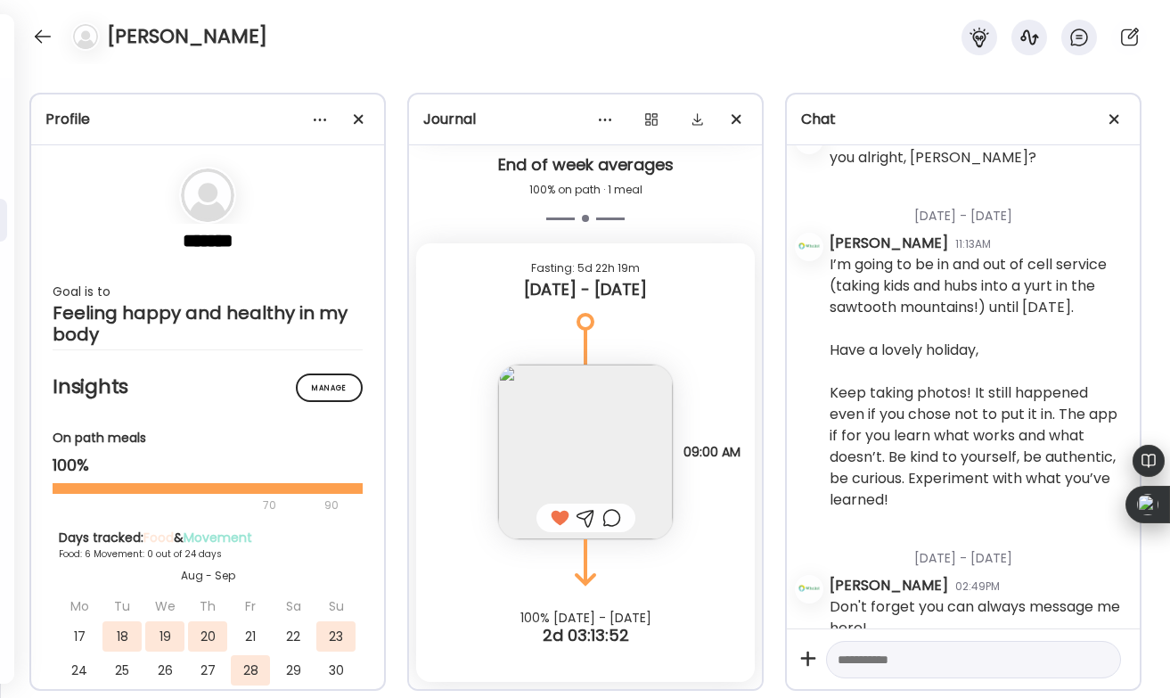
scroll to position [1205, 0]
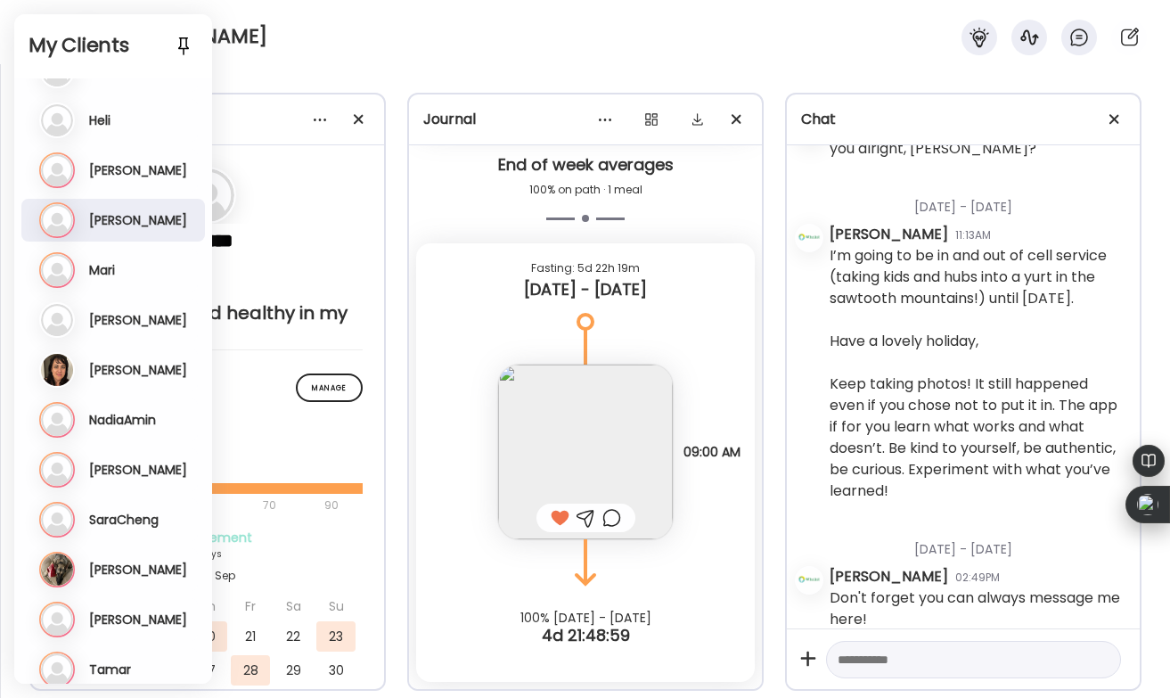
click at [283, 57] on div "[PERSON_NAME]" at bounding box center [585, 32] width 1170 height 64
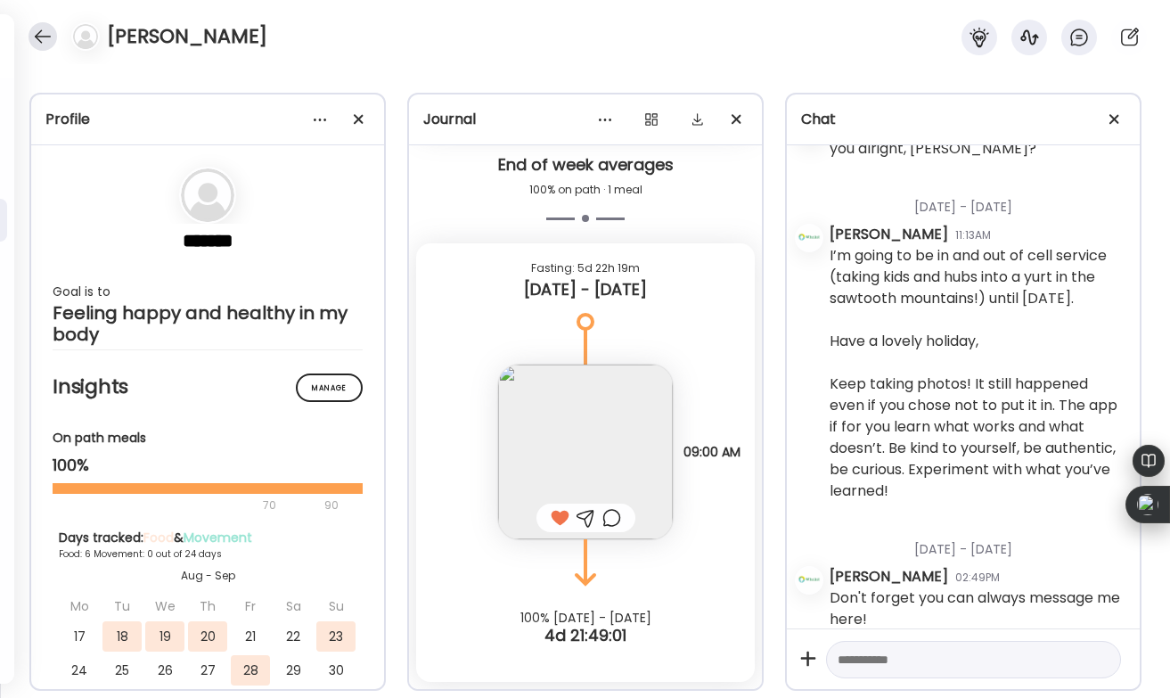
click at [34, 45] on div at bounding box center [43, 36] width 29 height 29
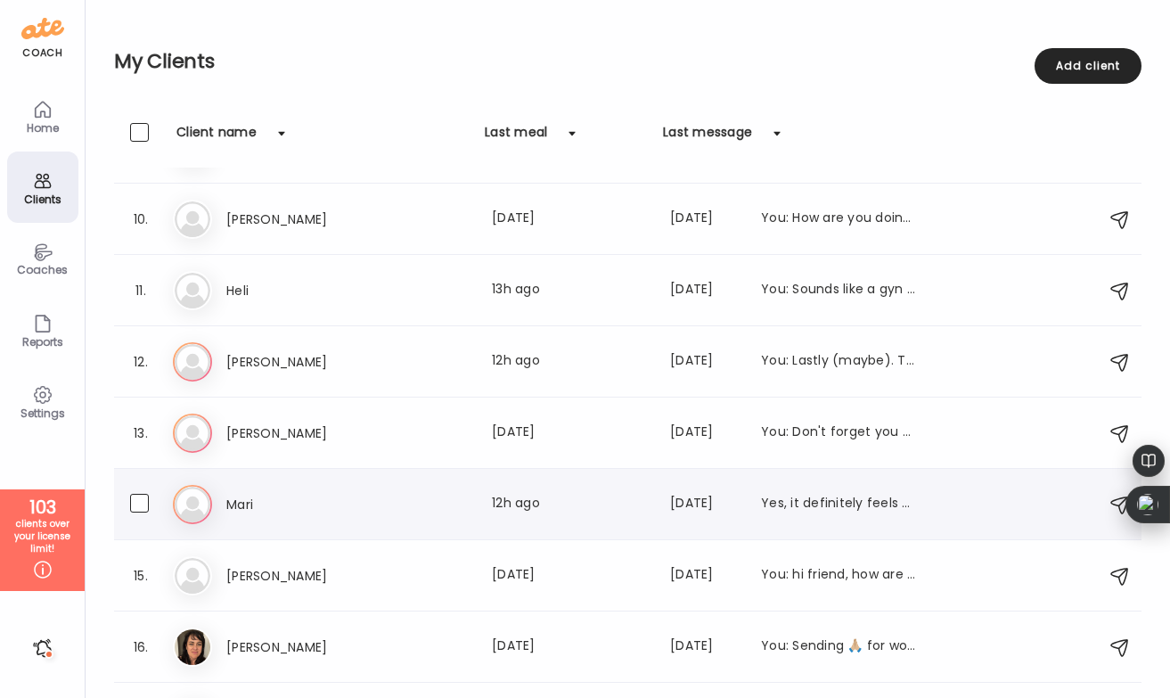
click at [438, 494] on div "[PERSON_NAME] Last meal: 12h ago Last message: [DATE] Yes, it definitely feels …" at bounding box center [572, 504] width 692 height 21
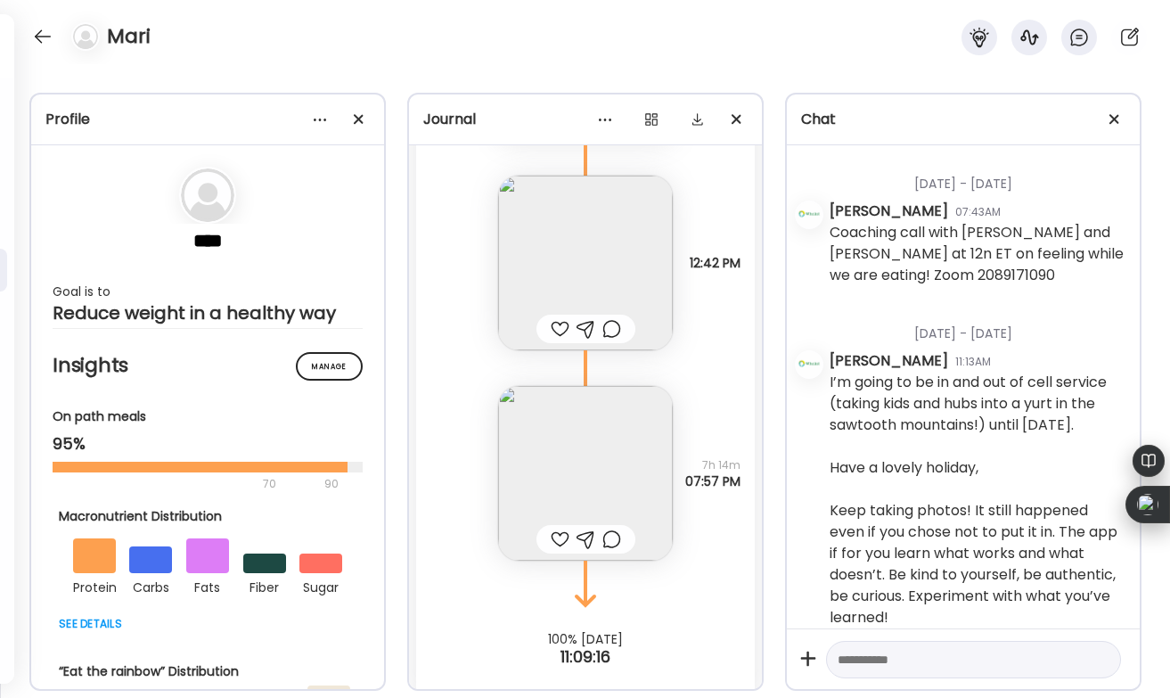
scroll to position [7657, 0]
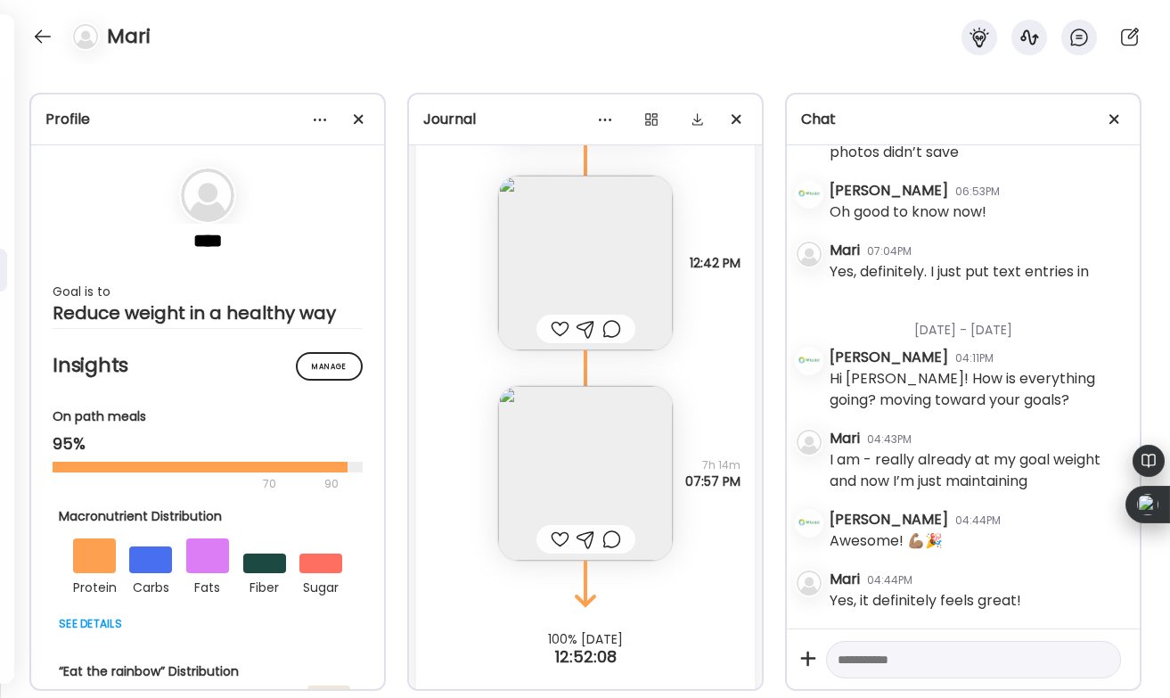
click at [554, 528] on div at bounding box center [560, 538] width 19 height 21
click at [555, 318] on div at bounding box center [560, 328] width 19 height 21
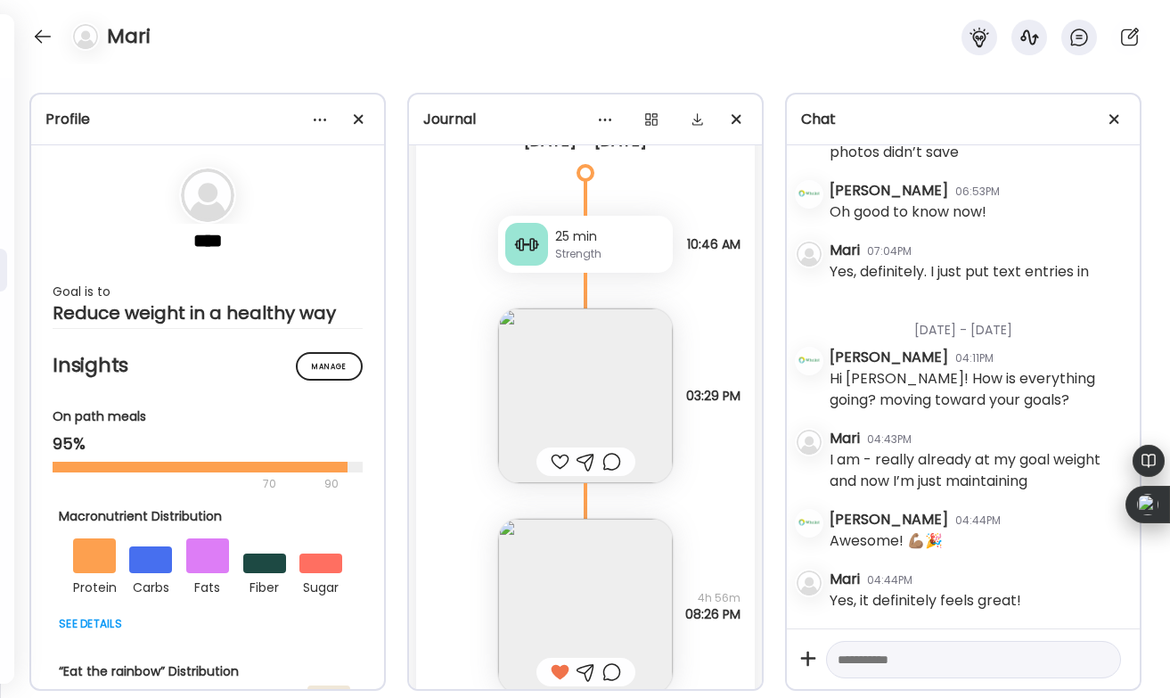
scroll to position [30989, 0]
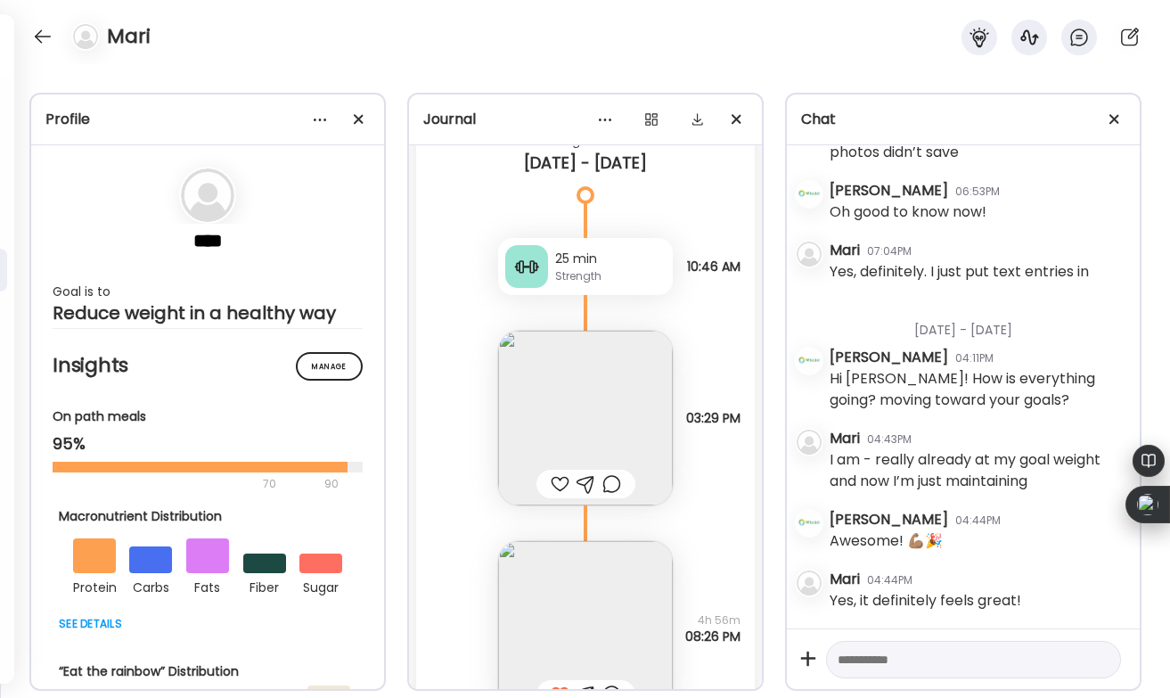
click at [561, 473] on div at bounding box center [560, 483] width 19 height 21
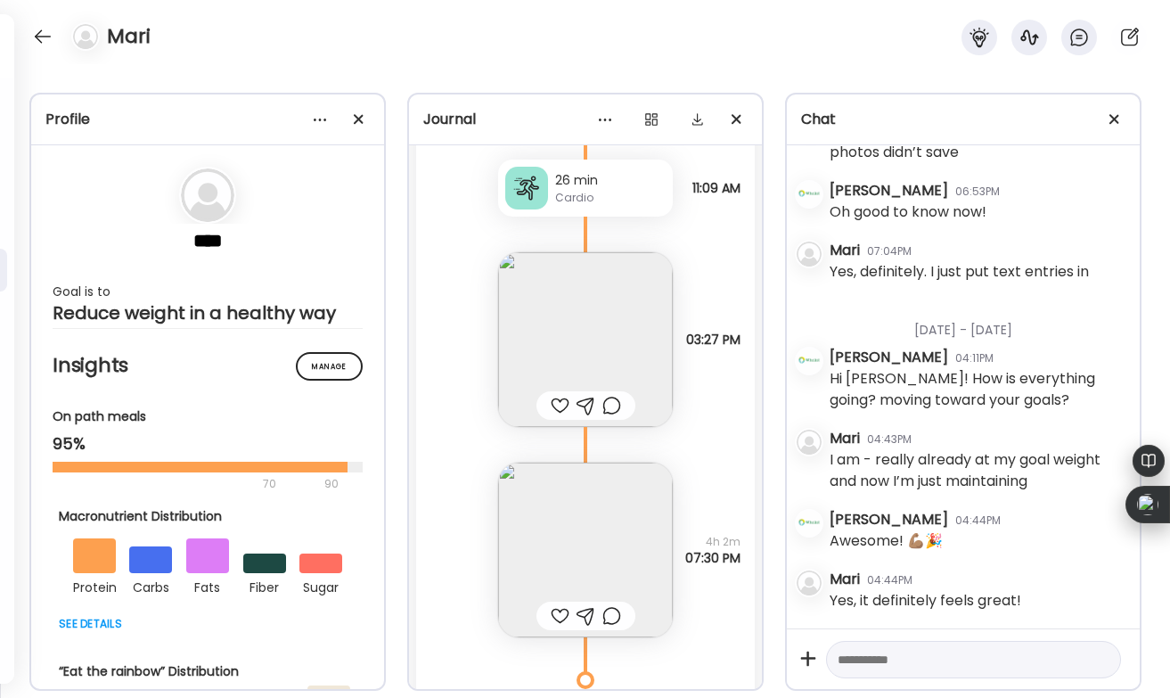
scroll to position [30301, 0]
click at [46, 37] on div at bounding box center [43, 36] width 29 height 29
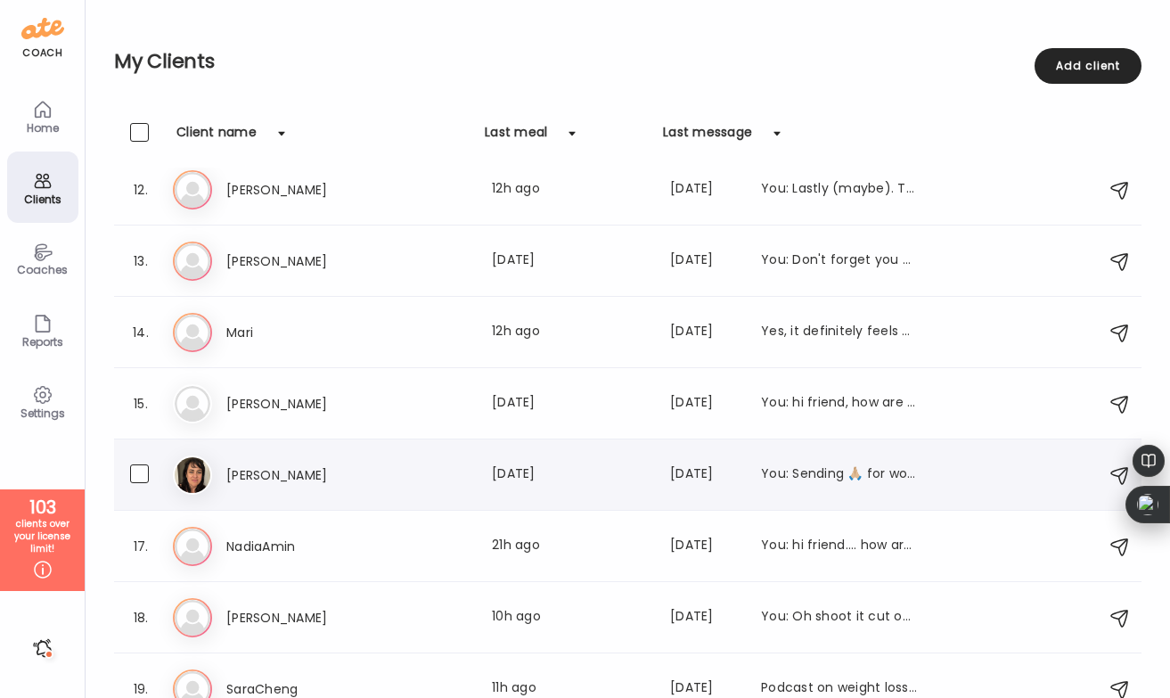
scroll to position [816, 0]
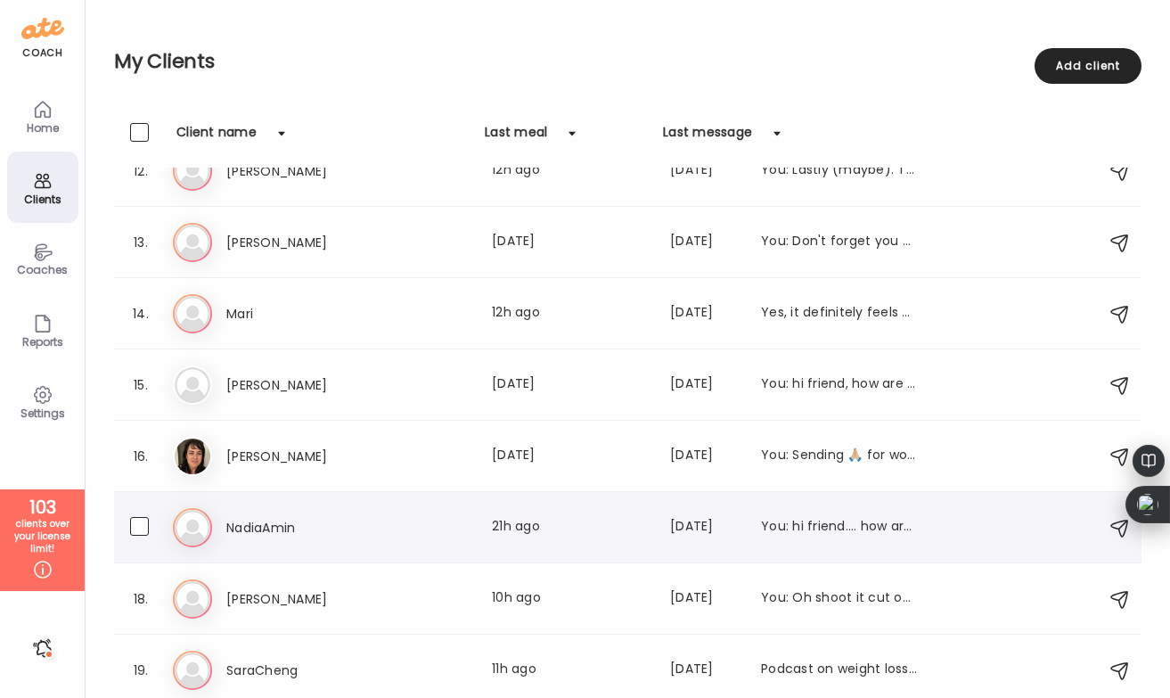
click at [419, 534] on div "[PERSON_NAME] Last meal: 21h ago Last message: [DATE] You: hi friend.... how ar…" at bounding box center [572, 527] width 692 height 21
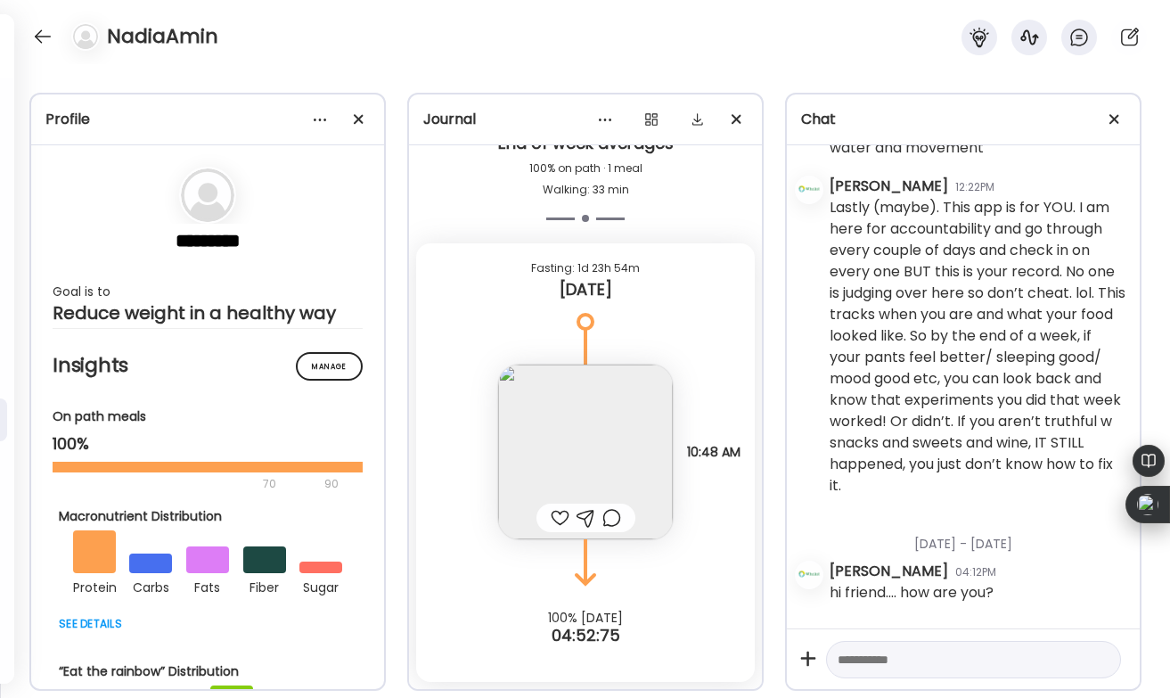
scroll to position [721, 0]
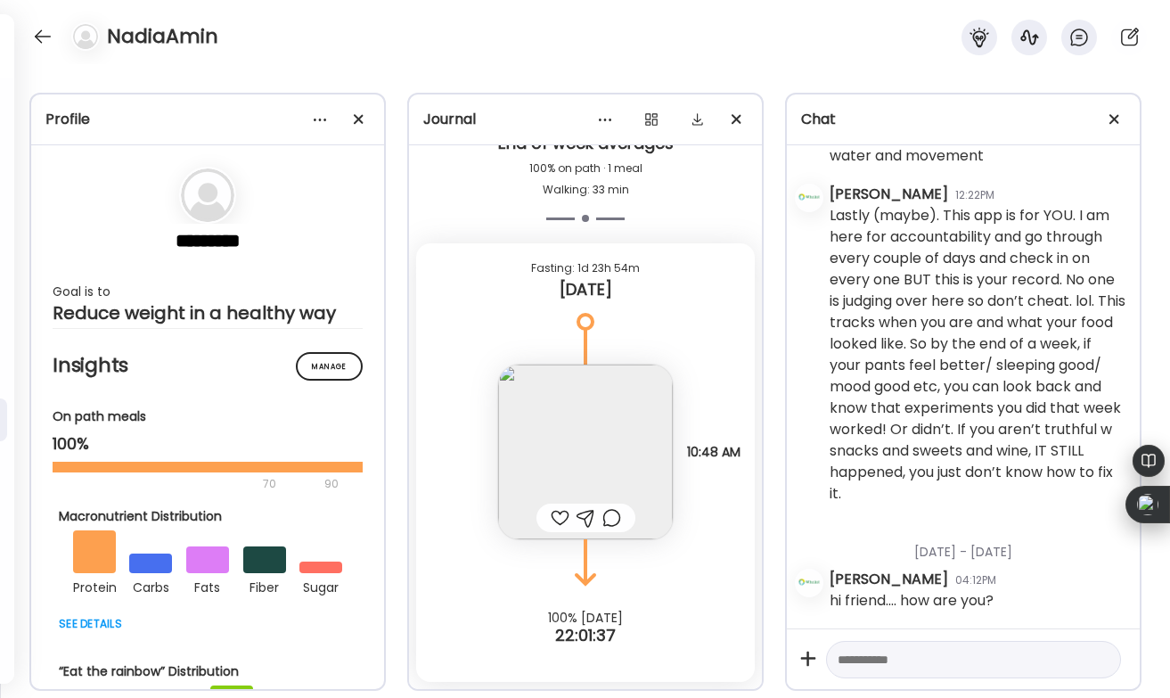
click at [554, 513] on div at bounding box center [560, 517] width 19 height 21
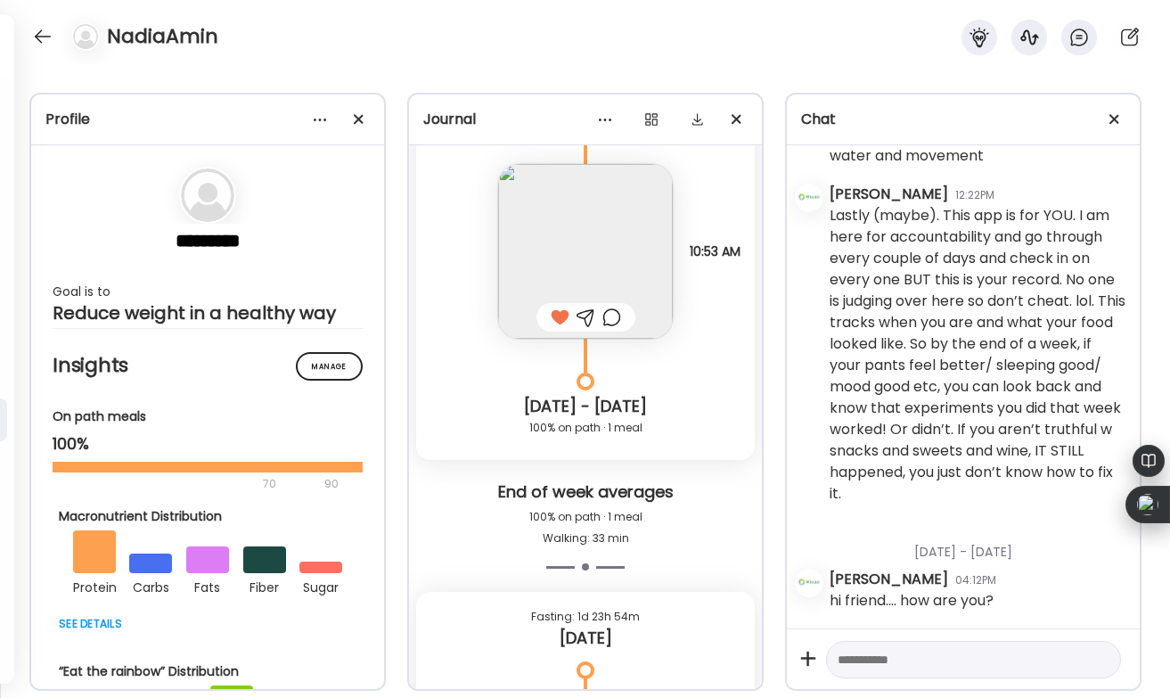
scroll to position [14809, 0]
click at [45, 41] on div at bounding box center [43, 36] width 29 height 29
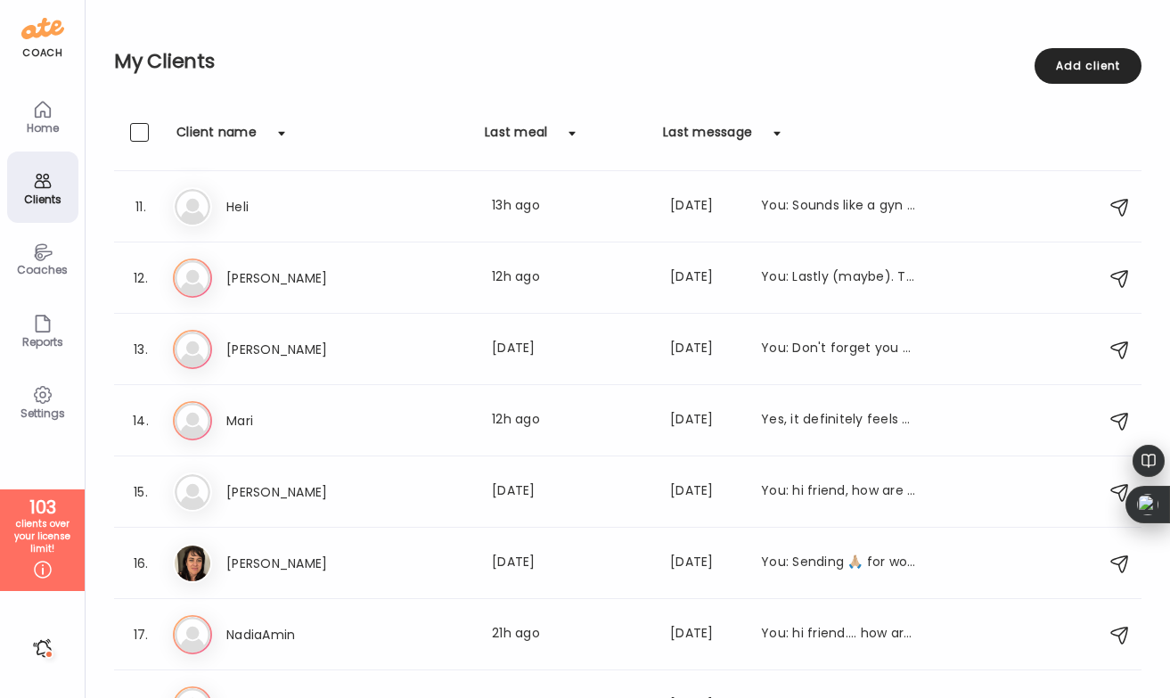
scroll to position [715, 0]
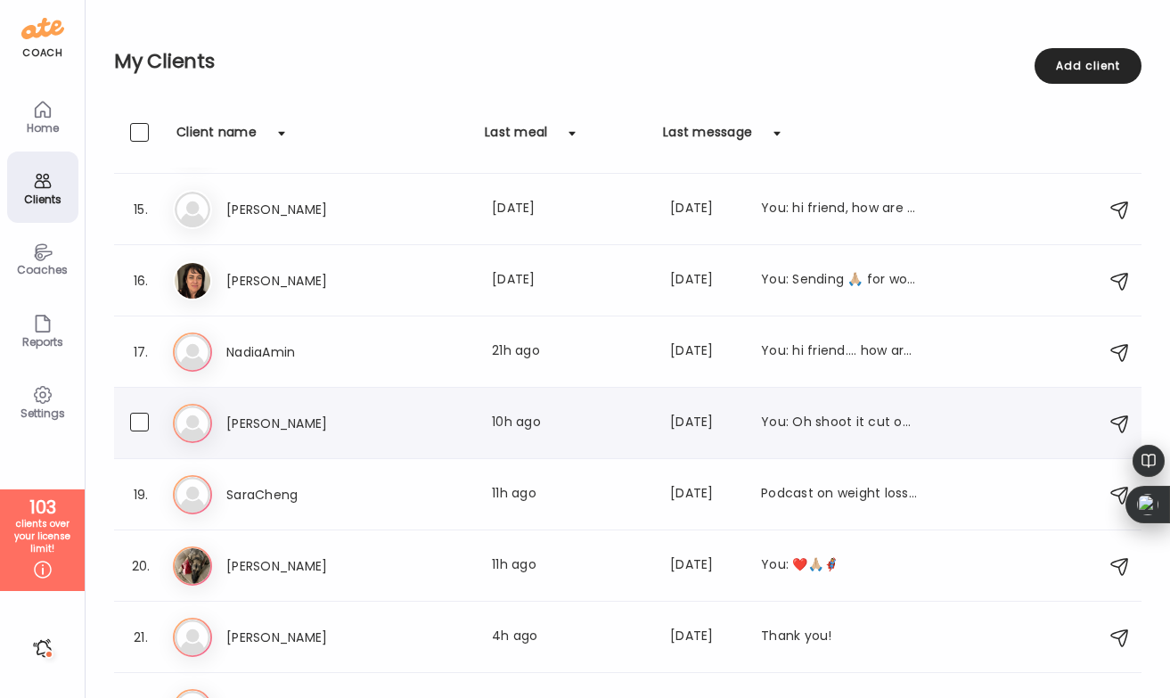
click at [282, 428] on h3 "[PERSON_NAME]" at bounding box center [304, 423] width 157 height 21
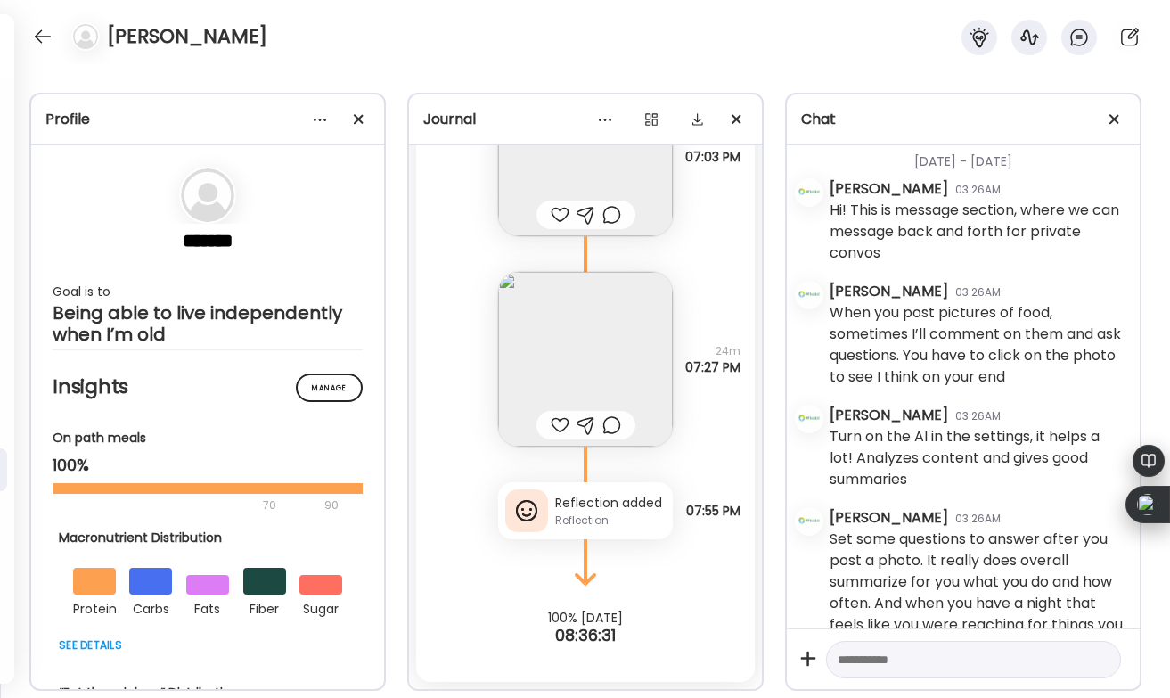
scroll to position [0, 0]
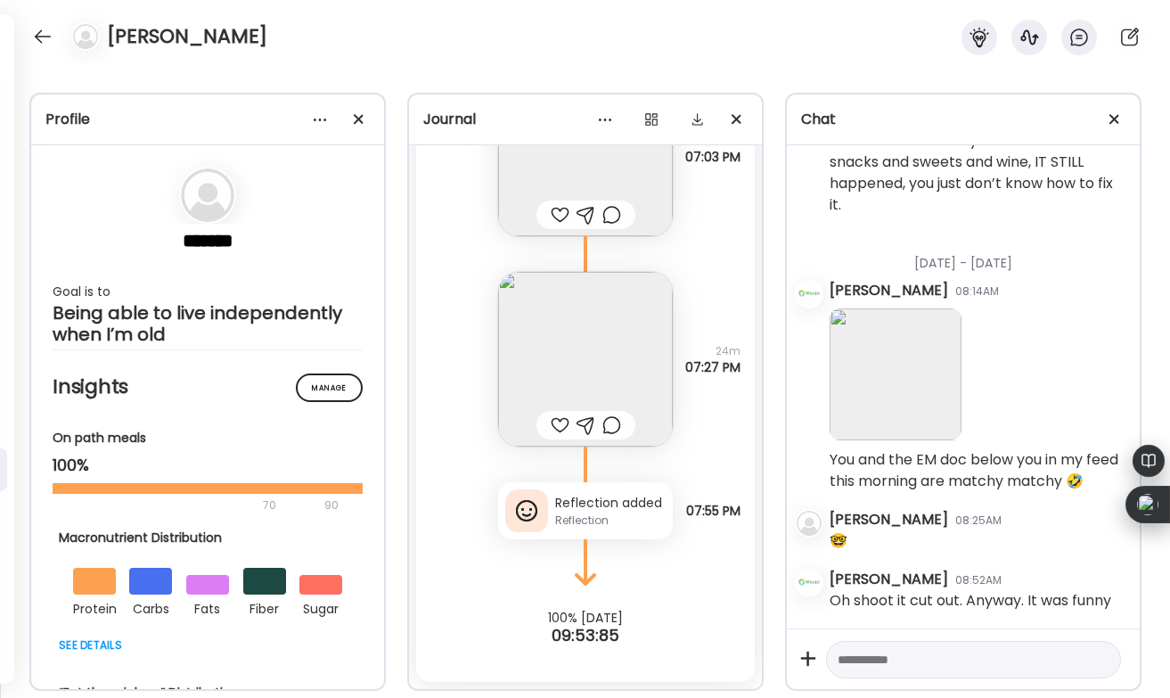
click at [558, 424] on div at bounding box center [560, 424] width 19 height 21
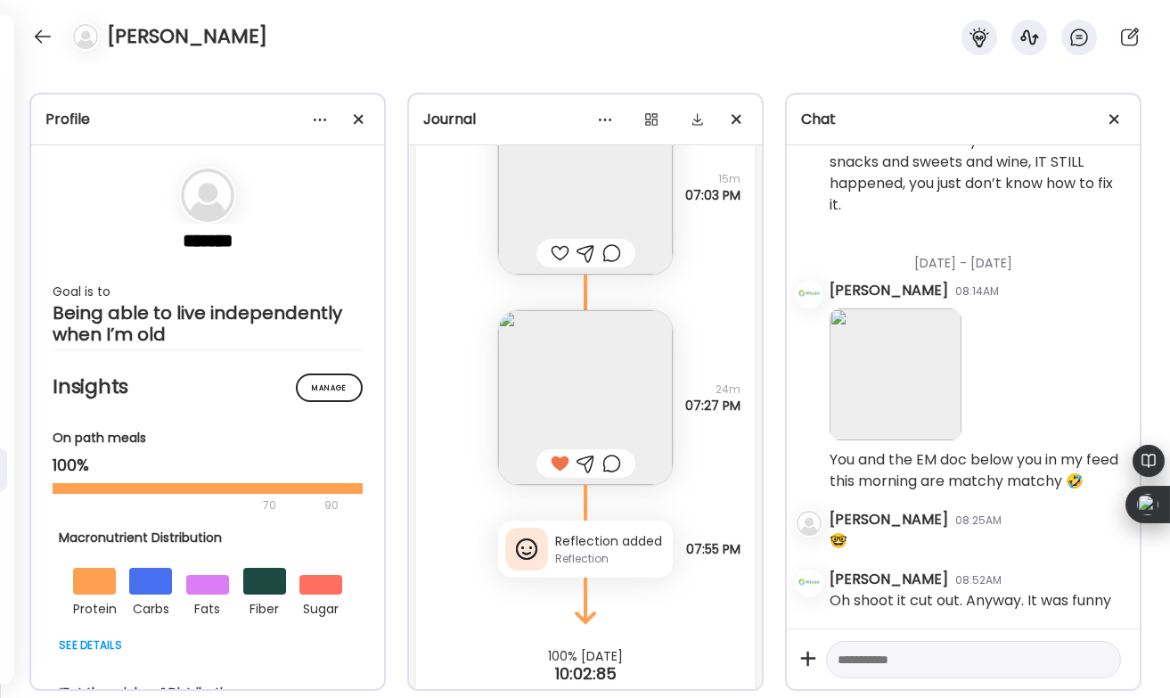
click at [585, 557] on div "Reflection" at bounding box center [610, 559] width 111 height 16
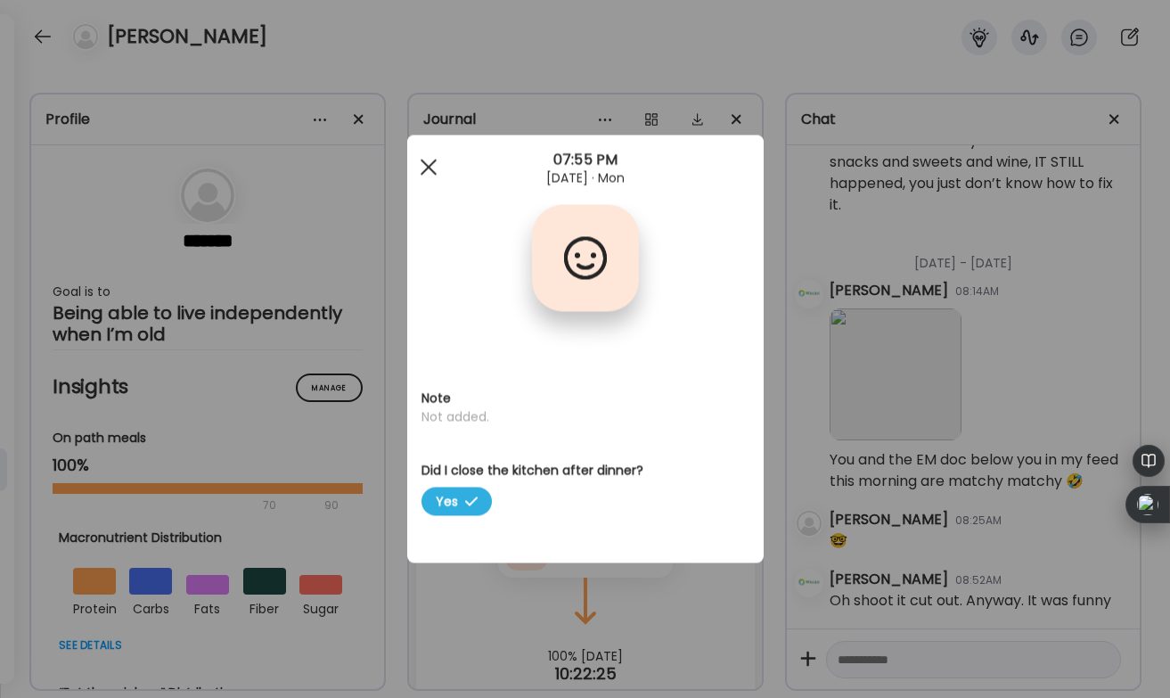
click at [422, 169] on div at bounding box center [429, 168] width 36 height 36
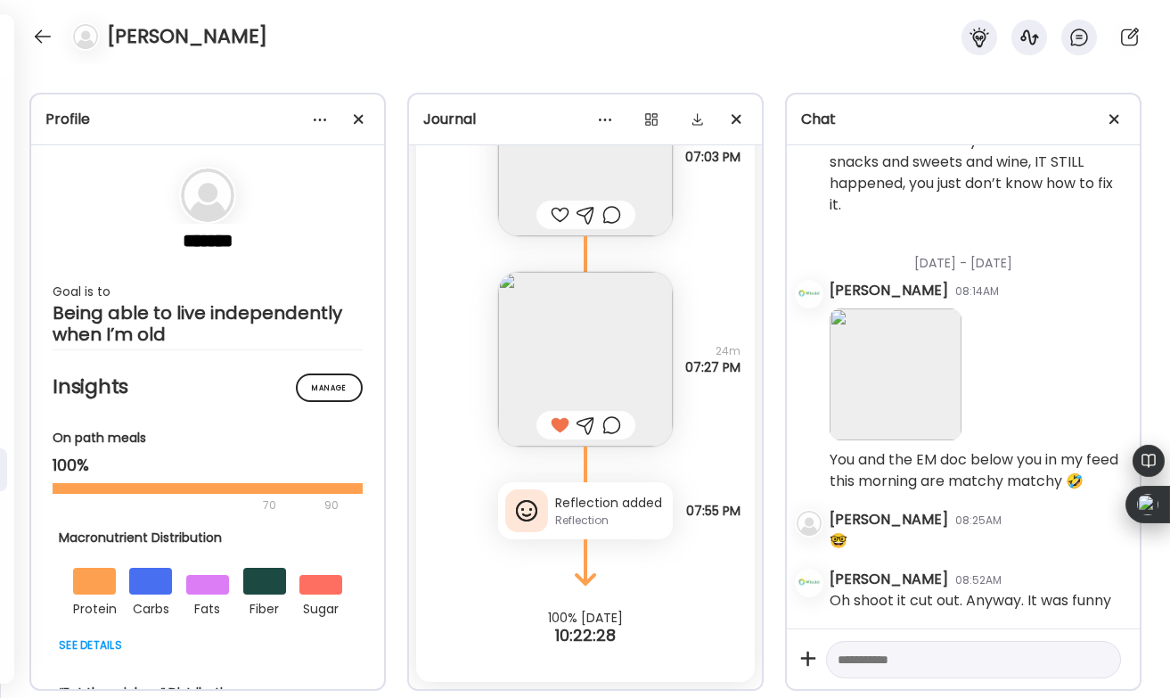
click at [859, 655] on textarea at bounding box center [958, 659] width 240 height 21
type textarea "**********"
click at [1104, 656] on div at bounding box center [1100, 659] width 25 height 25
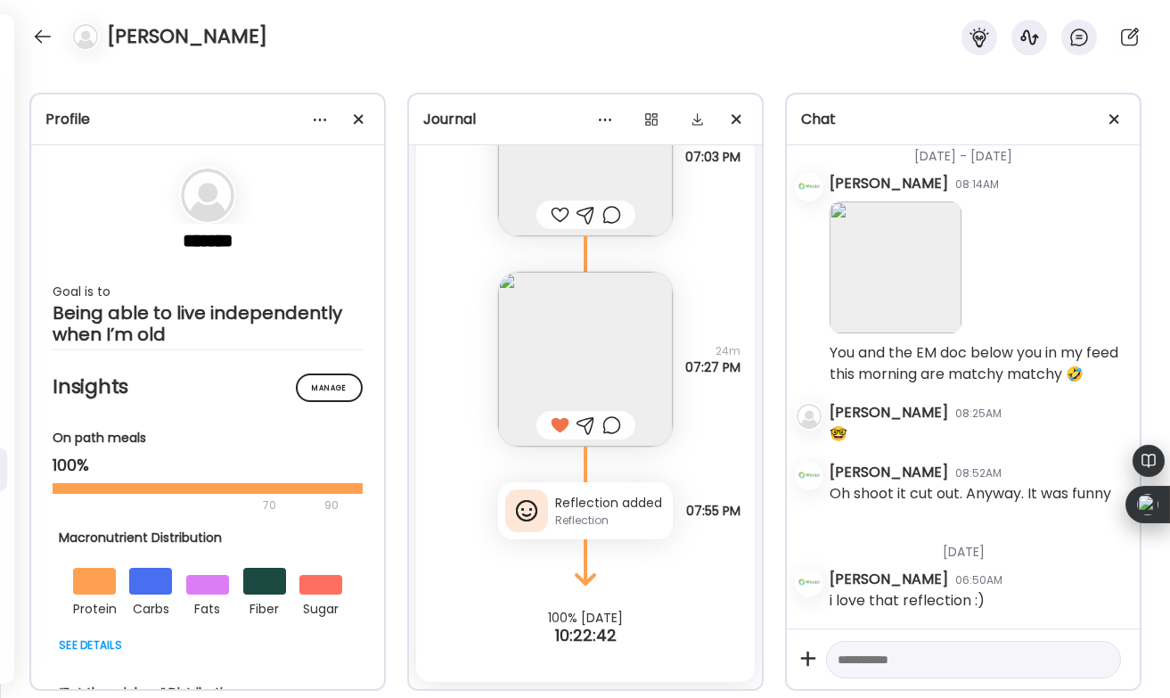
scroll to position [1118, 0]
click at [47, 33] on div at bounding box center [43, 36] width 29 height 29
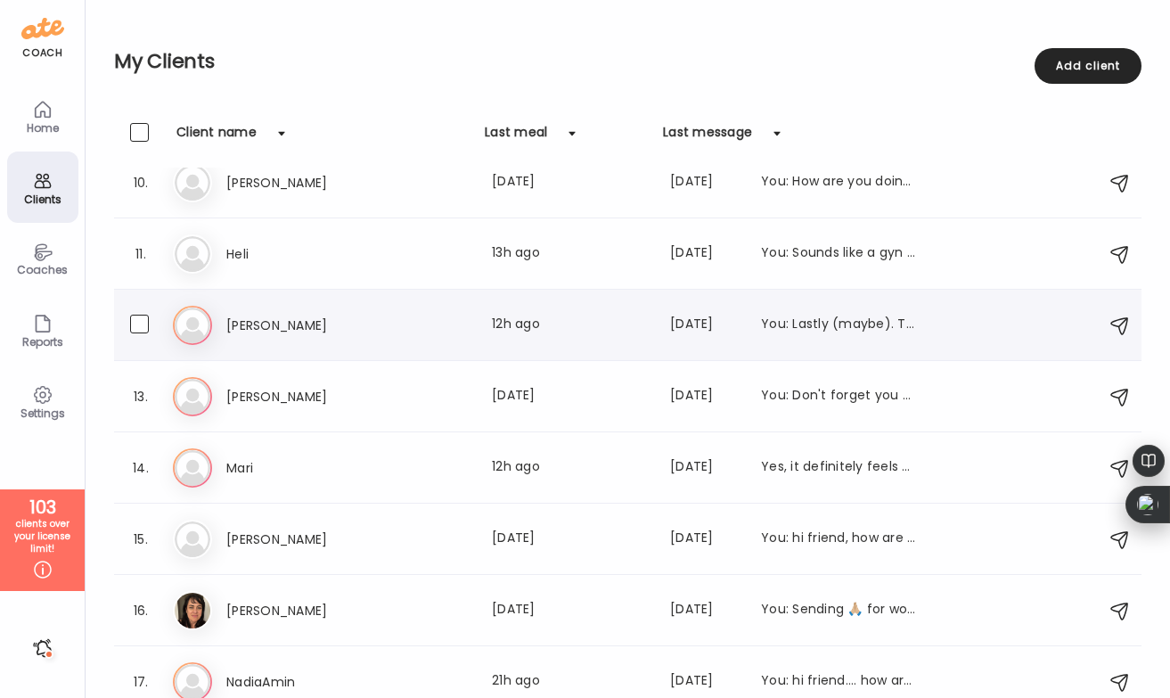
scroll to position [683, 0]
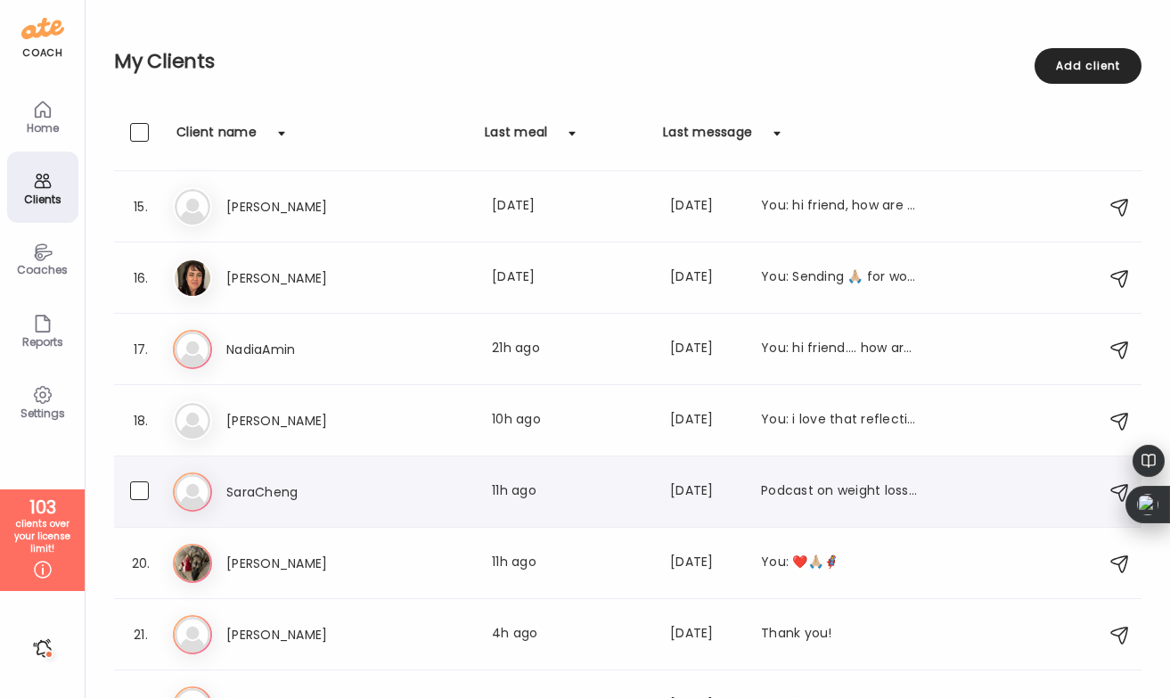
click at [354, 484] on h3 "SaraCheng" at bounding box center [304, 491] width 157 height 21
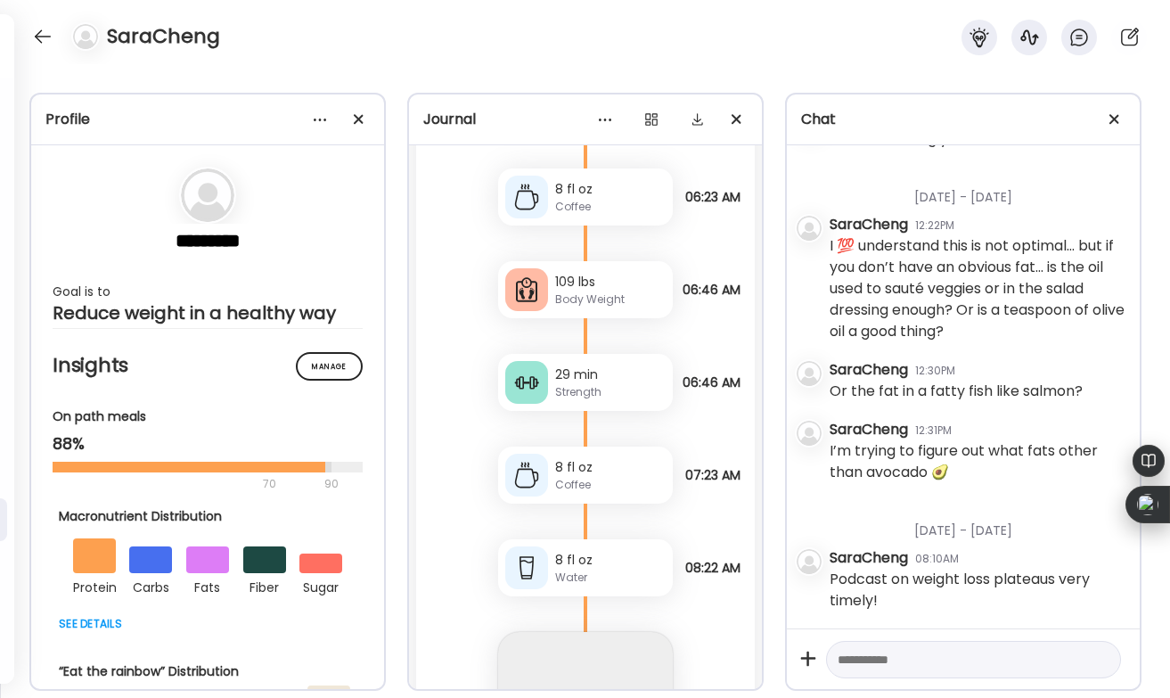
scroll to position [56594, 0]
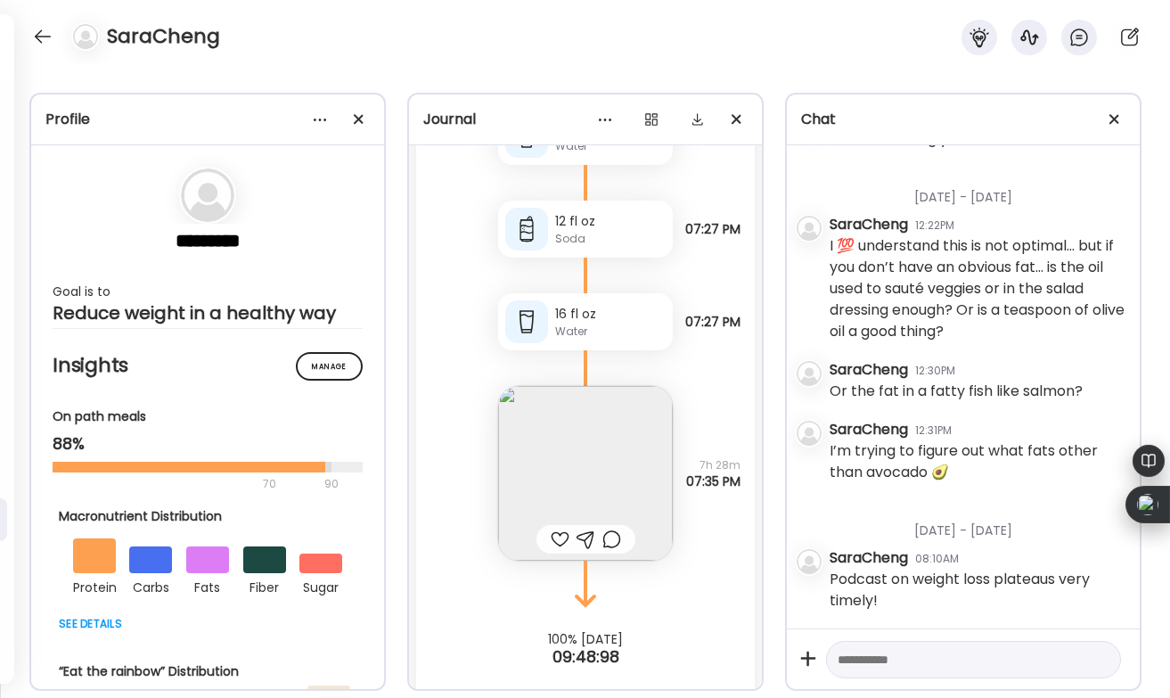
click at [556, 528] on div at bounding box center [560, 538] width 19 height 21
click at [569, 445] on img at bounding box center [585, 473] width 175 height 175
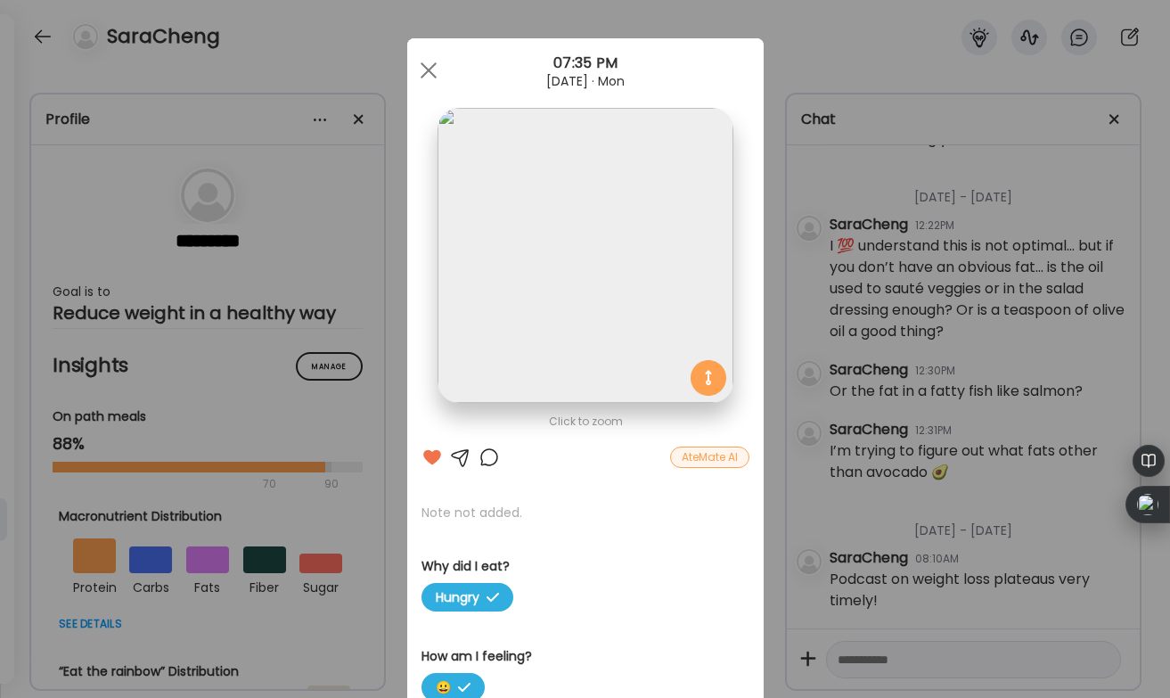
scroll to position [0, 0]
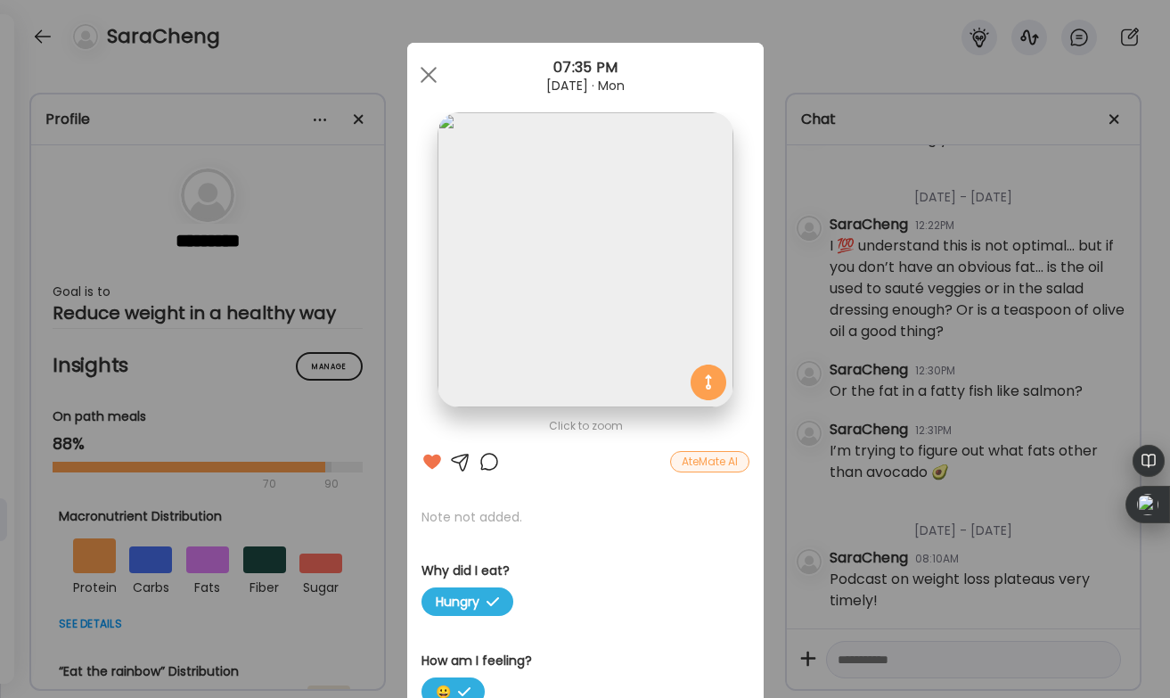
click at [484, 455] on div at bounding box center [489, 461] width 21 height 21
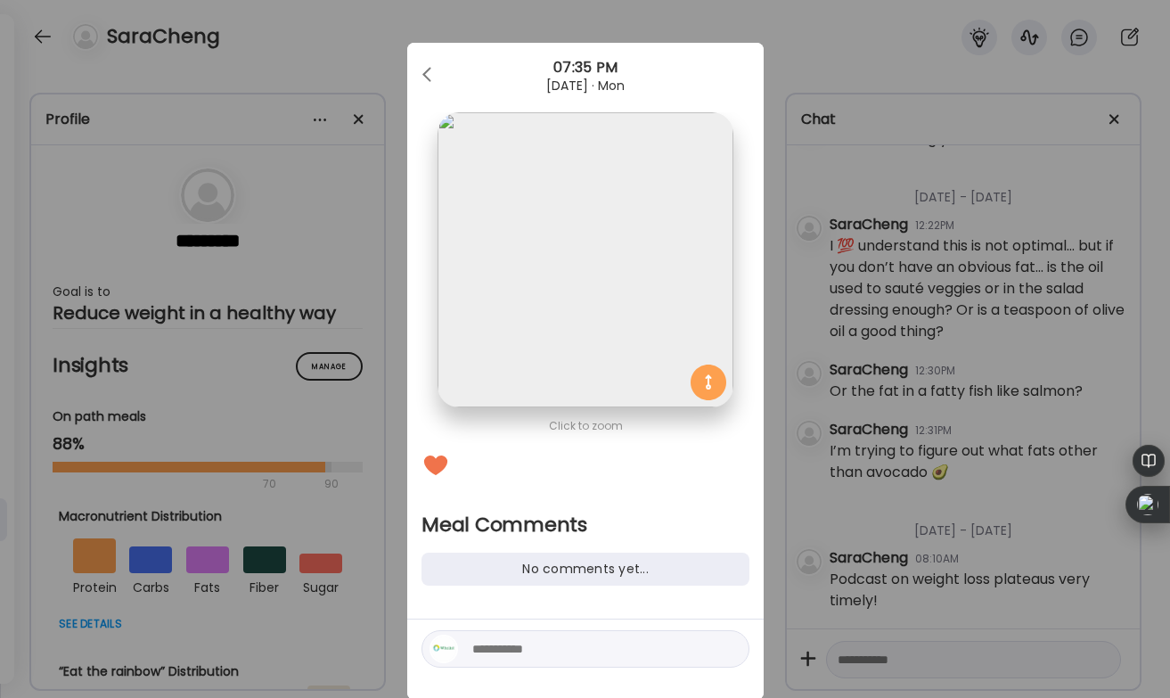
click at [500, 651] on textarea at bounding box center [592, 648] width 241 height 21
type textarea "******"
click at [718, 643] on div at bounding box center [729, 648] width 25 height 25
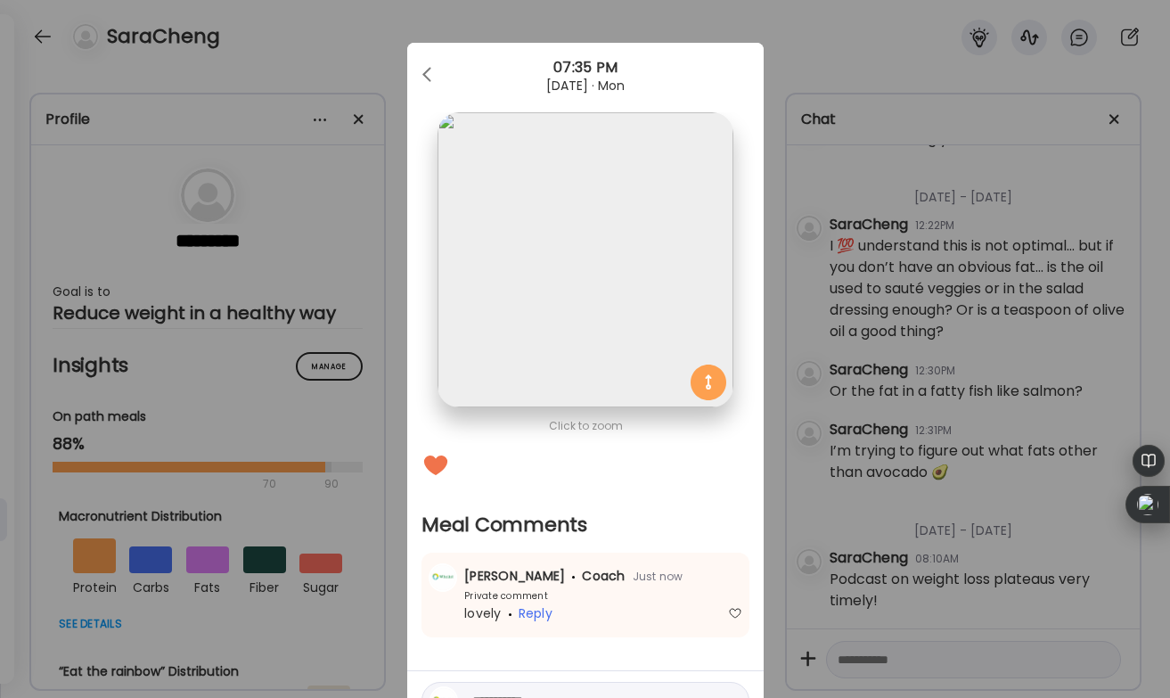
click at [361, 31] on div "Ate Coach Dashboard Wahoo! It’s official Take a moment to set up your Coach Pro…" at bounding box center [585, 349] width 1170 height 698
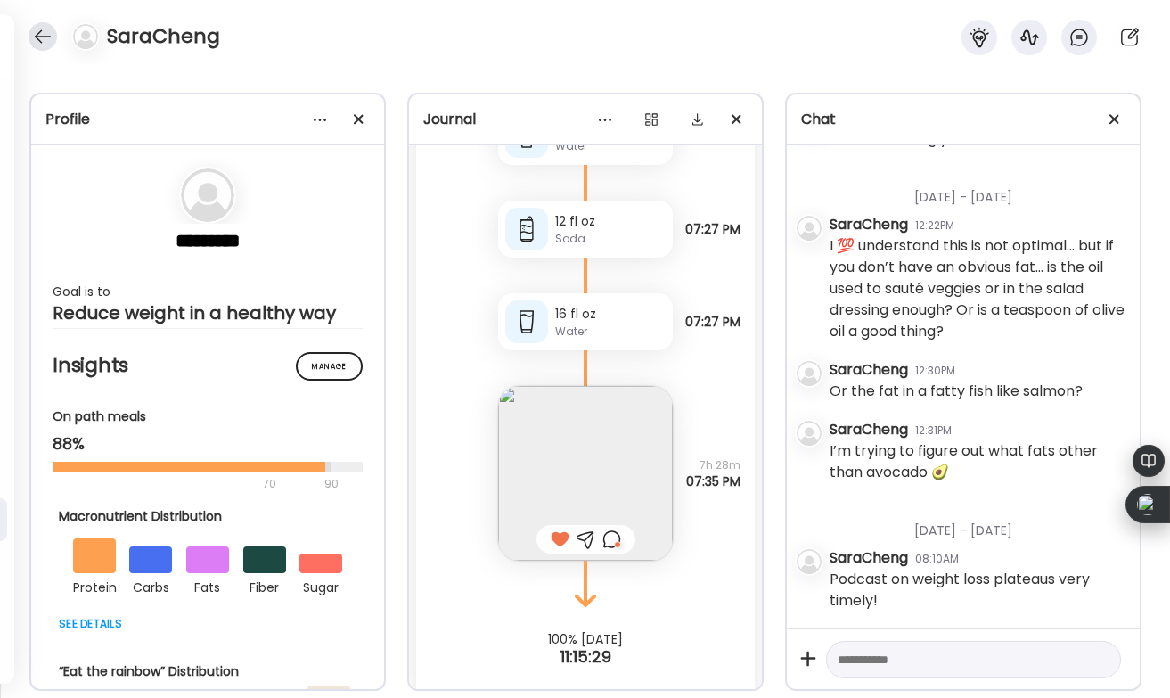
click at [37, 35] on div at bounding box center [43, 36] width 29 height 29
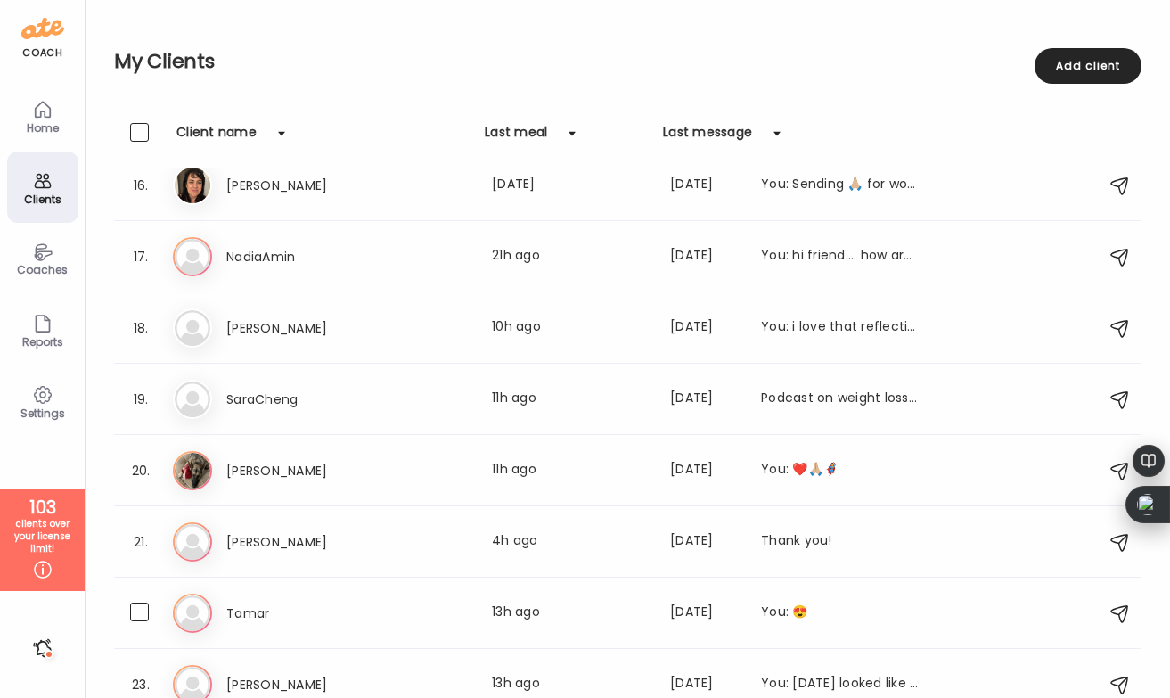
scroll to position [1107, 0]
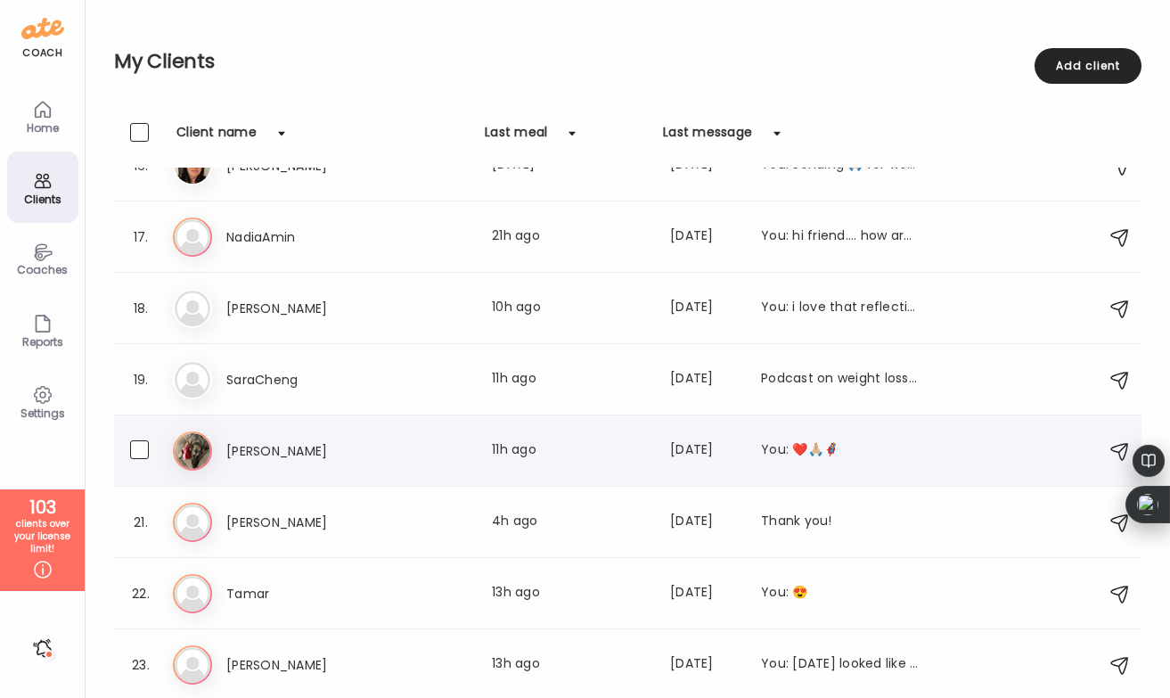
click at [358, 440] on h3 "[PERSON_NAME]" at bounding box center [304, 450] width 157 height 21
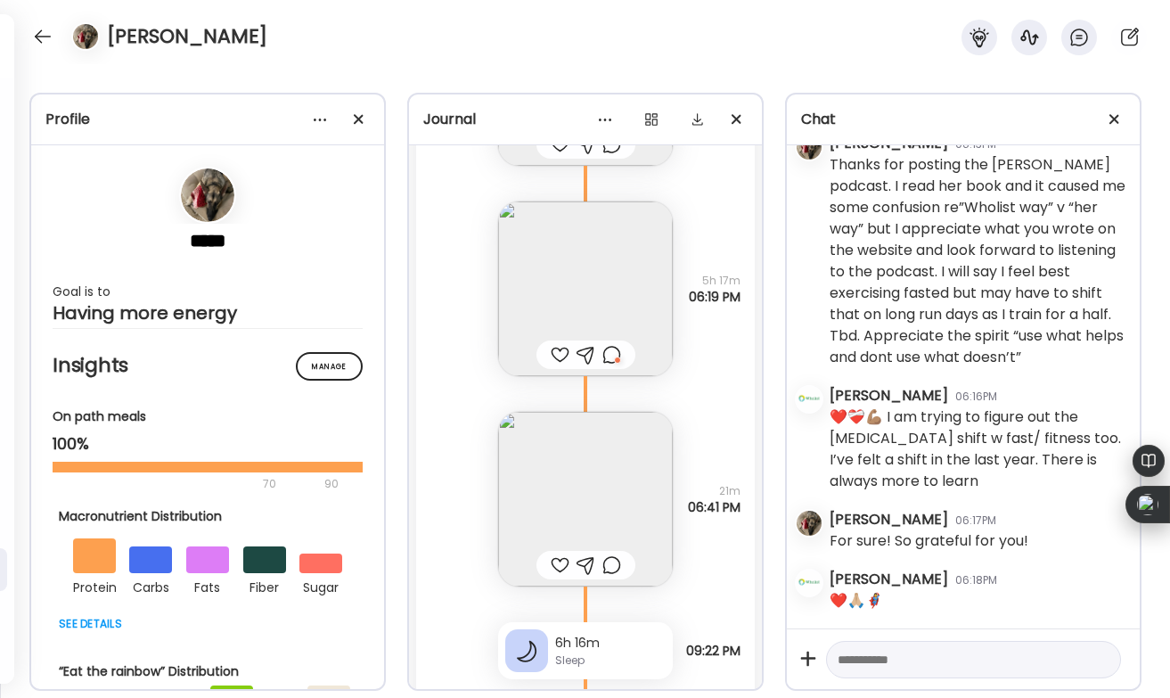
scroll to position [43275, 0]
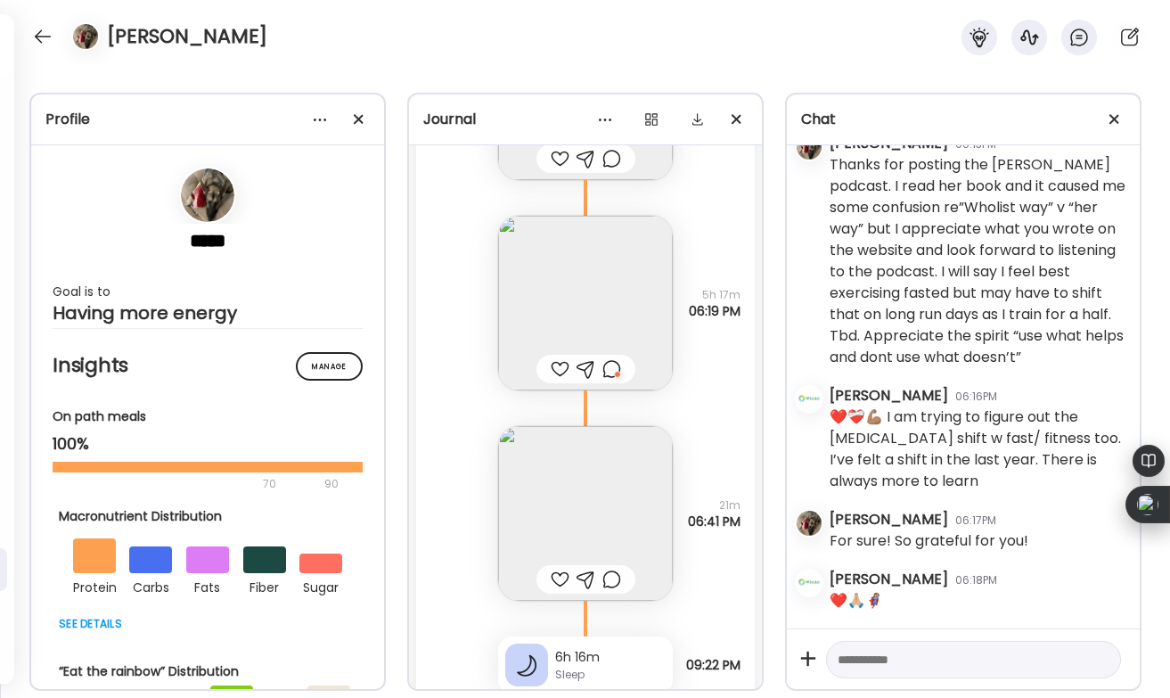
click at [558, 362] on div at bounding box center [560, 368] width 19 height 21
click at [604, 362] on div at bounding box center [611, 368] width 19 height 21
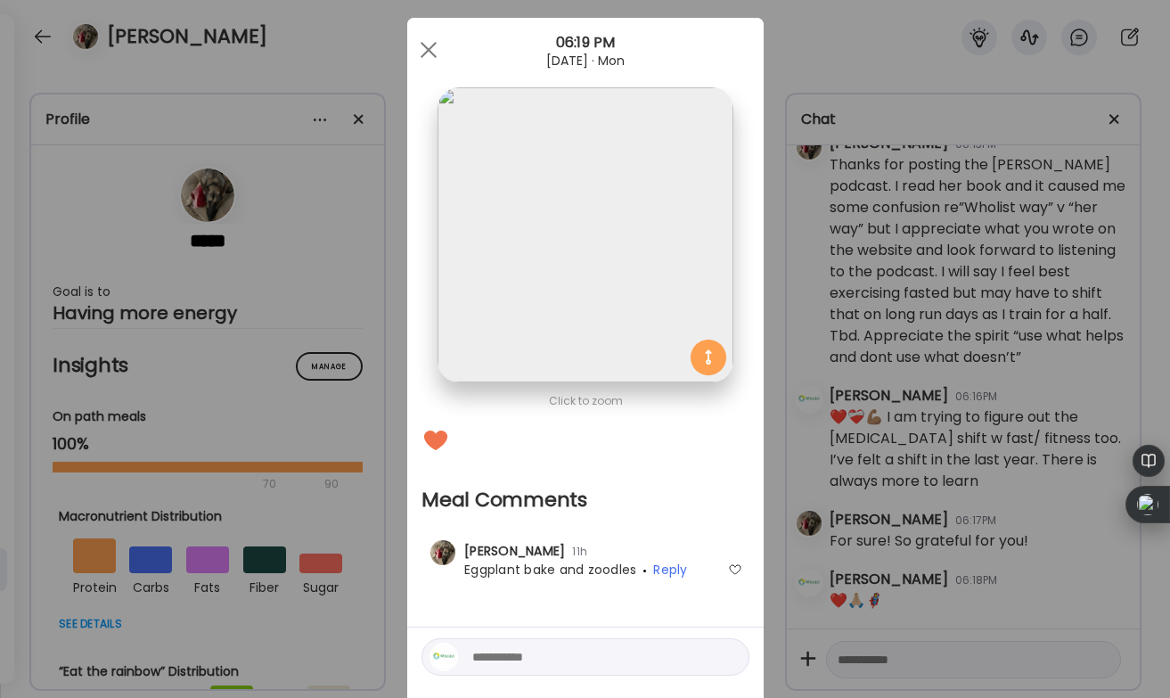
scroll to position [23, 0]
click at [502, 651] on textarea at bounding box center [592, 658] width 241 height 21
type textarea "**"
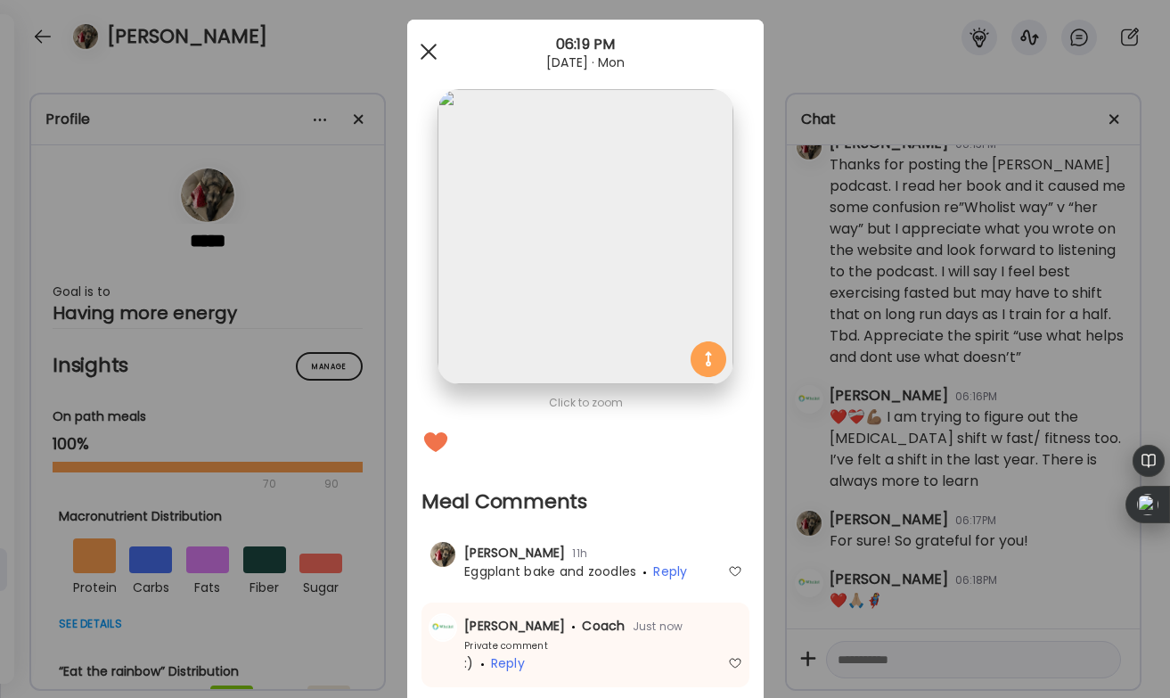
click at [431, 47] on span at bounding box center [428, 52] width 16 height 16
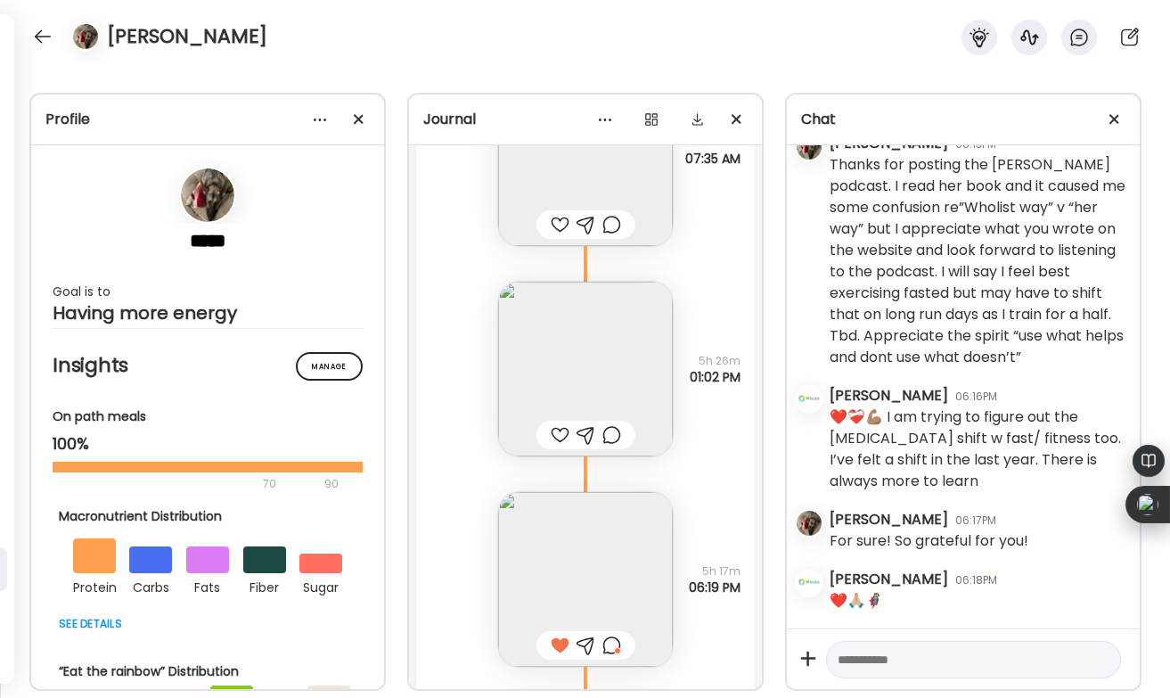
click at [556, 424] on div at bounding box center [560, 434] width 19 height 21
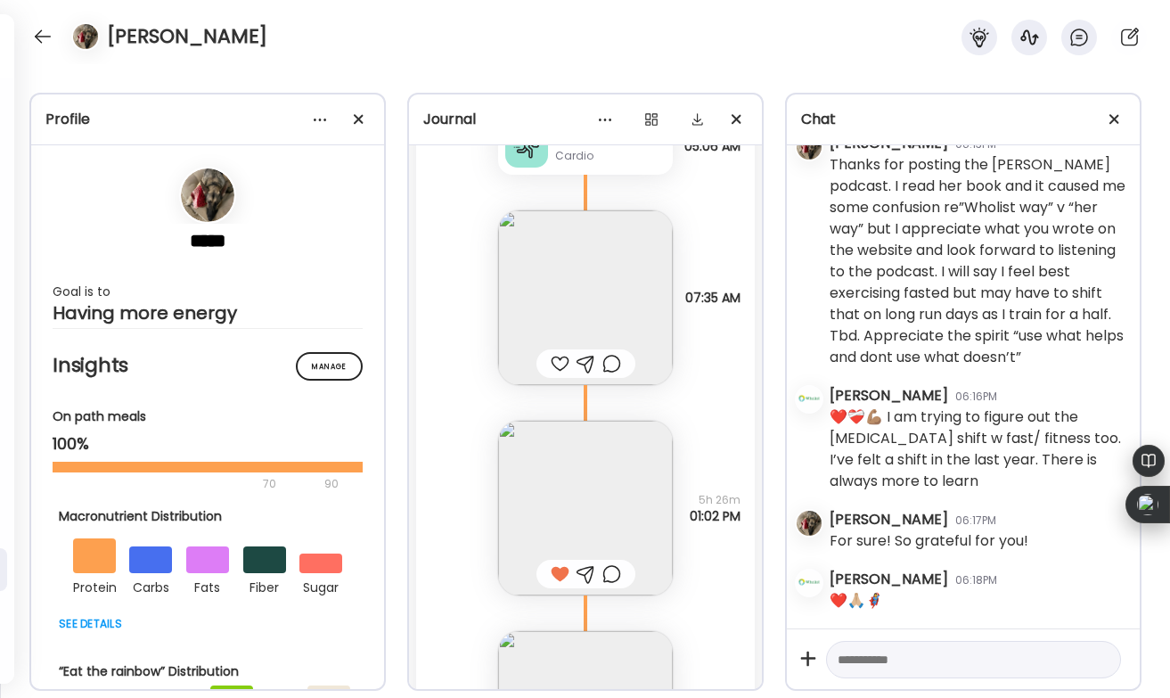
scroll to position [42846, 0]
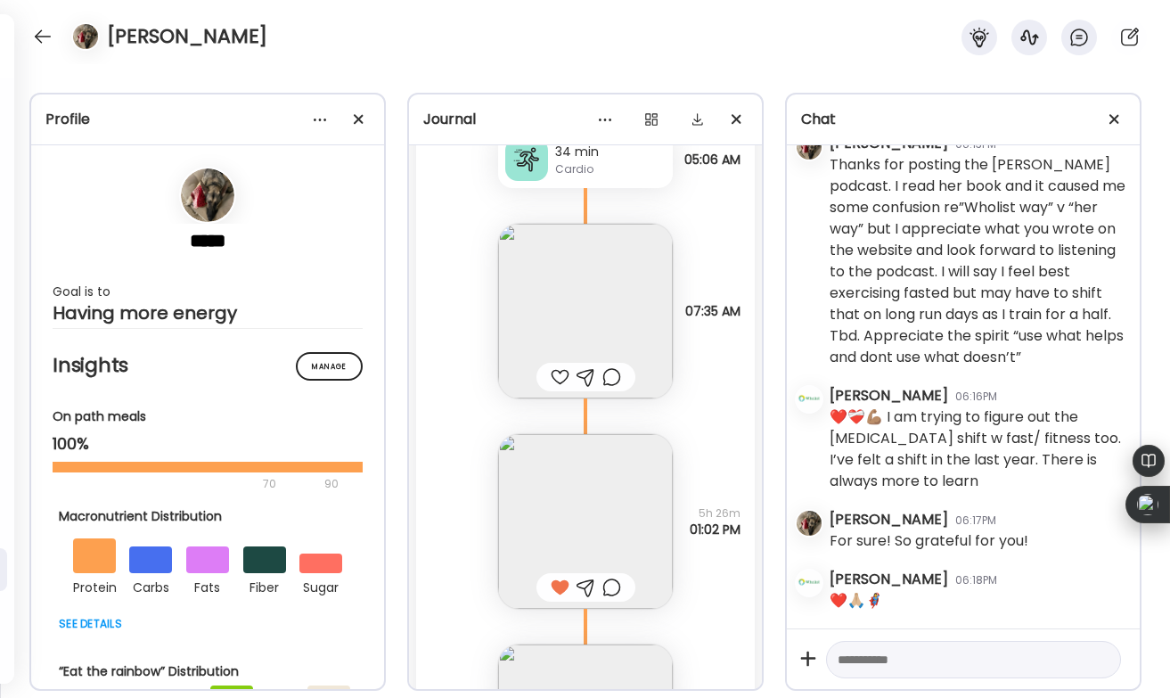
click at [555, 372] on div at bounding box center [560, 376] width 19 height 21
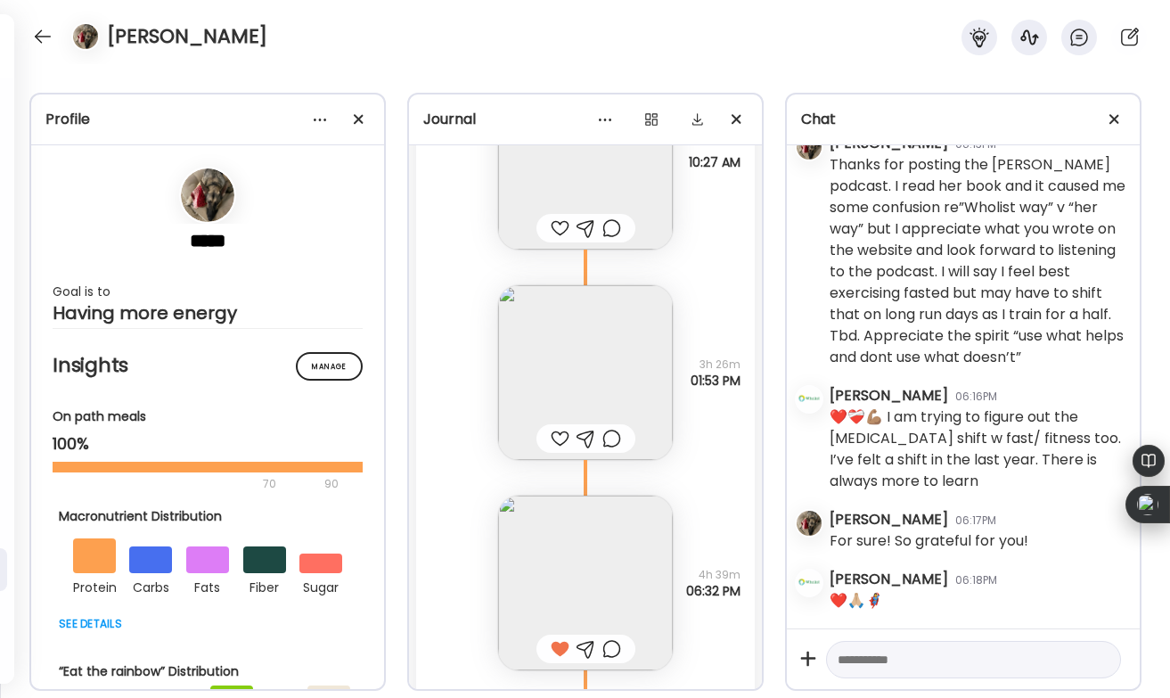
scroll to position [41863, 0]
click at [553, 435] on div at bounding box center [560, 443] width 19 height 21
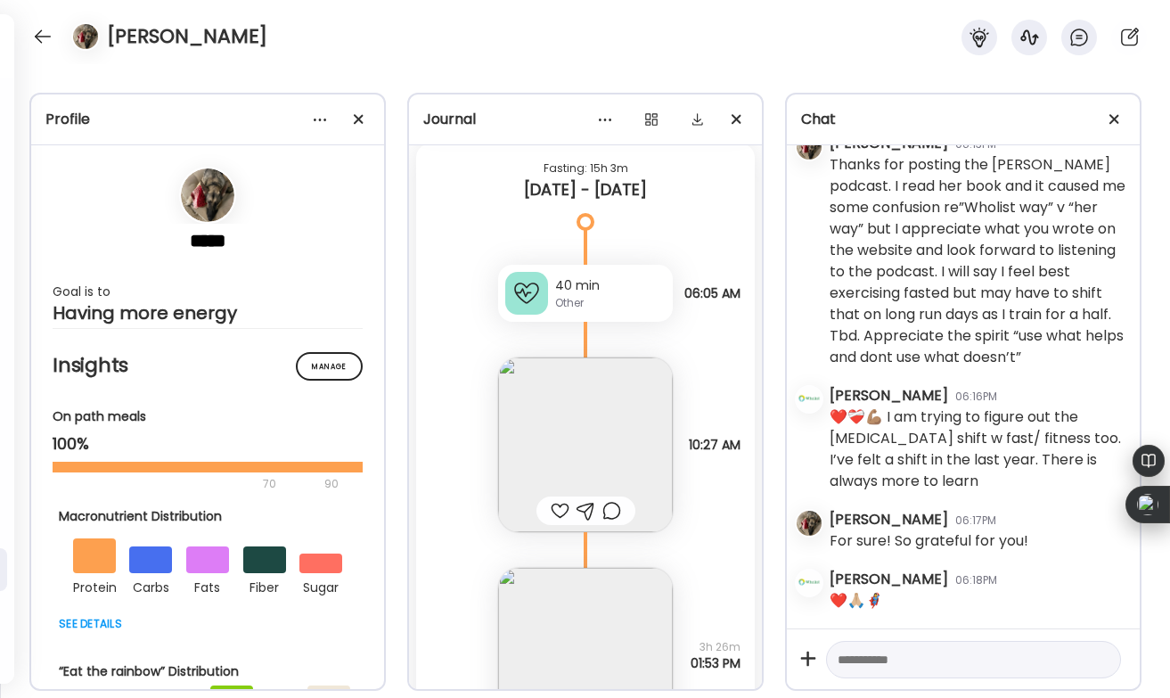
scroll to position [41582, 0]
click at [41, 36] on div at bounding box center [43, 36] width 29 height 29
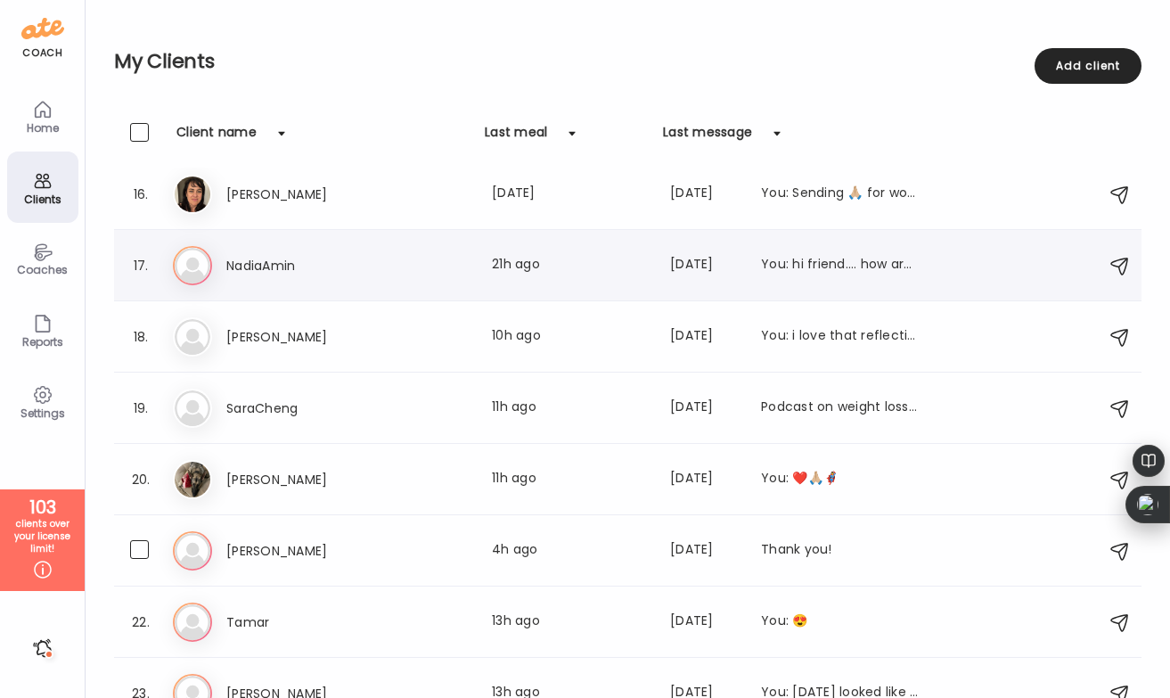
scroll to position [1107, 0]
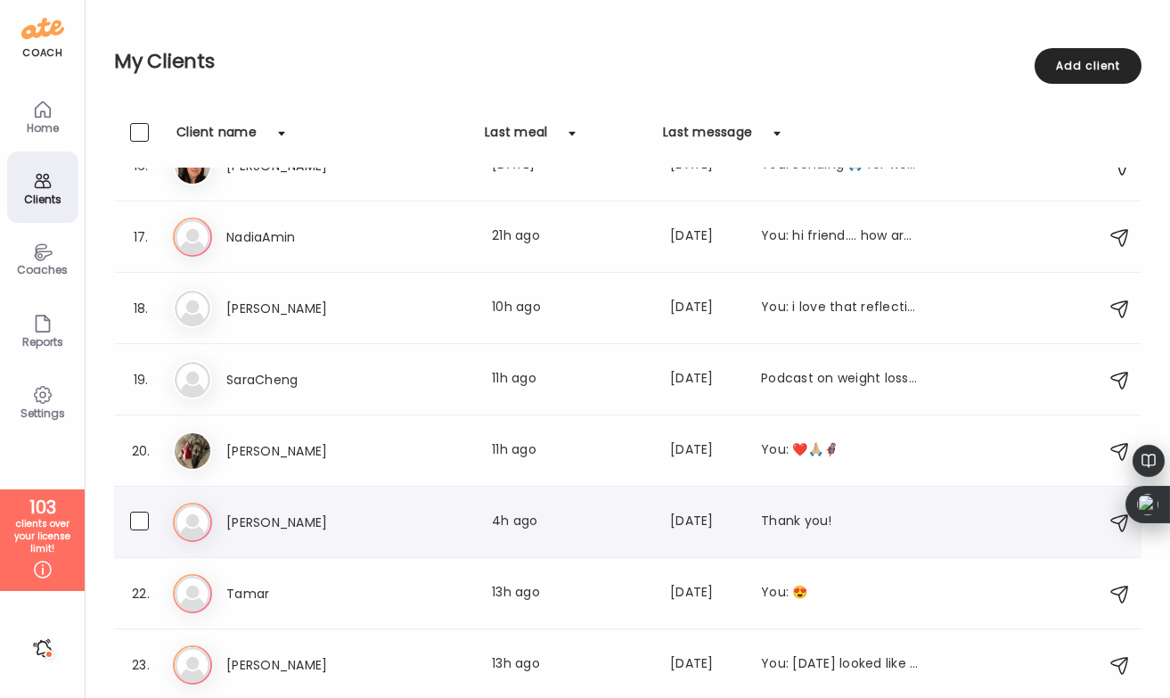
click at [503, 519] on div "Last meal: 4h ago" at bounding box center [570, 522] width 157 height 21
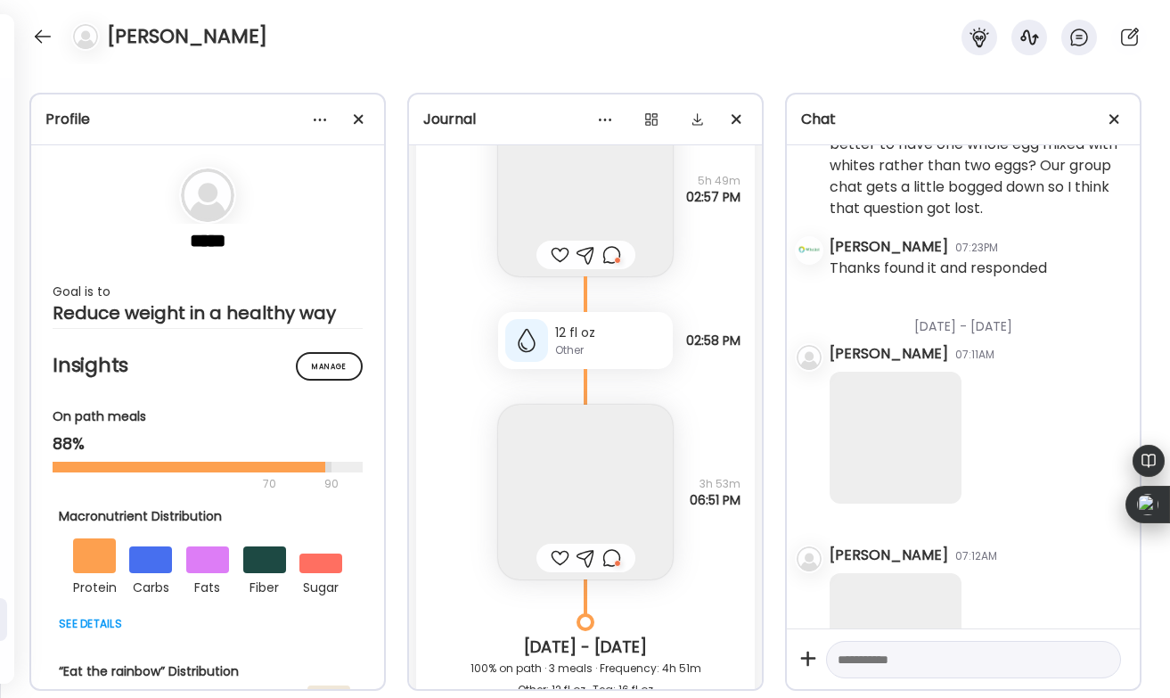
scroll to position [45008, 0]
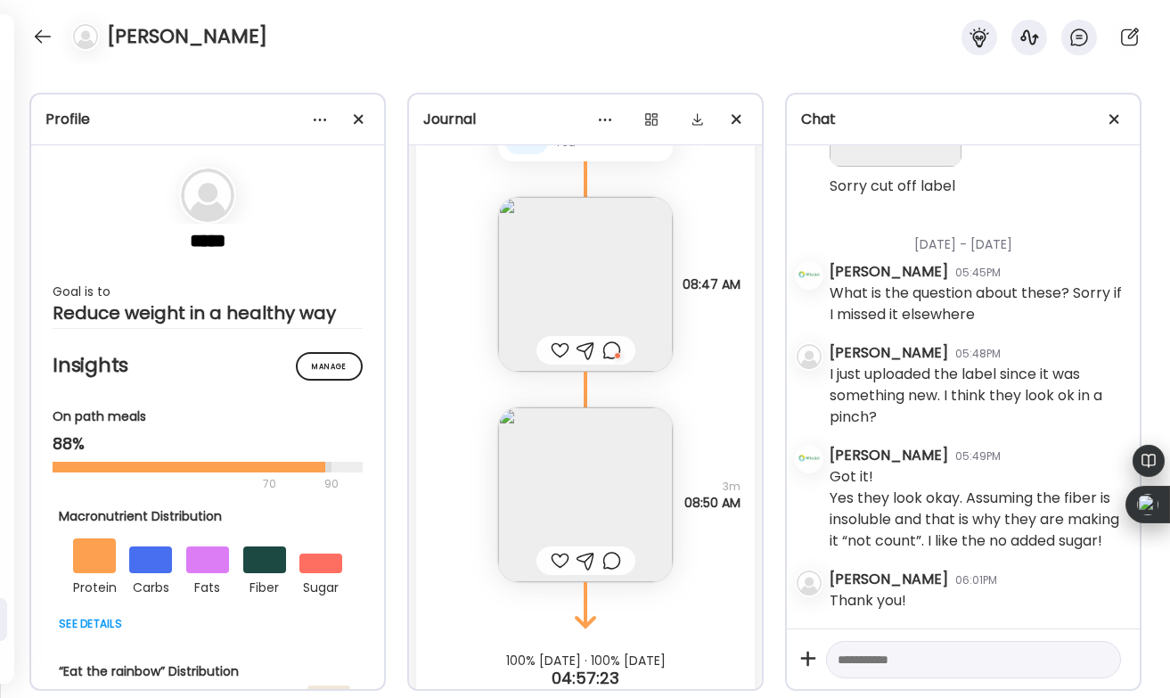
click at [553, 550] on div at bounding box center [560, 560] width 19 height 21
click at [608, 340] on div at bounding box center [611, 350] width 19 height 21
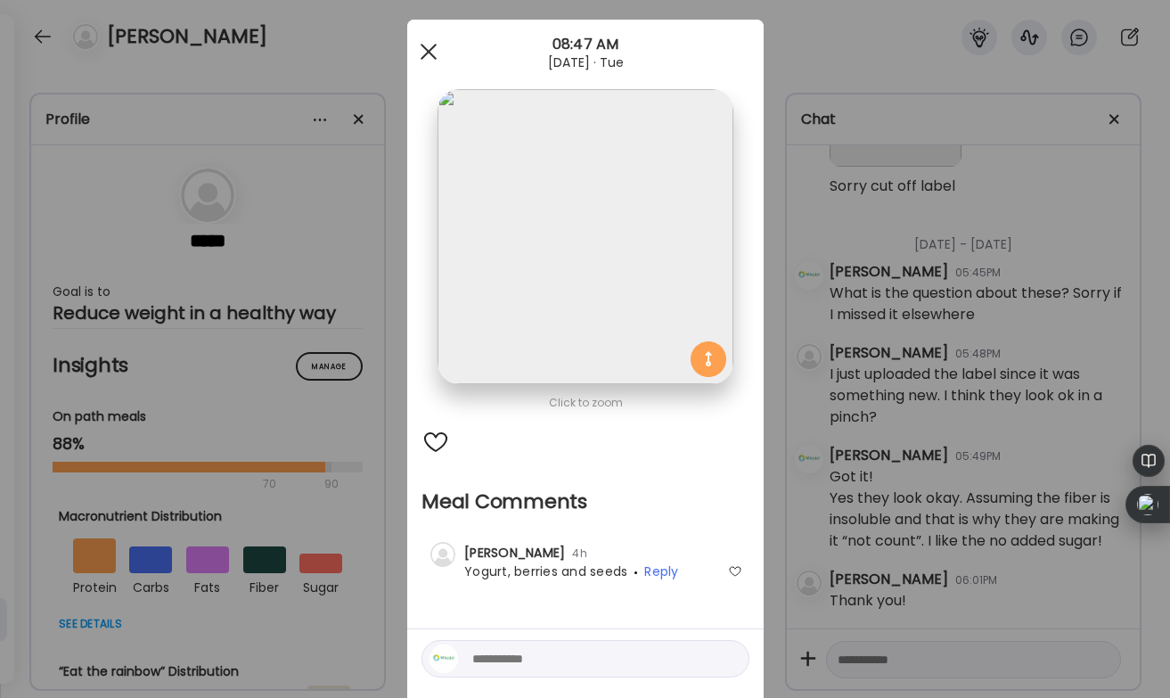
click at [434, 56] on span at bounding box center [428, 52] width 16 height 16
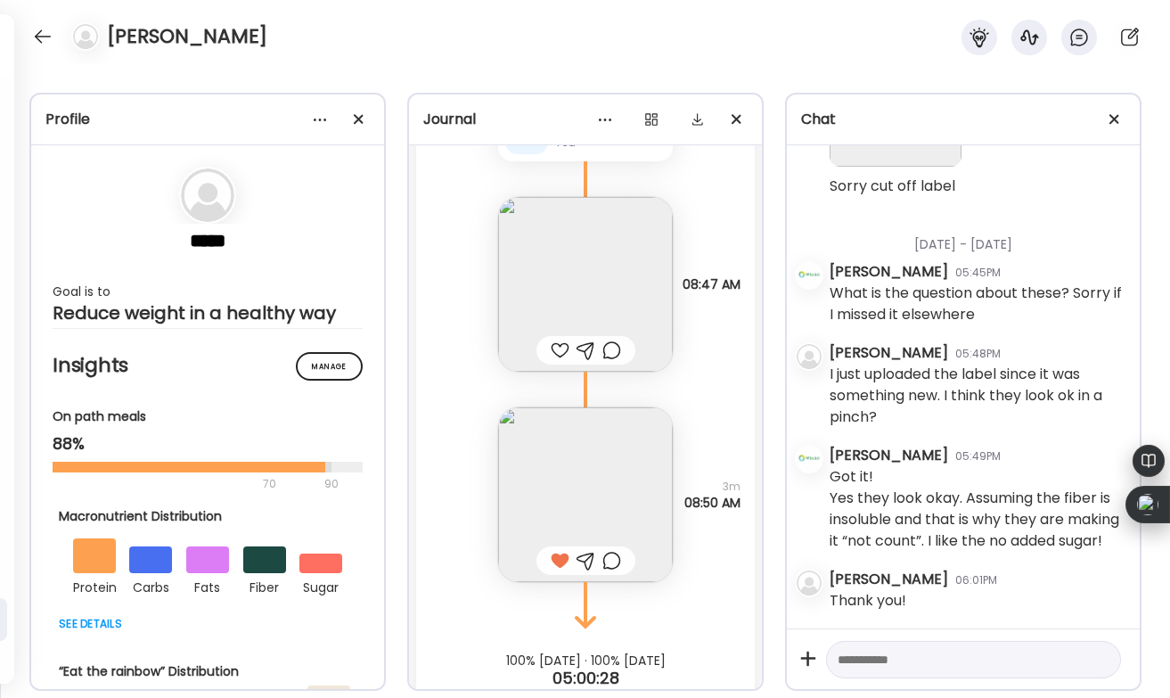
click at [553, 340] on div at bounding box center [560, 350] width 19 height 21
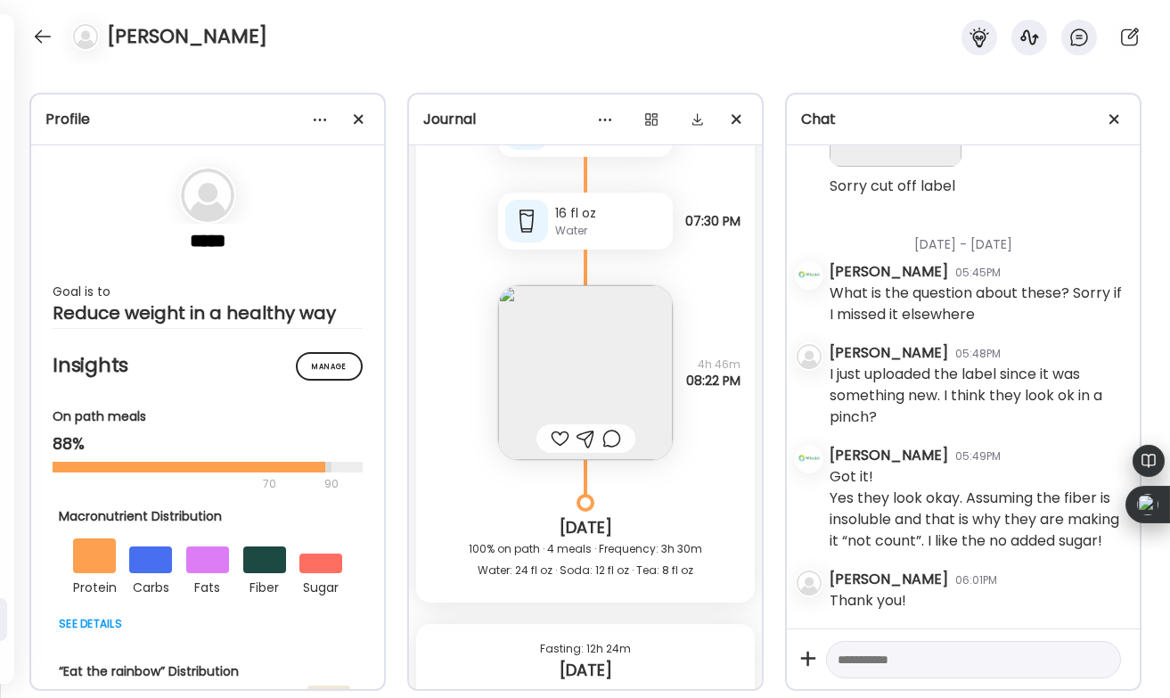
scroll to position [44364, 0]
click at [551, 431] on div at bounding box center [560, 441] width 19 height 21
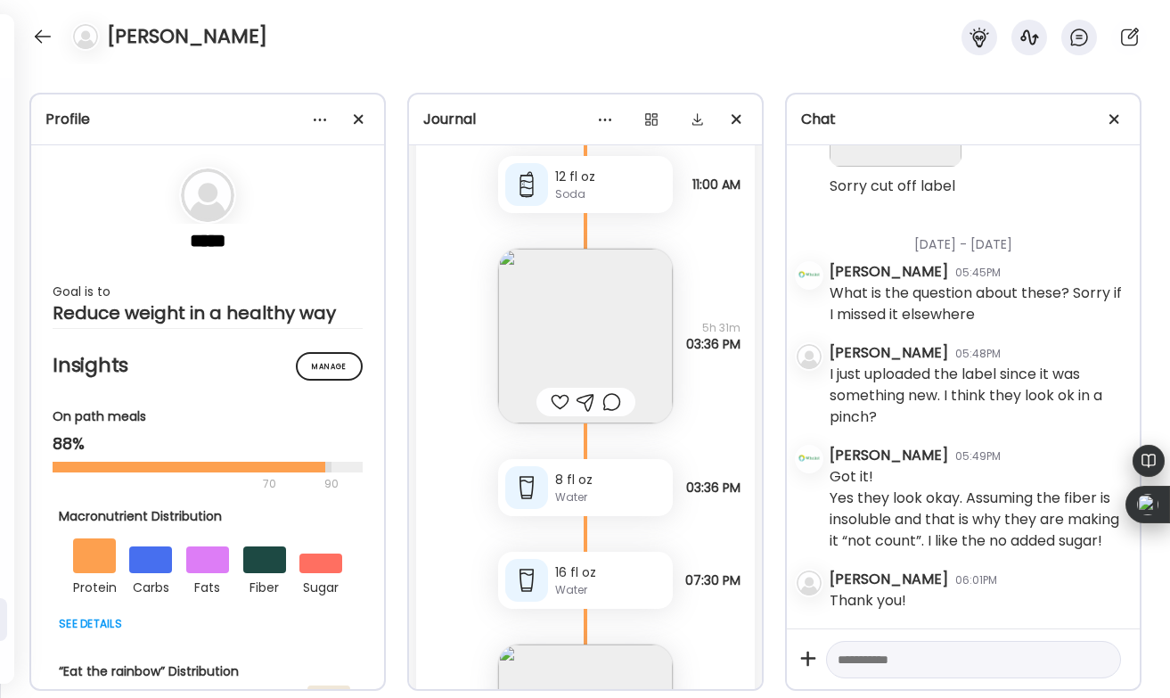
scroll to position [44006, 0]
click at [559, 393] on div at bounding box center [560, 403] width 19 height 21
click at [612, 393] on div at bounding box center [611, 403] width 19 height 21
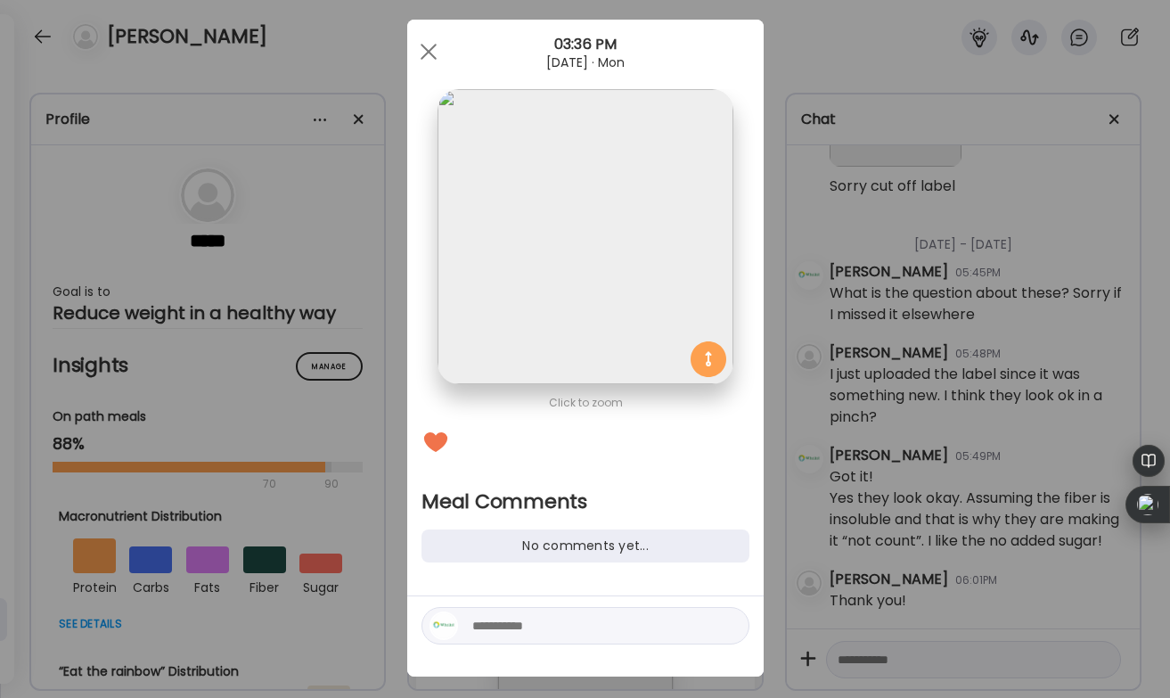
click at [503, 613] on div at bounding box center [586, 625] width 328 height 37
click at [500, 632] on textarea at bounding box center [592, 625] width 241 height 21
type textarea "********"
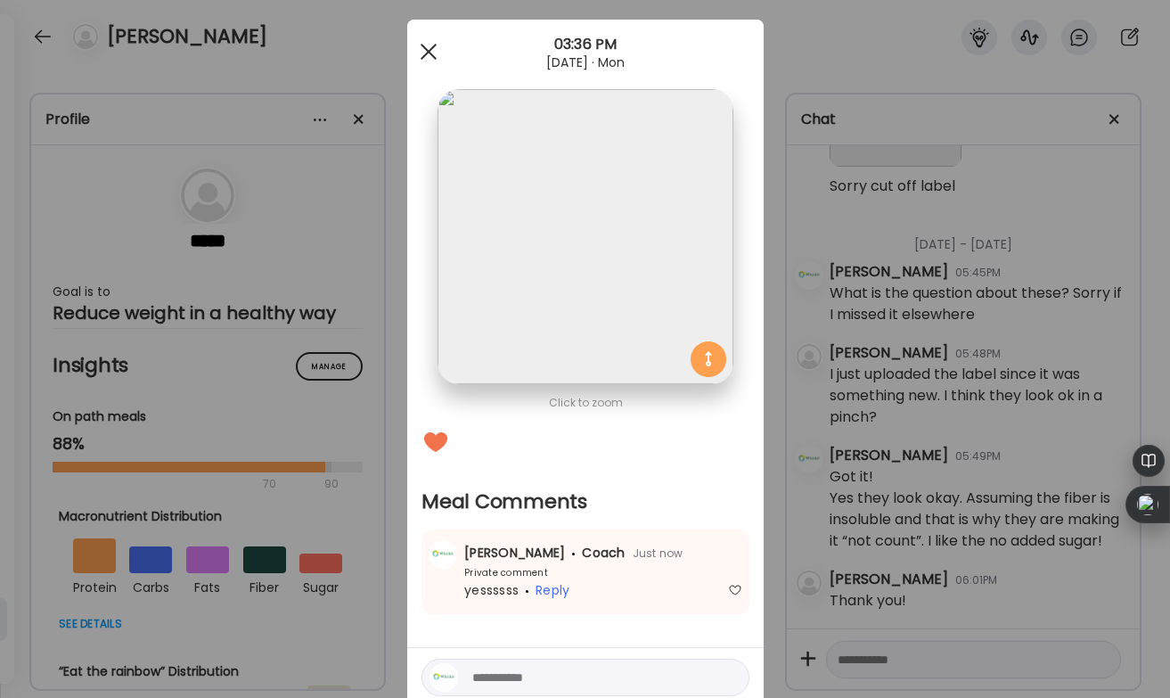
click at [427, 45] on div at bounding box center [429, 52] width 36 height 36
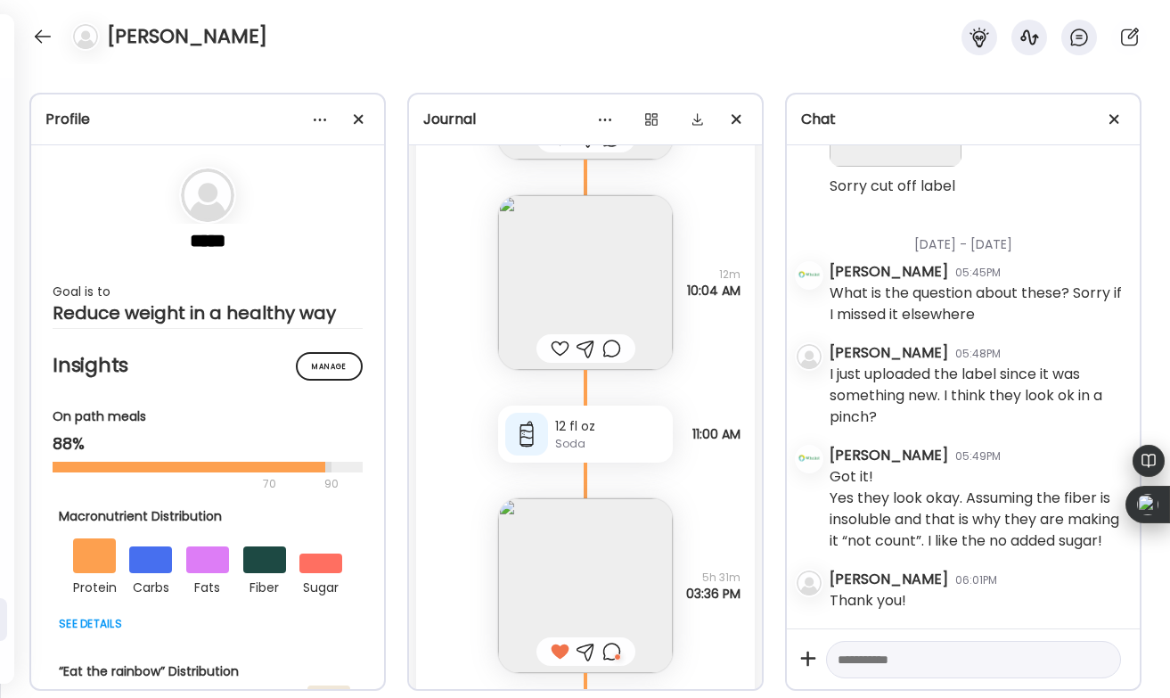
scroll to position [43756, 0]
click at [556, 340] on div at bounding box center [560, 350] width 19 height 21
click at [37, 45] on div at bounding box center [43, 36] width 29 height 29
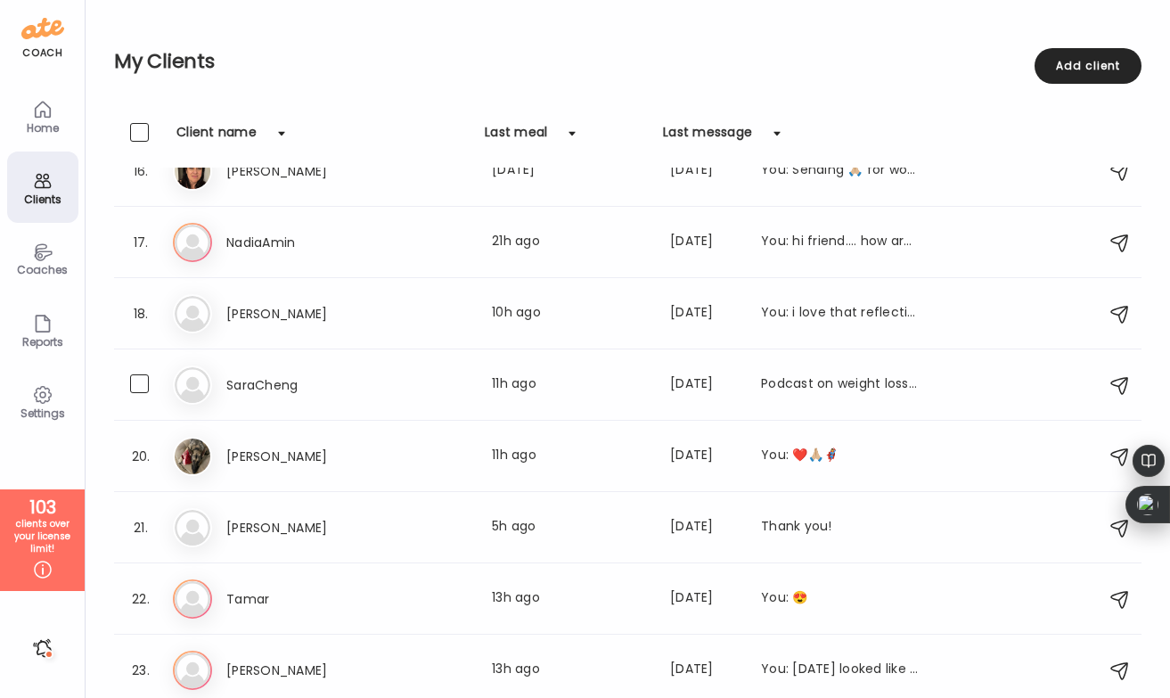
scroll to position [1107, 0]
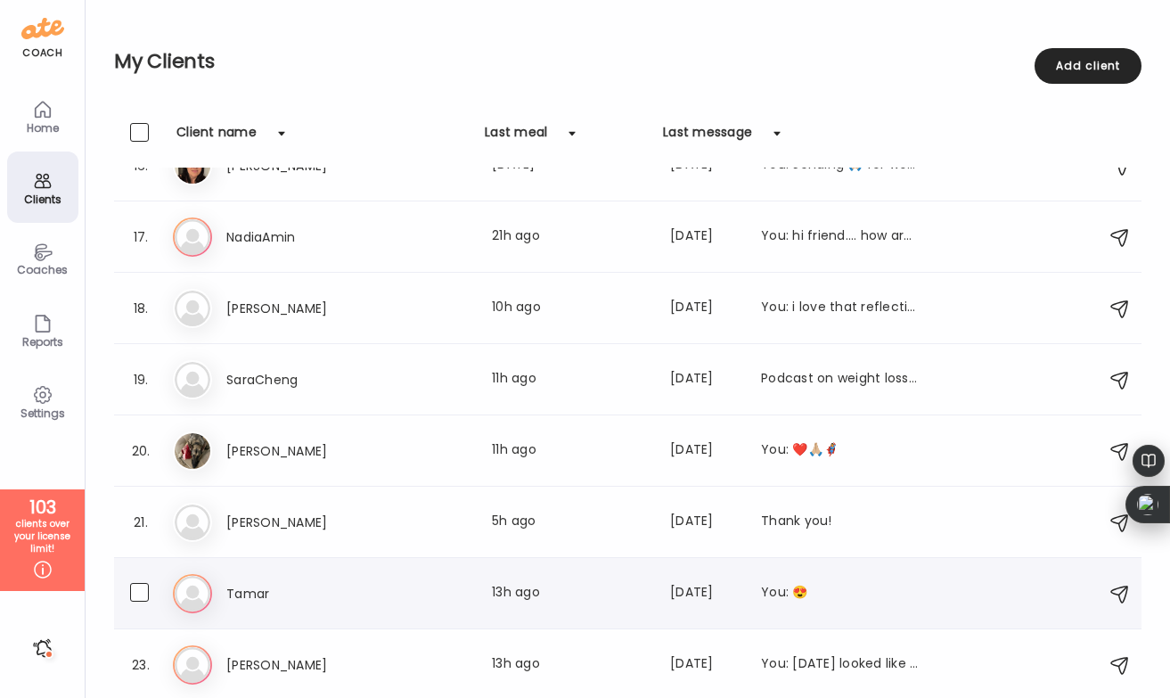
click at [399, 593] on div "Tamar Last meal: 13h ago Last message: [DATE] You: 😍" at bounding box center [572, 593] width 692 height 21
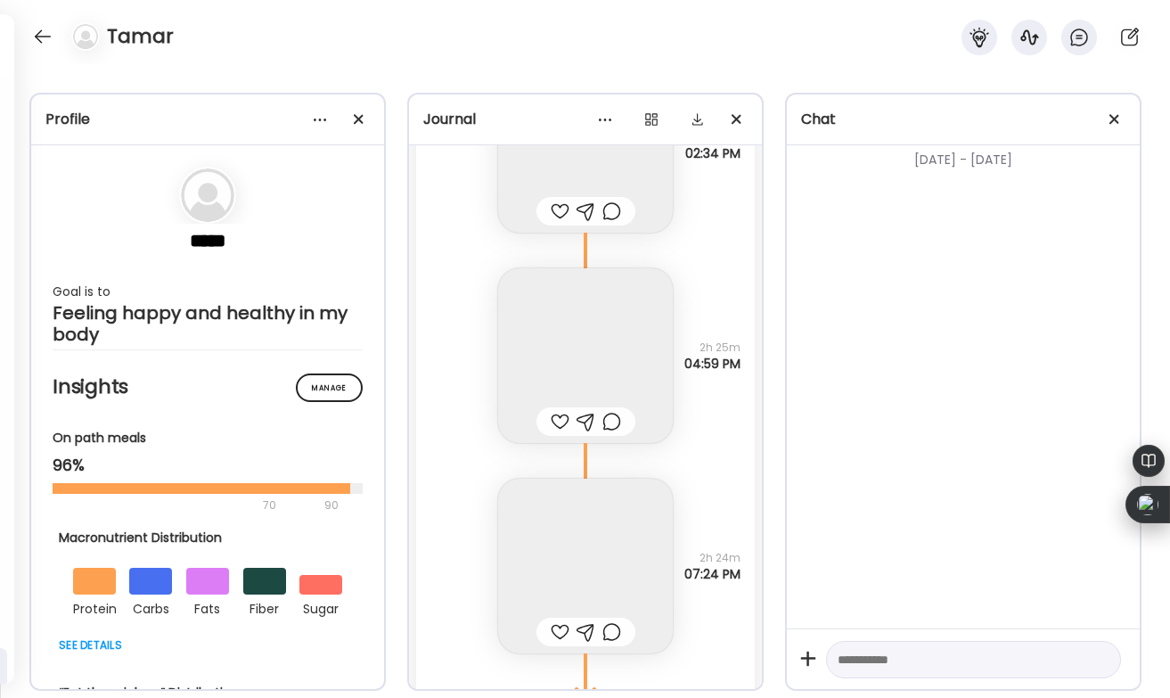
scroll to position [30670, 0]
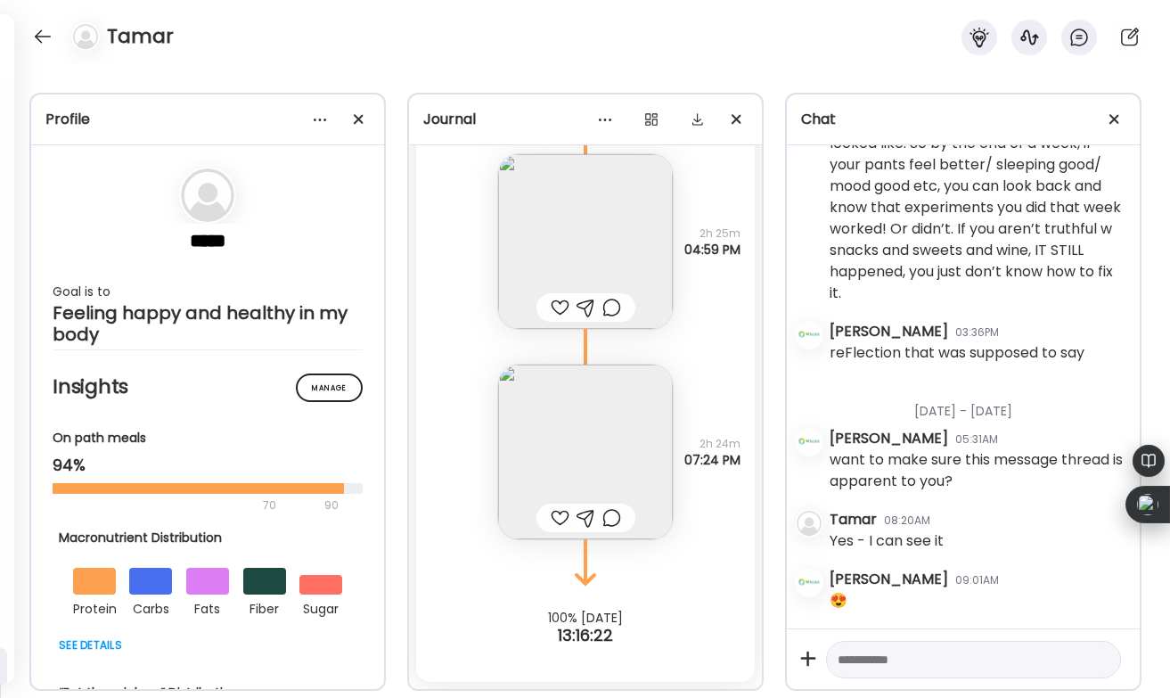
click at [559, 515] on div at bounding box center [560, 517] width 19 height 21
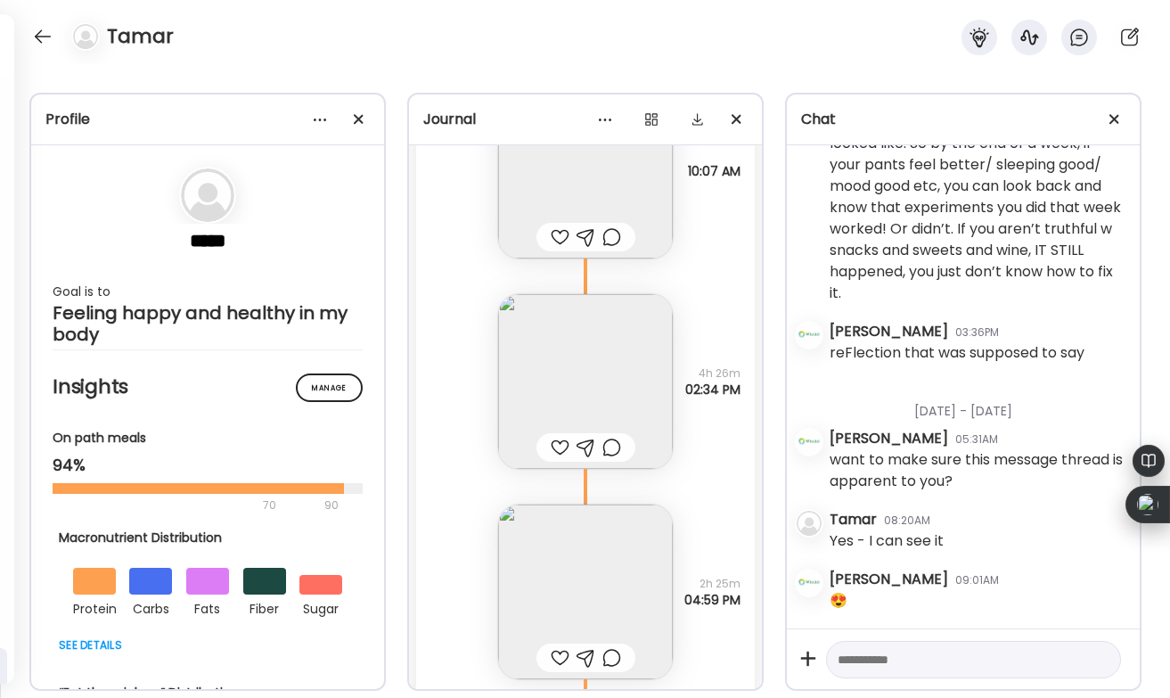
click at [557, 447] on div at bounding box center [560, 447] width 19 height 21
click at [606, 443] on div at bounding box center [611, 447] width 19 height 21
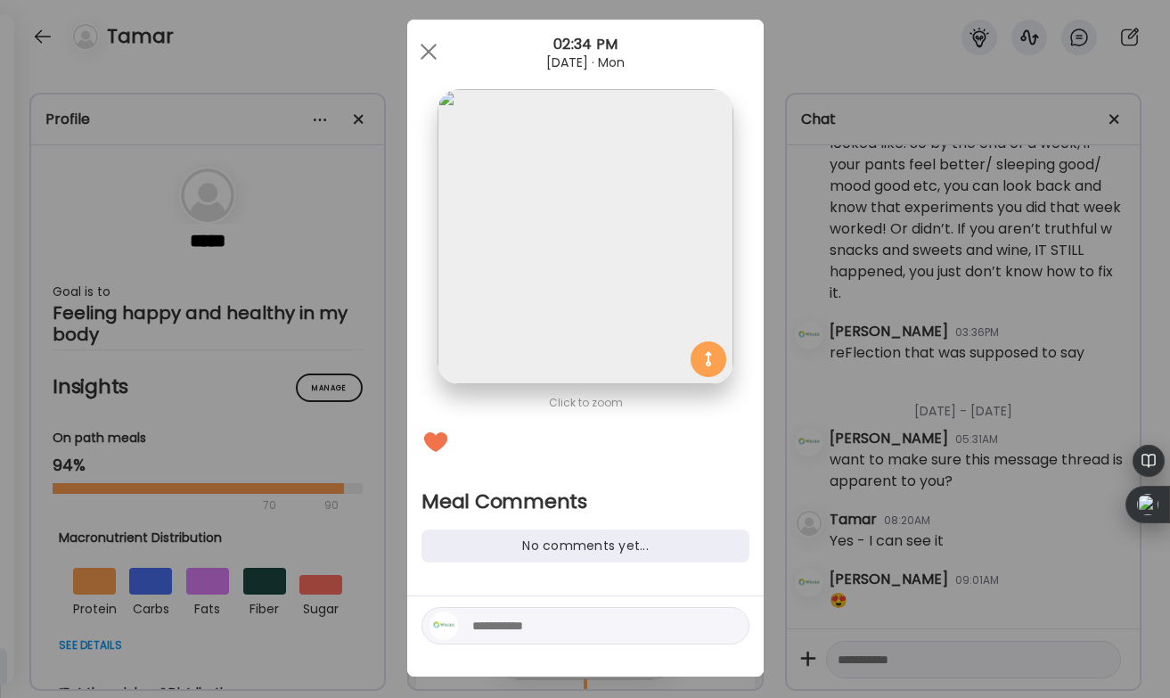
click at [515, 621] on textarea at bounding box center [592, 625] width 241 height 21
type textarea "**********"
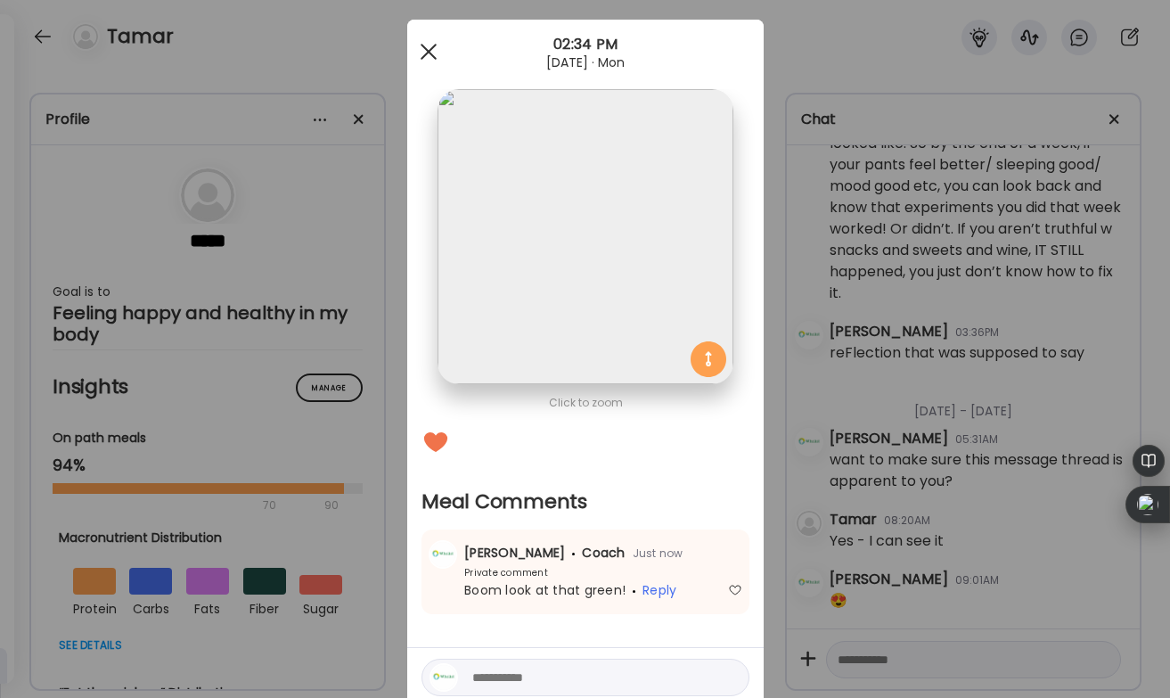
click at [427, 53] on span at bounding box center [428, 52] width 16 height 16
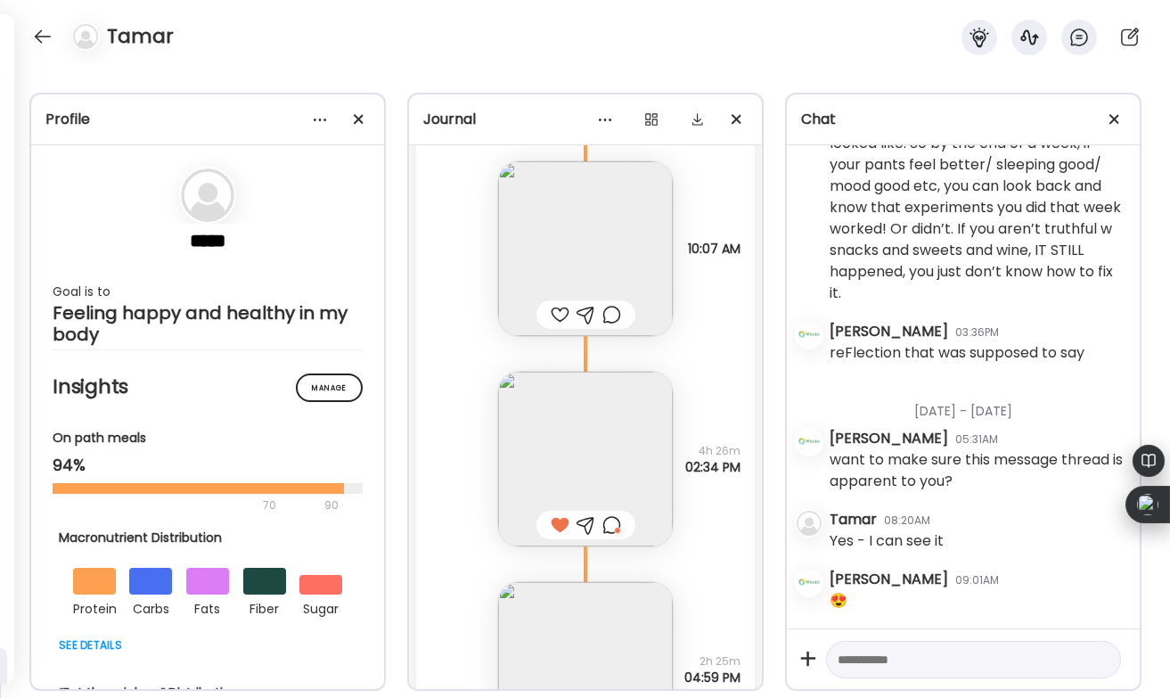
scroll to position [30211, 0]
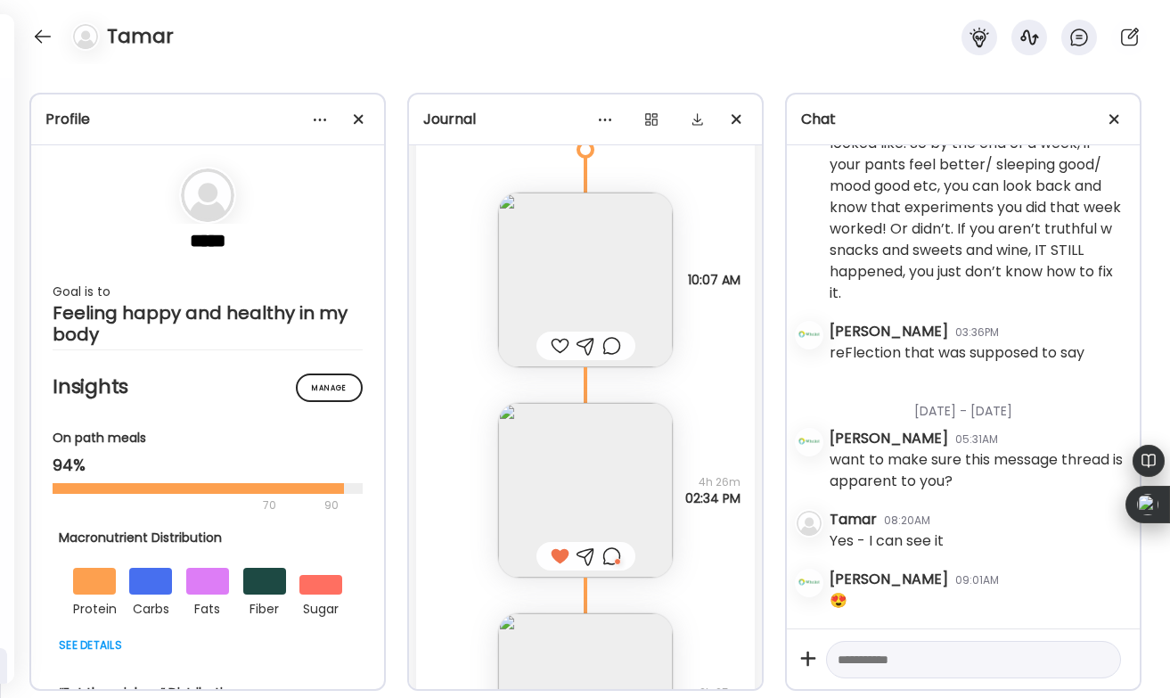
click at [558, 346] on div at bounding box center [560, 345] width 19 height 21
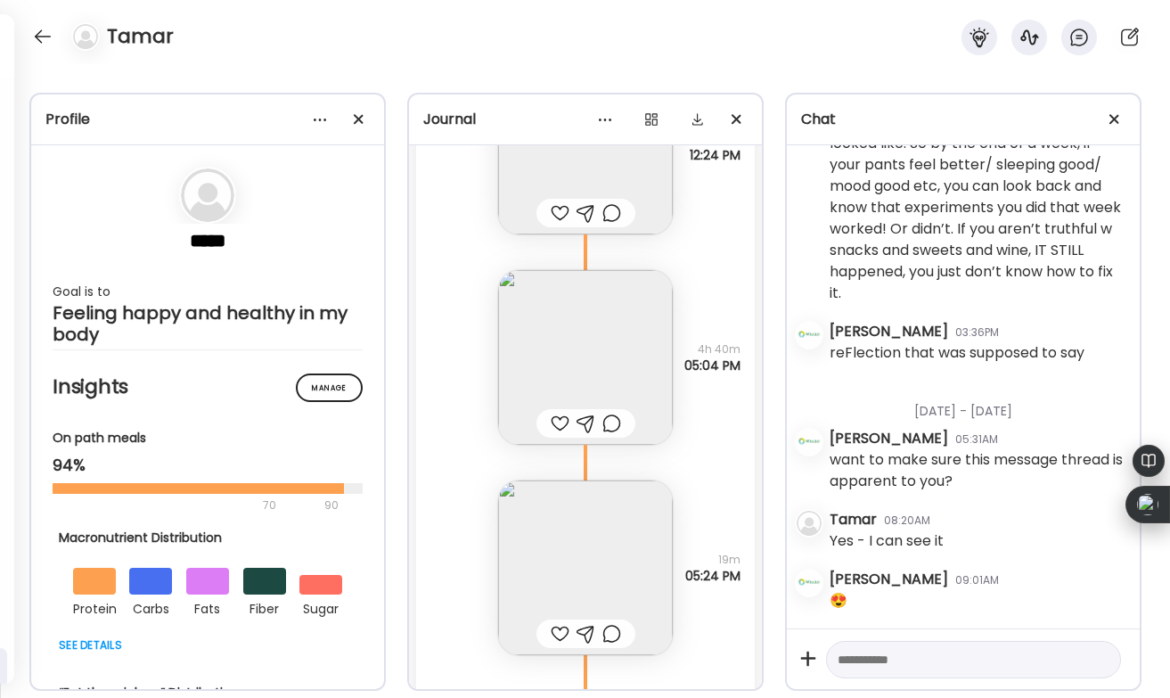
click at [557, 417] on div at bounding box center [560, 423] width 19 height 21
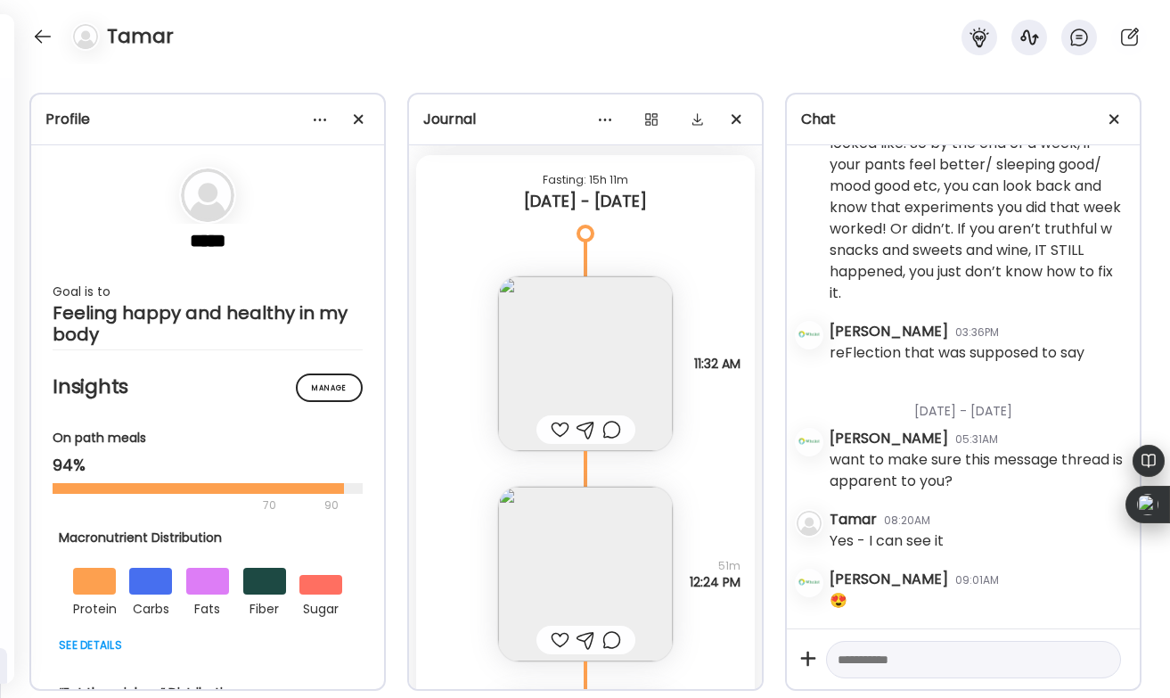
scroll to position [28919, 0]
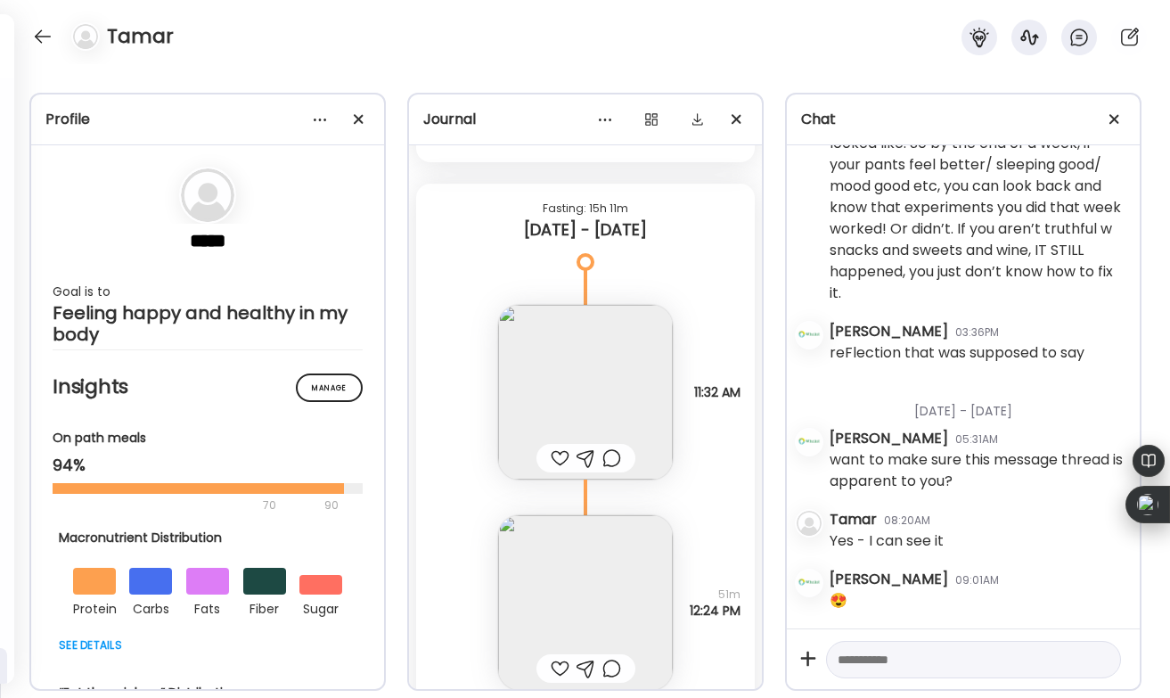
click at [559, 451] on div at bounding box center [560, 457] width 19 height 21
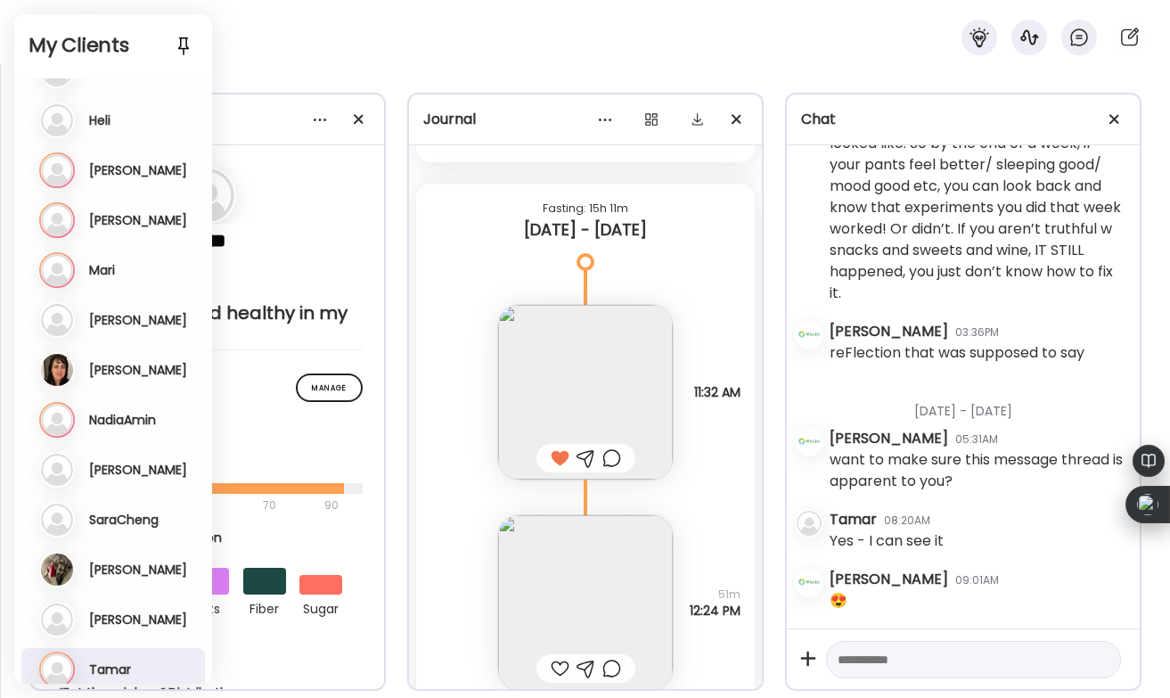
click at [272, 37] on div "Tamar" at bounding box center [585, 32] width 1170 height 64
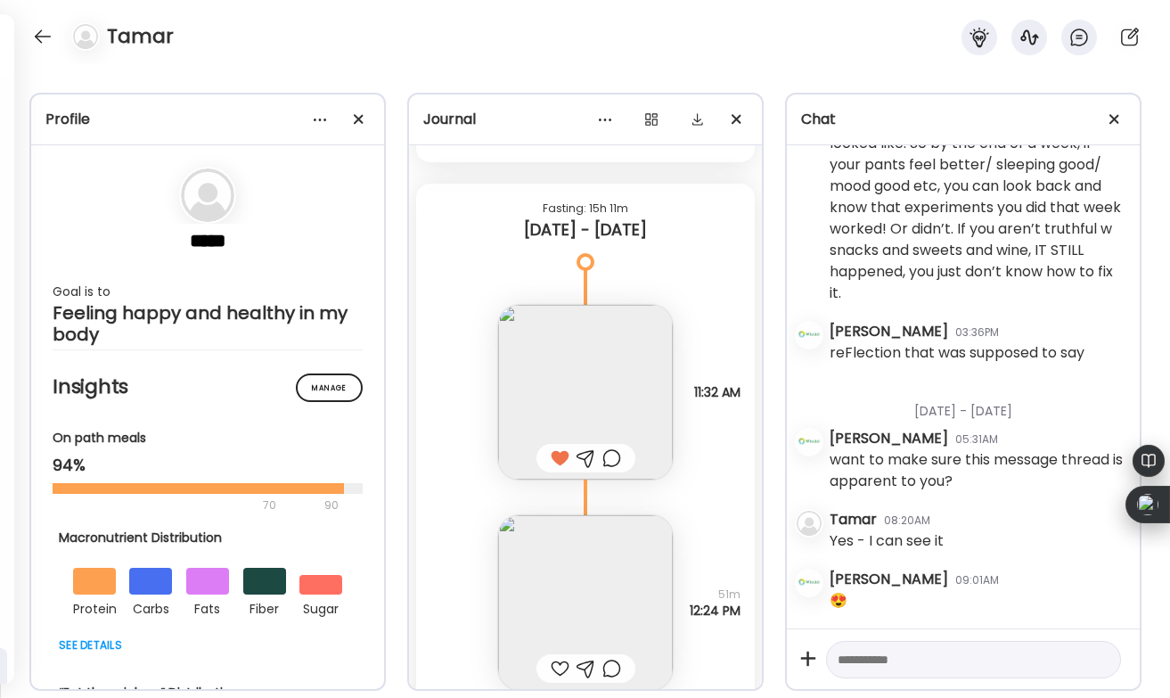
click at [277, 61] on div "Tamar" at bounding box center [585, 32] width 1170 height 64
click at [48, 37] on div at bounding box center [43, 36] width 29 height 29
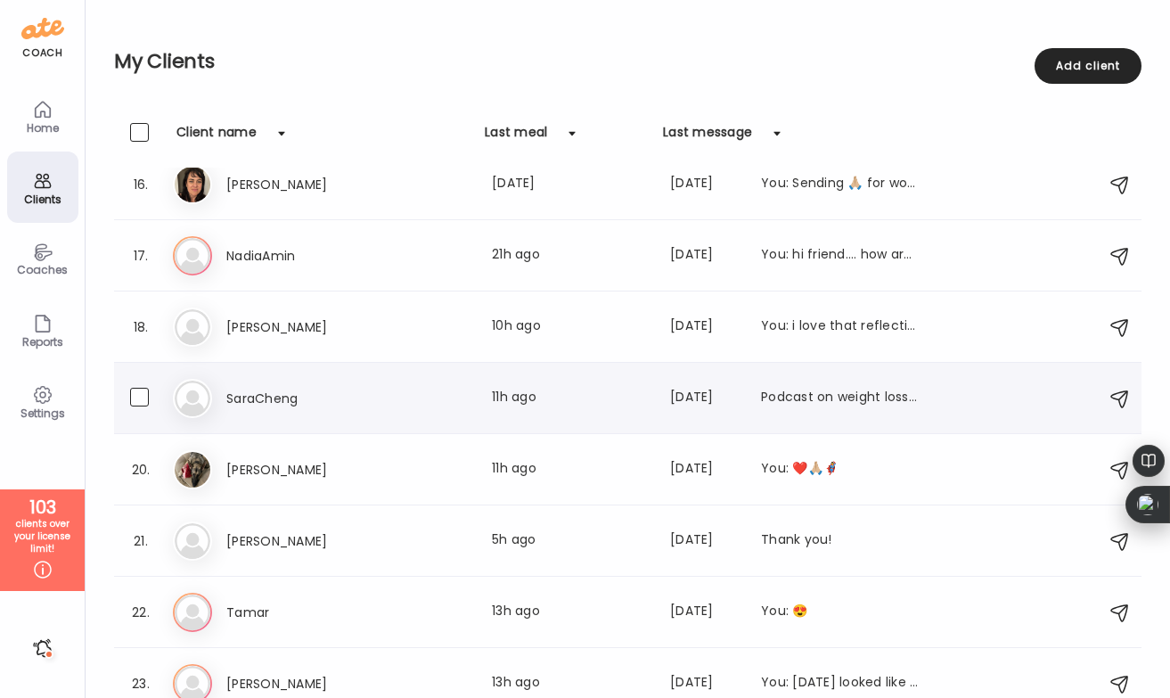
scroll to position [1107, 0]
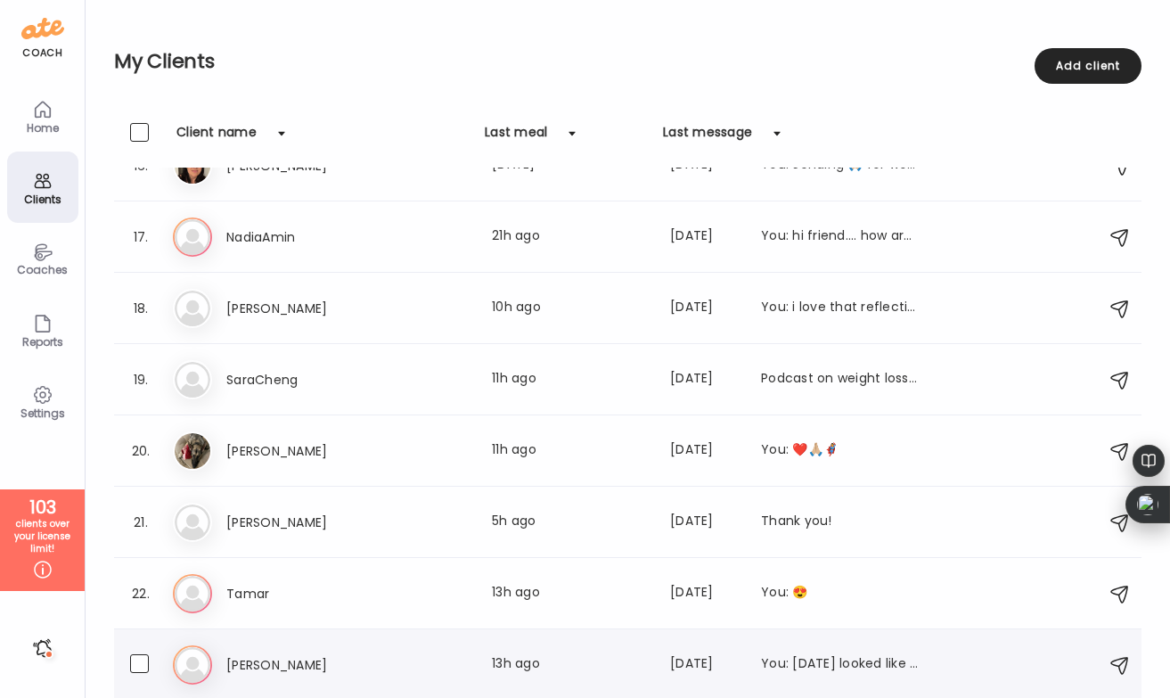
click at [469, 650] on div "Ti [PERSON_NAME] Last meal: 13h ago Last message: [DATE] You: [DATE] looked lik…" at bounding box center [630, 664] width 915 height 39
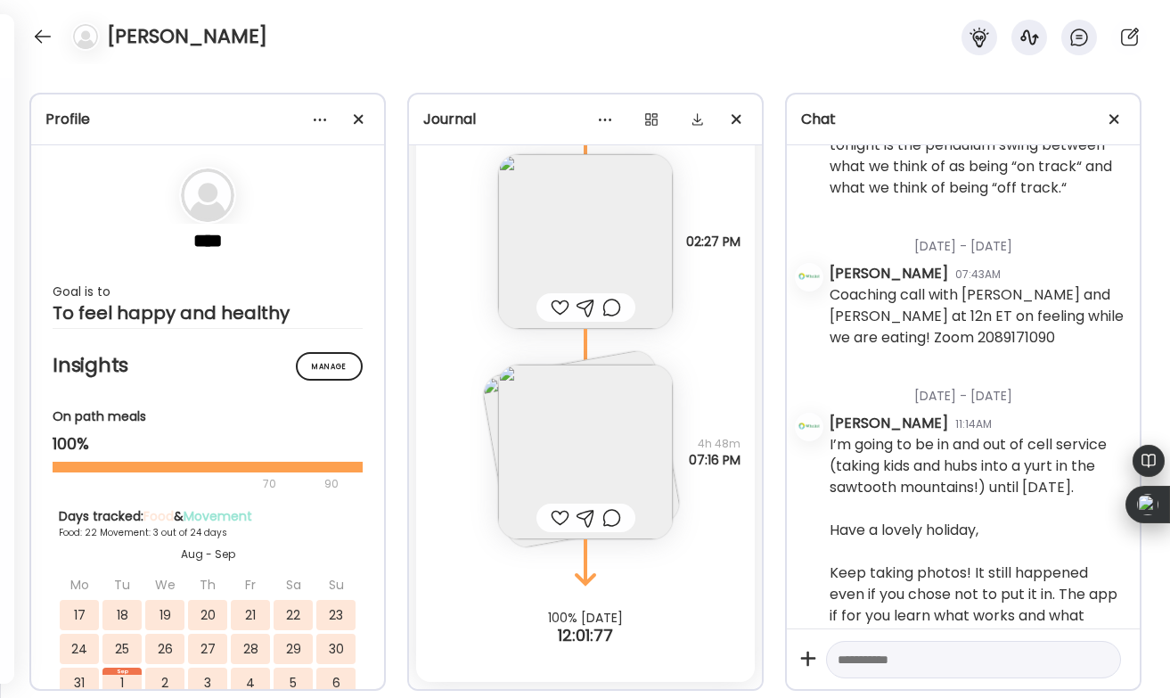
scroll to position [7353, 0]
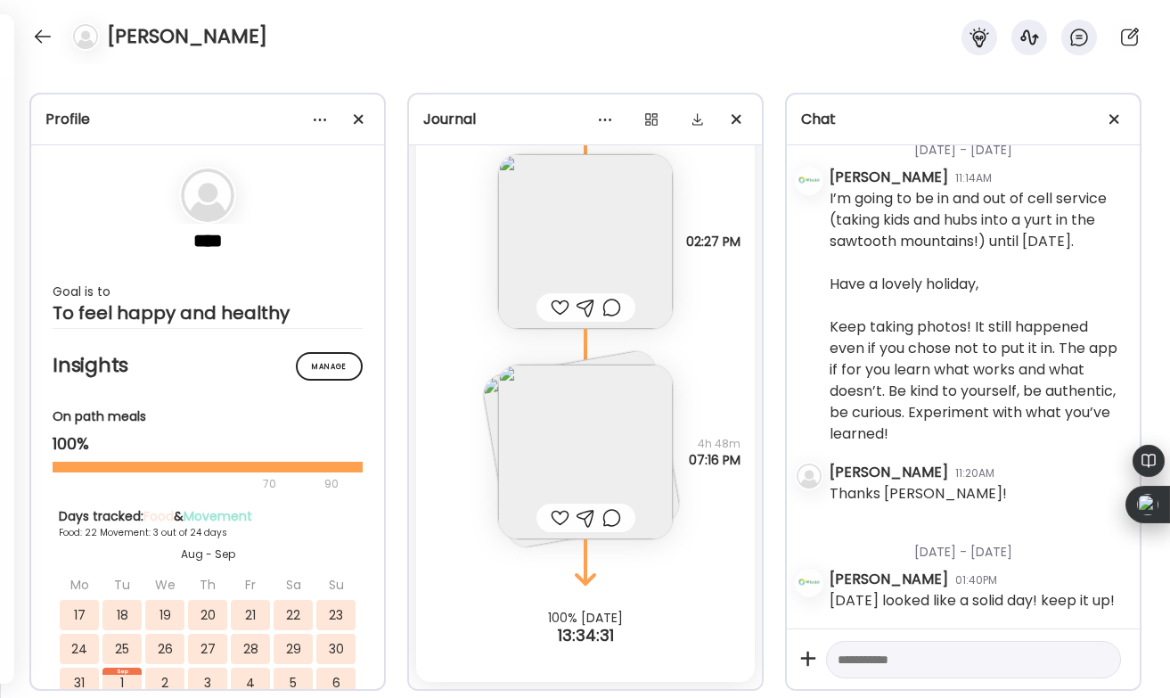
click at [559, 516] on div at bounding box center [560, 517] width 19 height 21
